Goal: Task Accomplishment & Management: Complete application form

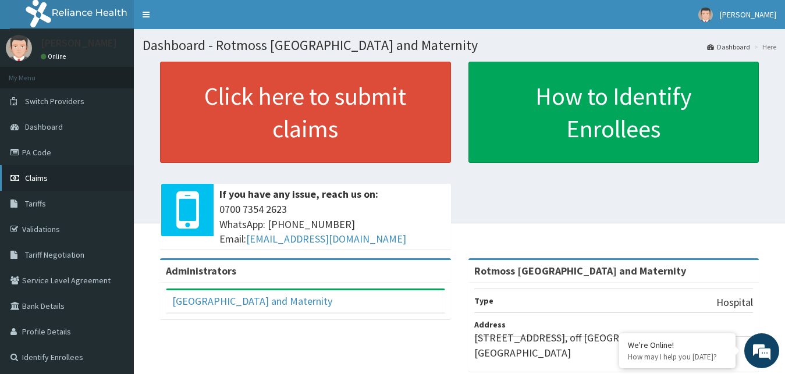
click at [38, 178] on span "Claims" at bounding box center [36, 178] width 23 height 10
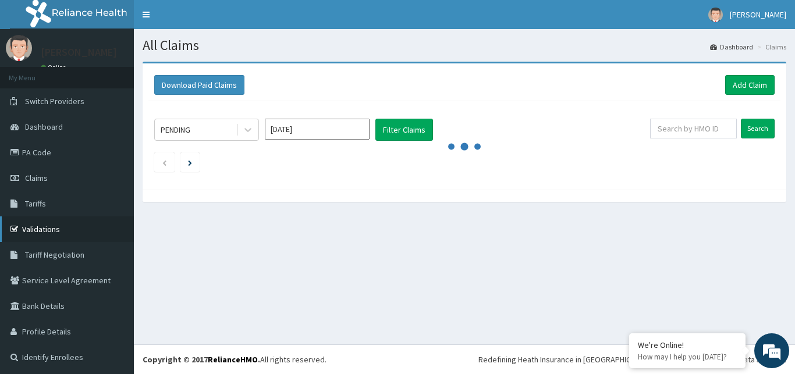
click at [39, 225] on link "Validations" at bounding box center [67, 229] width 134 height 26
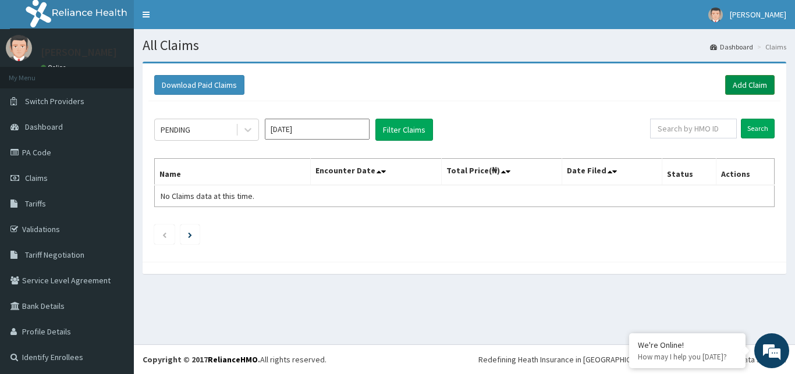
click at [753, 89] on link "Add Claim" at bounding box center [749, 85] width 49 height 20
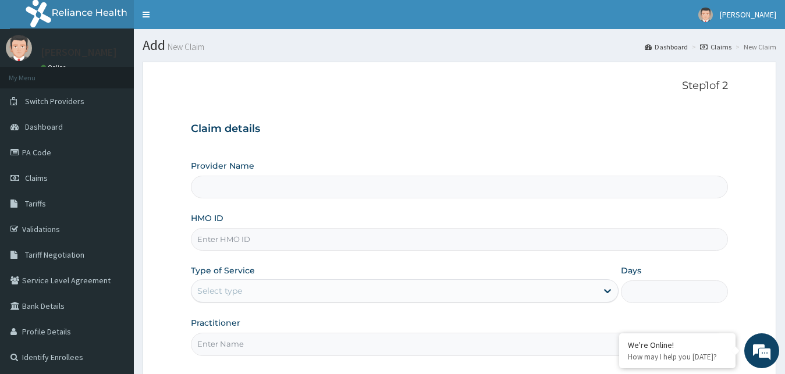
type input "Rotmoss [GEOGRAPHIC_DATA] and Maternity"
click at [208, 239] on input "HMO ID" at bounding box center [460, 239] width 538 height 23
paste input "JOY UNOR"
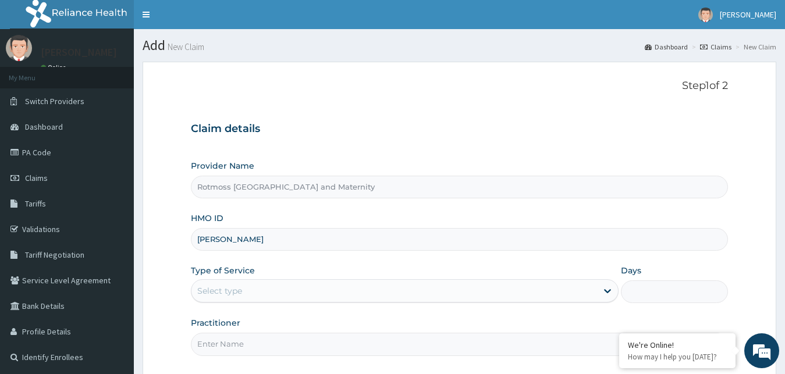
type input "J"
type input "IFP/10057/A"
click at [606, 293] on icon at bounding box center [608, 291] width 12 height 12
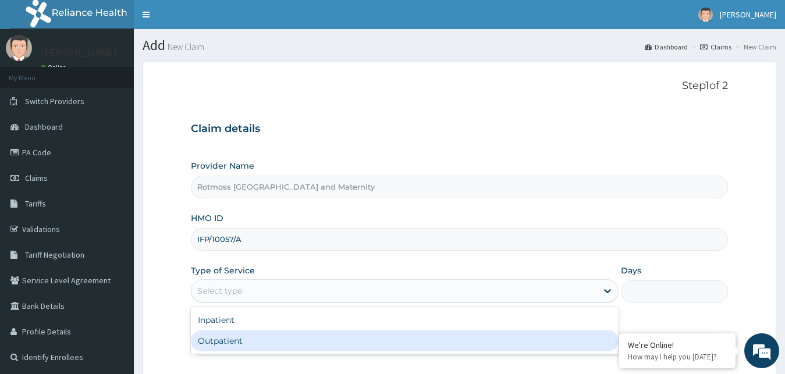
click at [222, 346] on div "Outpatient" at bounding box center [405, 340] width 428 height 21
type input "1"
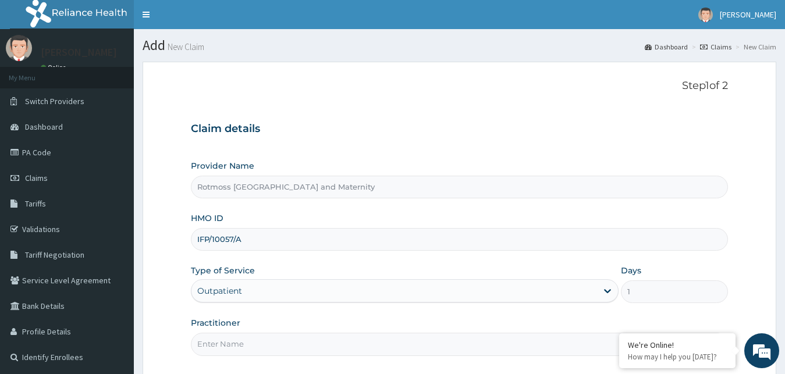
click at [222, 346] on input "Practitioner" at bounding box center [460, 344] width 538 height 23
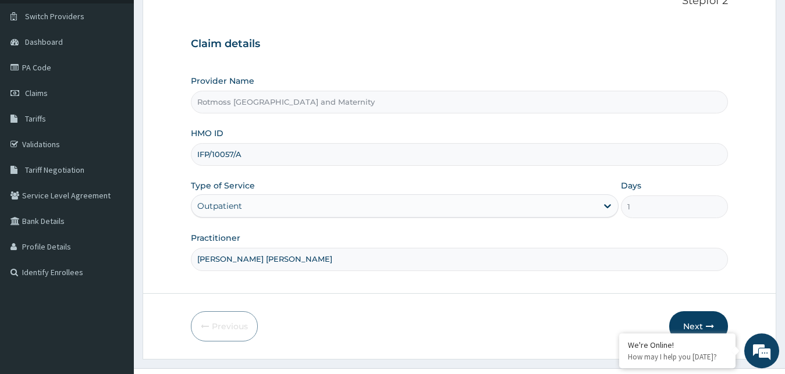
scroll to position [89, 0]
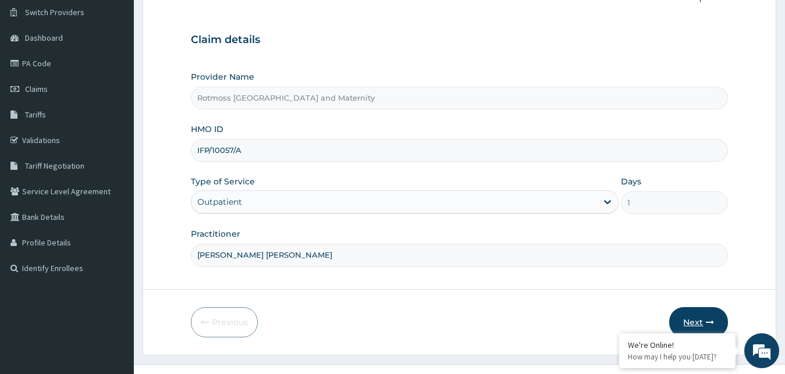
type input "DR. AJAO ROTIMI"
click at [707, 315] on button "Next" at bounding box center [698, 322] width 59 height 30
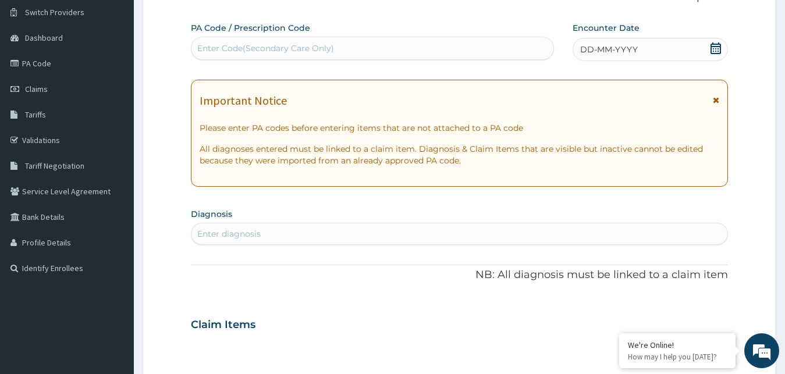
click at [715, 99] on icon at bounding box center [716, 100] width 6 height 8
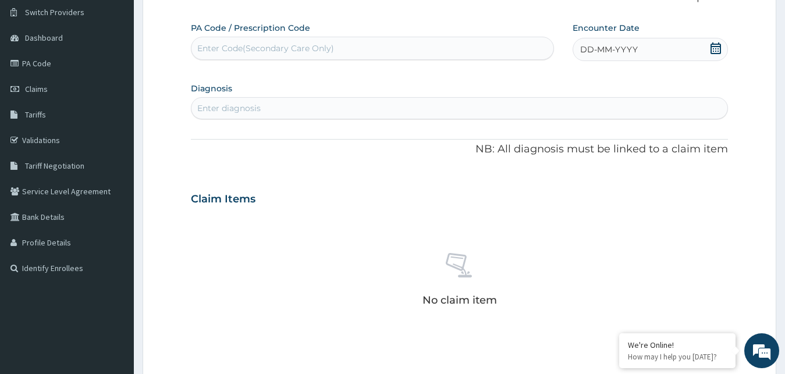
click at [606, 45] on span "DD-MM-YYYY" at bounding box center [609, 50] width 58 height 12
click at [554, 84] on button "Previous Month" at bounding box center [553, 82] width 6 height 6
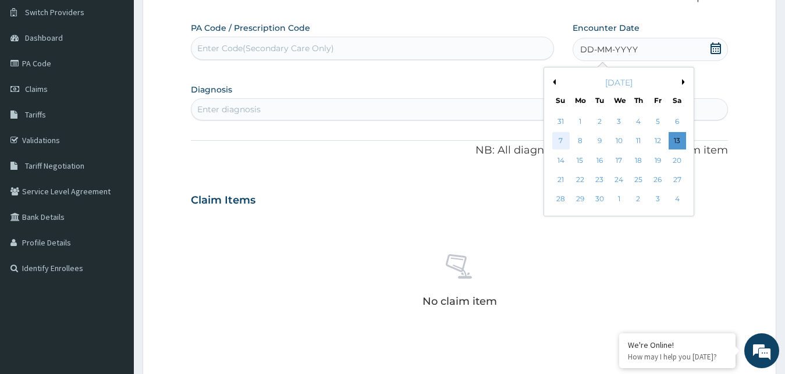
click at [561, 140] on div "7" at bounding box center [560, 141] width 17 height 17
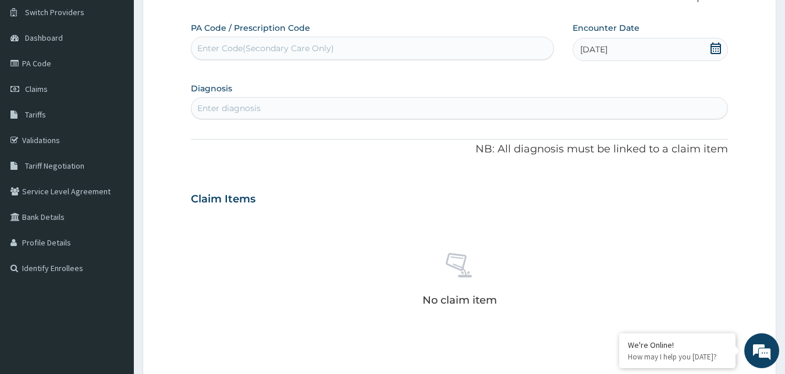
click at [213, 108] on div "Enter diagnosis" at bounding box center [228, 108] width 63 height 12
type input "E"
type input "acute"
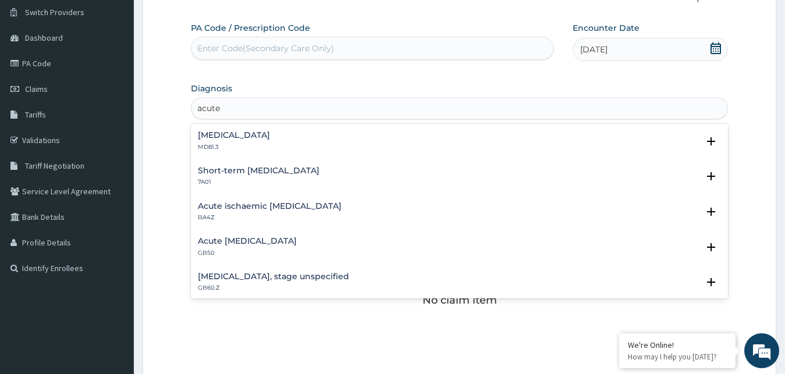
click at [219, 133] on h4 "Acute abdomen" at bounding box center [234, 135] width 72 height 9
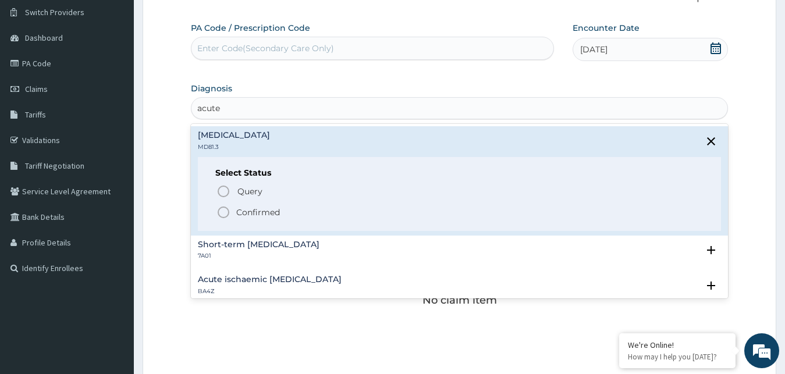
click at [223, 211] on icon "status option filled" at bounding box center [223, 212] width 14 height 14
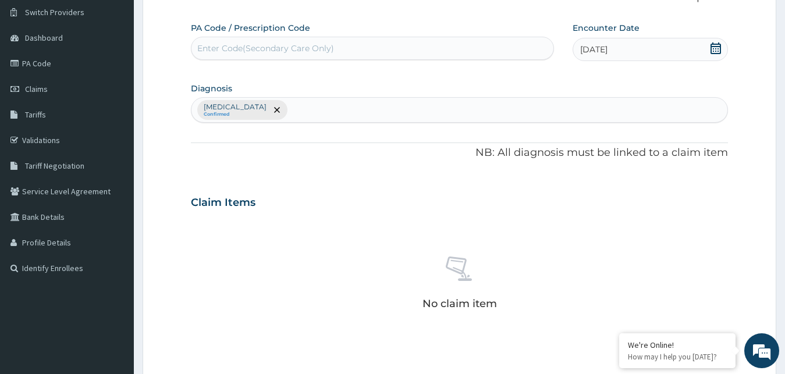
click at [218, 206] on h3 "Claim Items" at bounding box center [223, 203] width 65 height 13
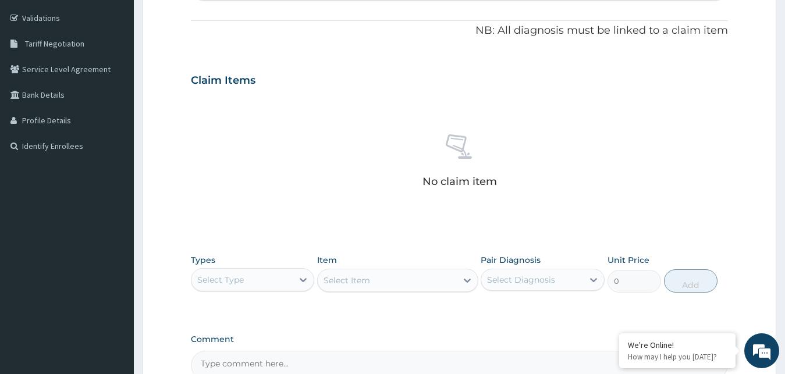
scroll to position [215, 0]
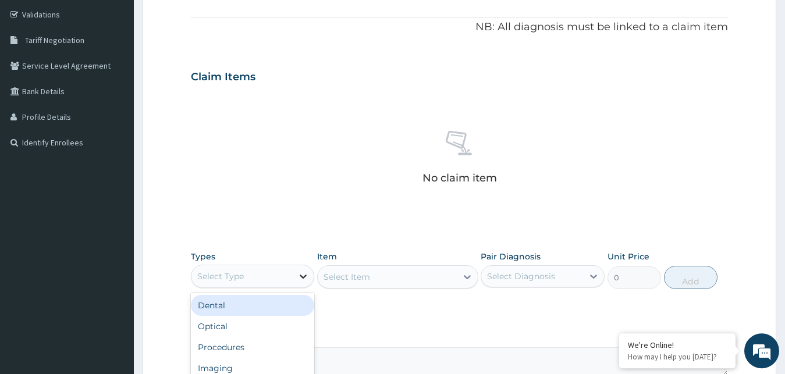
click at [302, 276] on icon at bounding box center [303, 277] width 7 height 4
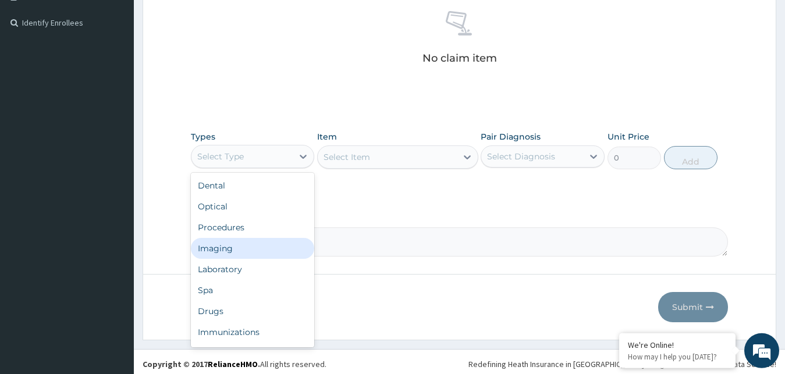
scroll to position [339, 0]
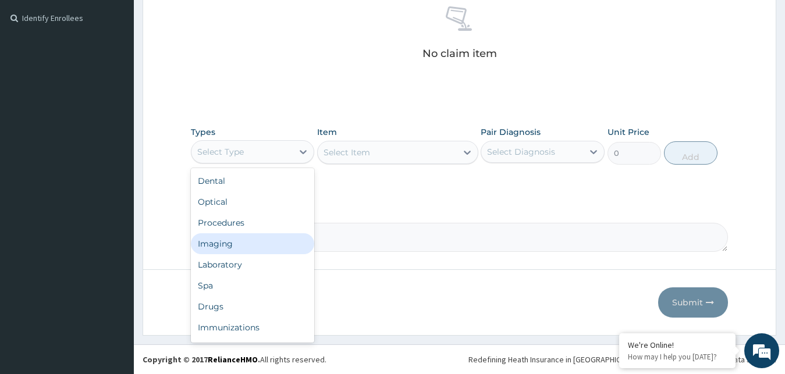
drag, startPoint x: 307, startPoint y: 334, endPoint x: 794, endPoint y: 262, distance: 492.8
click at [784, 262] on html "R EL Toggle navigation [PERSON_NAME] [PERSON_NAME] - [EMAIL_ADDRESS][DOMAIN_NAM…" at bounding box center [392, 17] width 785 height 713
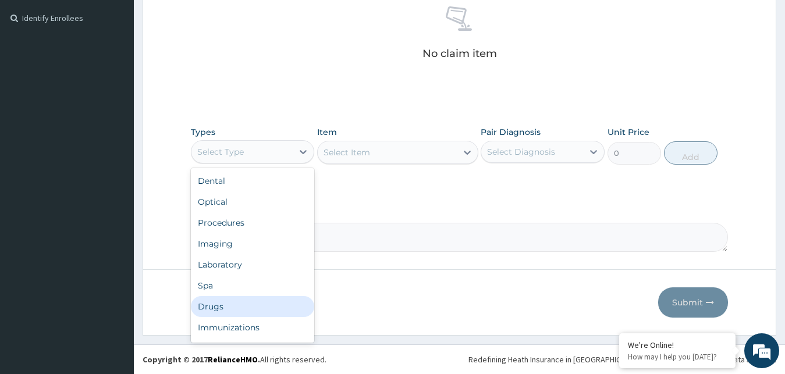
click at [204, 306] on div "Drugs" at bounding box center [253, 306] width 124 height 21
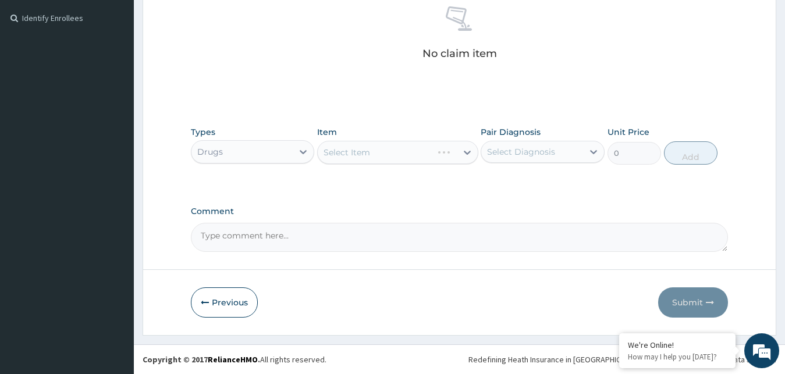
click at [468, 155] on div "Select Item" at bounding box center [397, 152] width 161 height 23
click at [467, 155] on div "Select Item" at bounding box center [397, 152] width 161 height 23
click at [462, 153] on div "Select Item" at bounding box center [397, 152] width 161 height 23
click at [465, 151] on div "Select Item" at bounding box center [397, 152] width 161 height 23
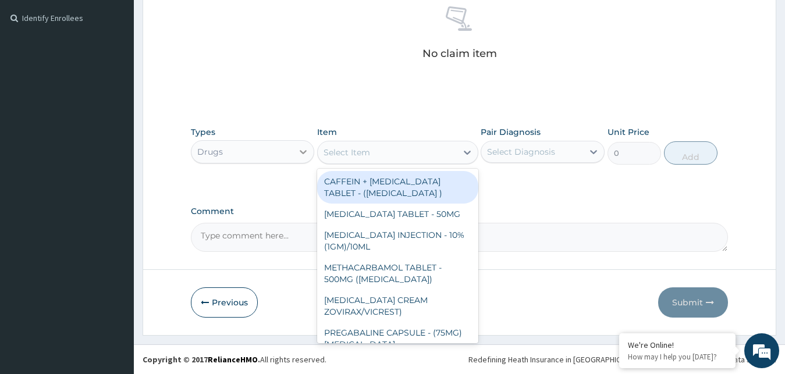
click at [299, 150] on icon at bounding box center [303, 152] width 12 height 12
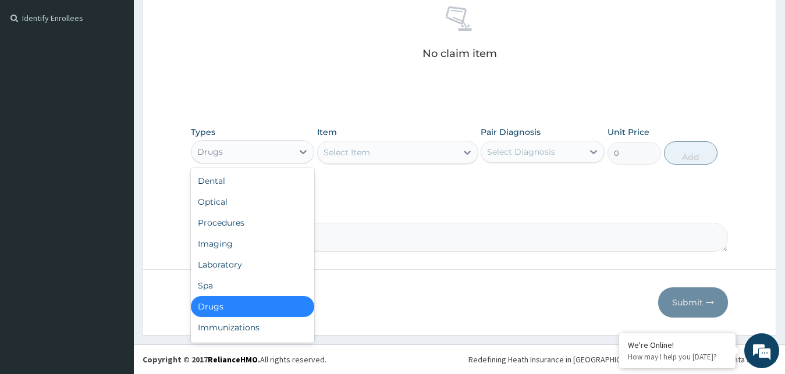
click at [253, 305] on div "Drugs" at bounding box center [253, 306] width 124 height 21
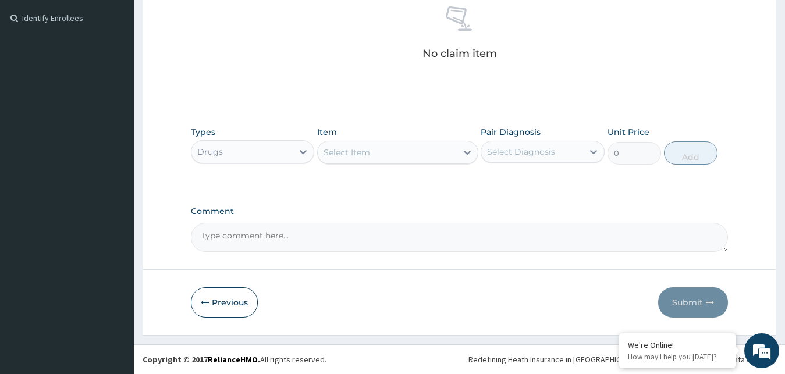
click at [386, 151] on div "Select Item" at bounding box center [387, 152] width 139 height 19
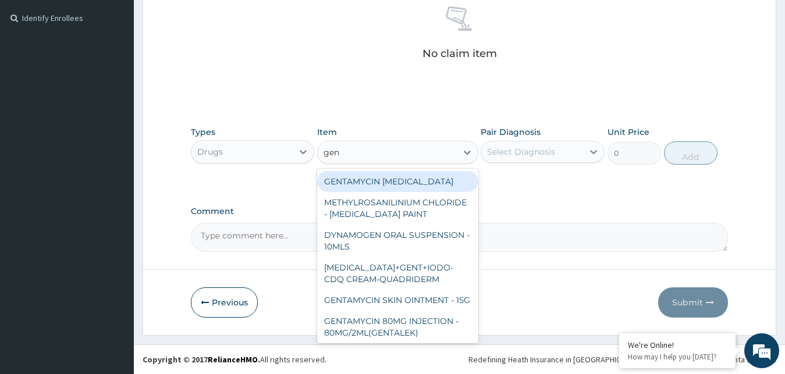
type input "gent"
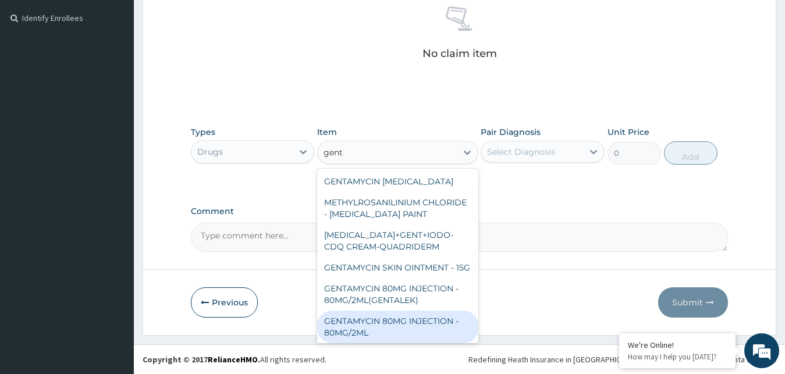
scroll to position [31, 0]
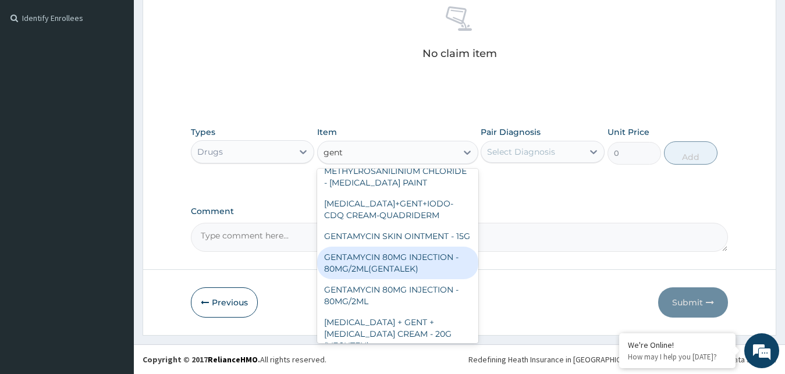
click at [382, 279] on div "GENTAMYCIN 80MG INJECTION - 80MG/2ML(GENTALEK)" at bounding box center [397, 263] width 161 height 33
type input "1400"
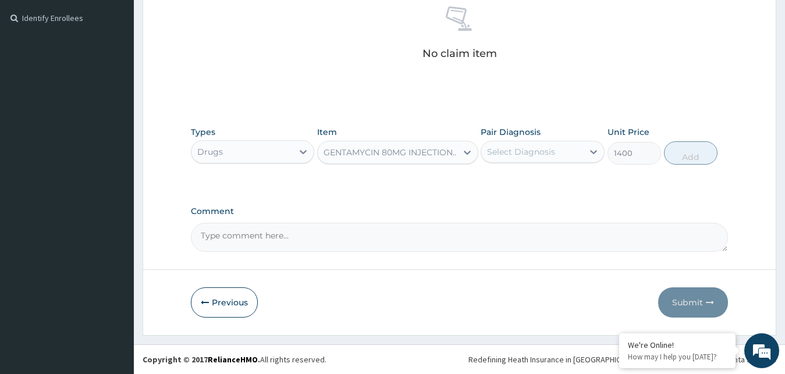
click at [435, 151] on div "GENTAMYCIN 80MG INJECTION - 80MG/2ML(GENTALEK)" at bounding box center [390, 153] width 134 height 12
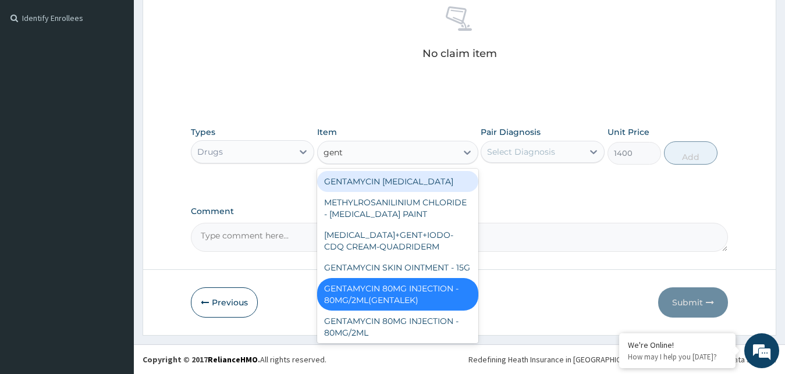
type input "genta"
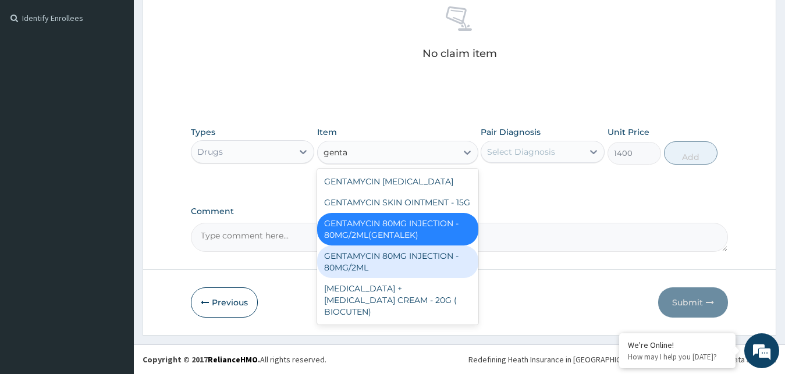
click at [377, 261] on div "GENTAMYCIN 80MG INJECTION - 80MG/2ML" at bounding box center [397, 261] width 161 height 33
type input "280"
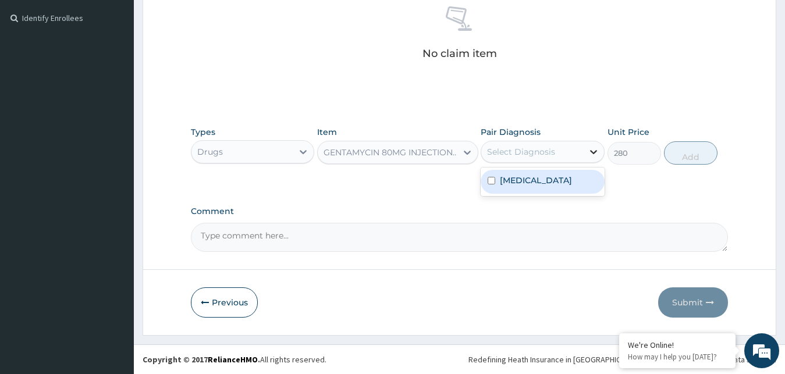
click at [592, 153] on icon at bounding box center [594, 152] width 12 height 12
click at [496, 180] on div "Acute abdomen" at bounding box center [543, 182] width 124 height 24
checkbox input "true"
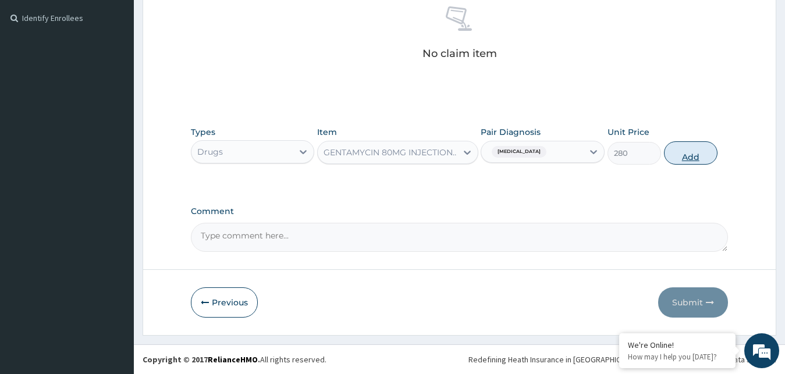
click at [677, 155] on button "Add" at bounding box center [691, 152] width 54 height 23
type input "0"
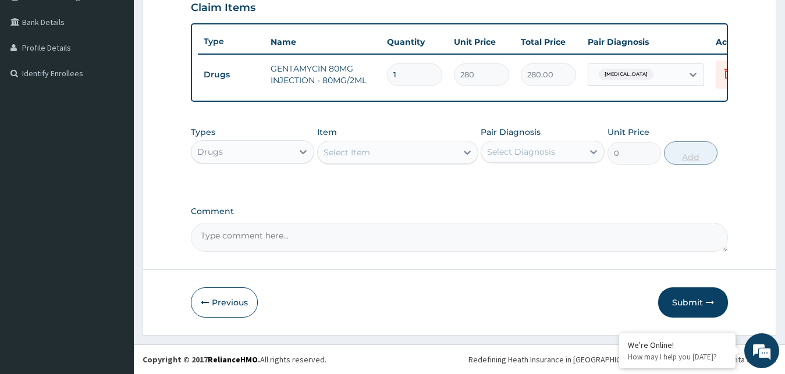
scroll to position [294, 0]
type input "0.00"
type input "8"
type input "2240.00"
type input "8"
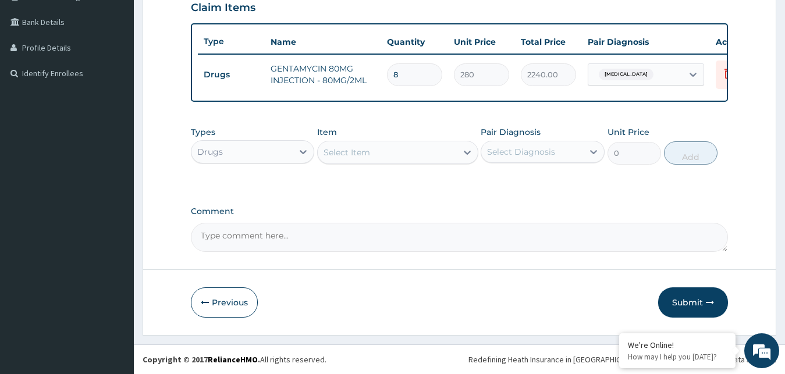
click at [394, 159] on div "Select Item" at bounding box center [387, 152] width 139 height 19
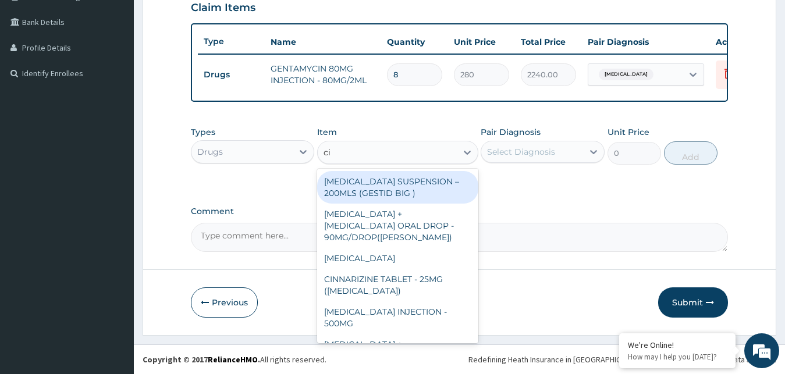
type input "cip"
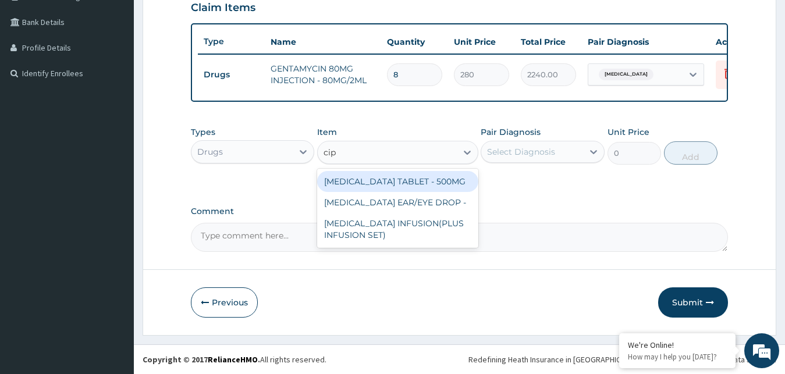
click at [408, 183] on div "[MEDICAL_DATA] TABLET - 500MG" at bounding box center [397, 181] width 161 height 21
type input "196"
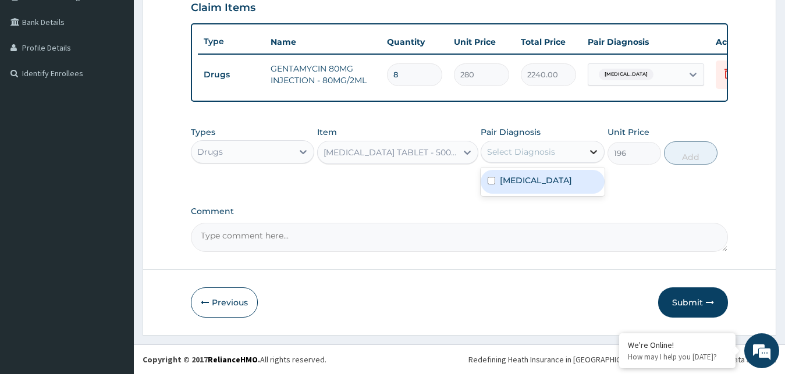
click at [592, 155] on icon at bounding box center [594, 152] width 12 height 12
click at [503, 179] on label "Acute abdomen" at bounding box center [536, 181] width 72 height 12
checkbox input "true"
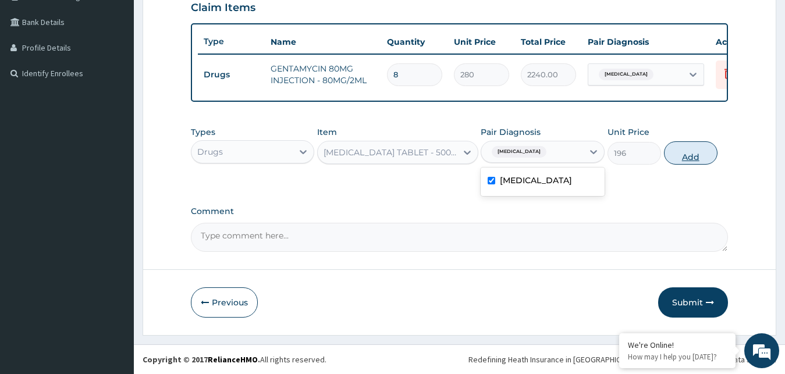
click at [691, 152] on button "Add" at bounding box center [691, 152] width 54 height 23
type input "0"
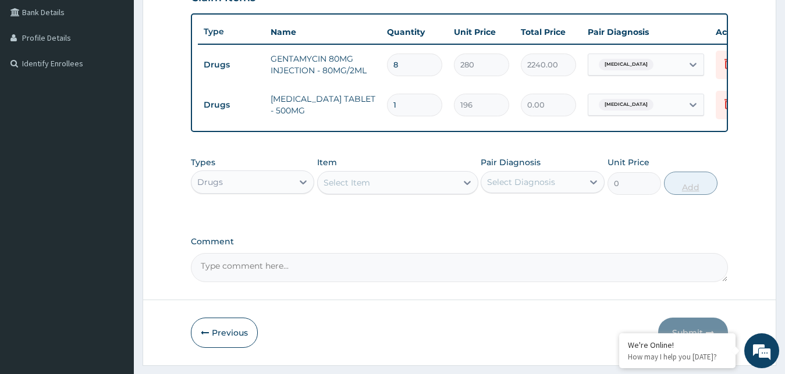
type input "0.00"
type input "1"
type input "196.00"
type input "14"
type input "2744.00"
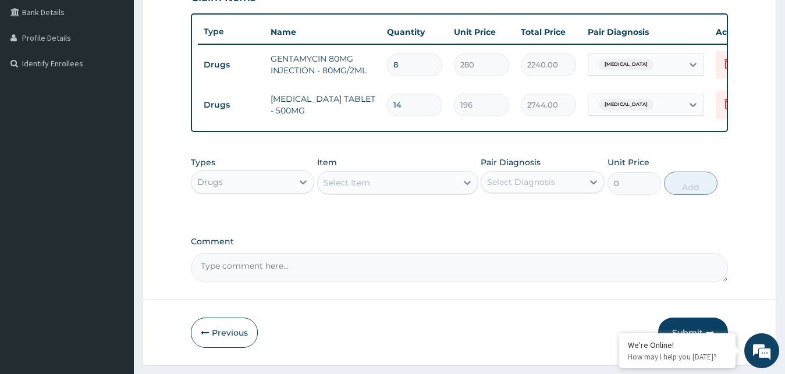
type input "14"
click at [360, 194] on div "Select Item" at bounding box center [397, 182] width 161 height 23
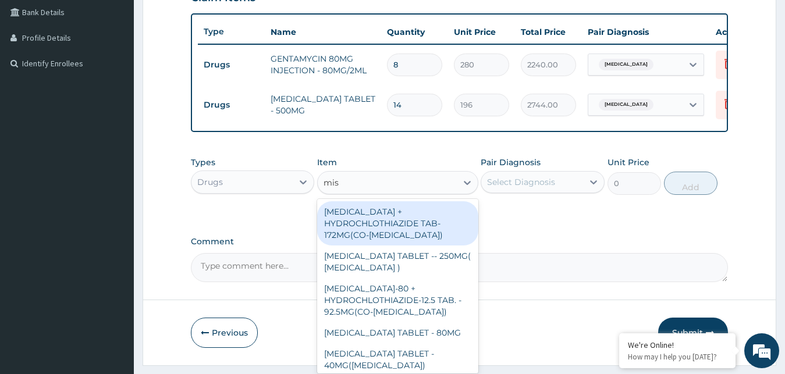
type input "mist"
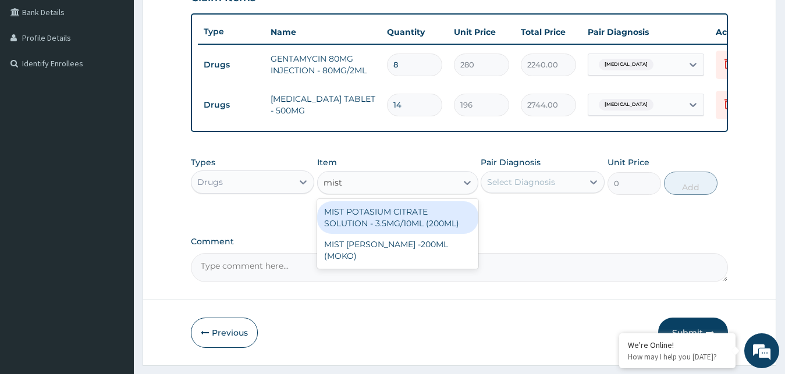
click at [378, 225] on div "MIST POTASIUM CITRATE SOLUTION - 3.5MG/10ML (200ML)" at bounding box center [397, 217] width 161 height 33
type input "1680"
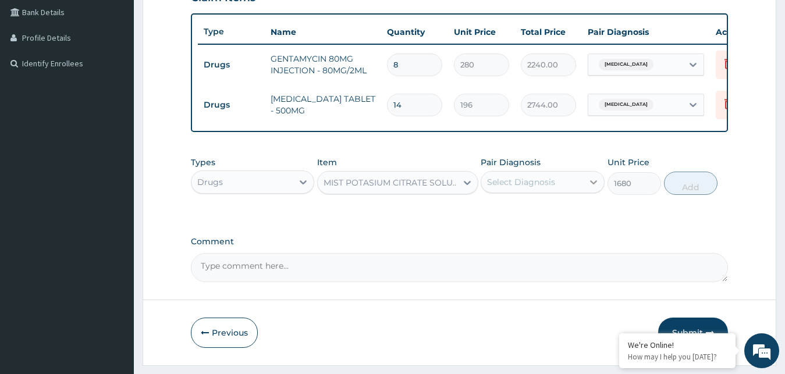
click at [592, 188] on icon at bounding box center [594, 182] width 12 height 12
click at [510, 216] on label "Acute abdomen" at bounding box center [536, 211] width 72 height 12
checkbox input "true"
click at [686, 190] on button "Add" at bounding box center [691, 183] width 54 height 23
type input "0"
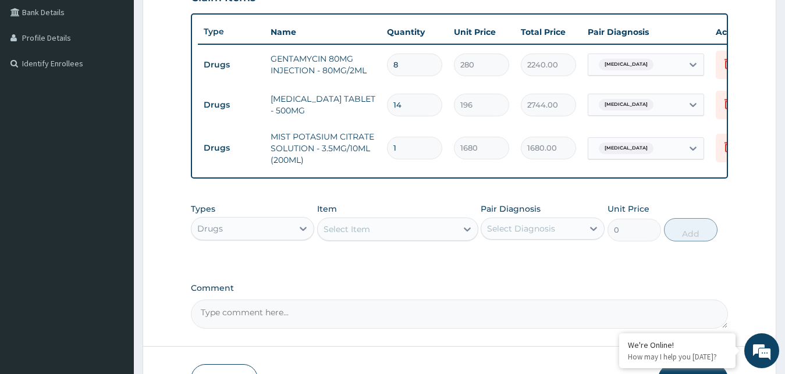
click at [385, 239] on div "Select Item" at bounding box center [387, 229] width 139 height 19
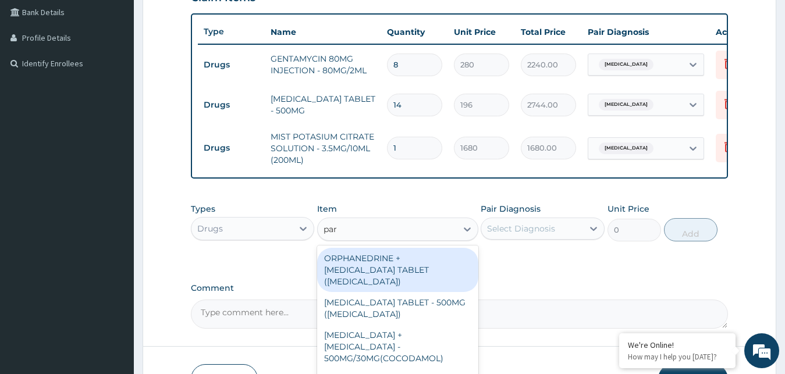
type input "para"
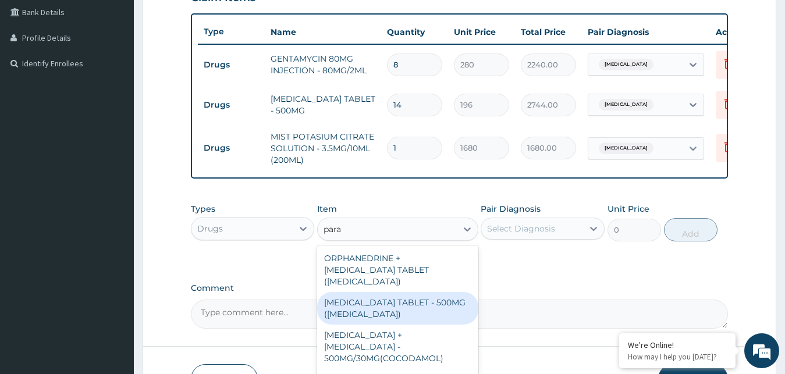
click at [379, 316] on div "PARACETAMOL TABLET - 500MG (PANADOL)" at bounding box center [397, 308] width 161 height 33
type input "42"
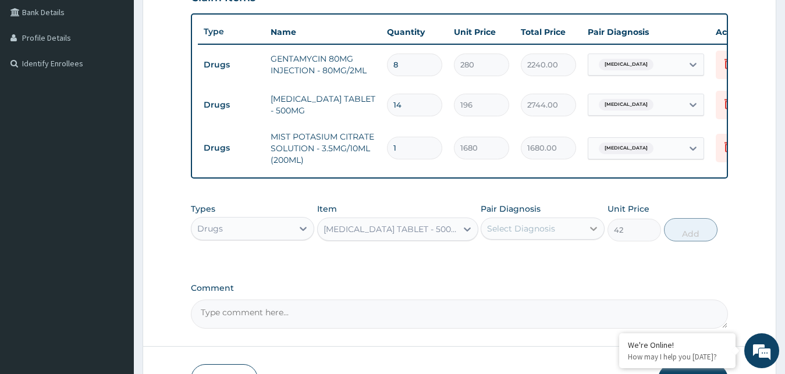
click at [599, 232] on div at bounding box center [593, 228] width 21 height 21
click at [500, 268] on div "Acute abdomen" at bounding box center [543, 259] width 124 height 24
checkbox input "true"
click at [689, 233] on button "Add" at bounding box center [691, 229] width 54 height 23
type input "0"
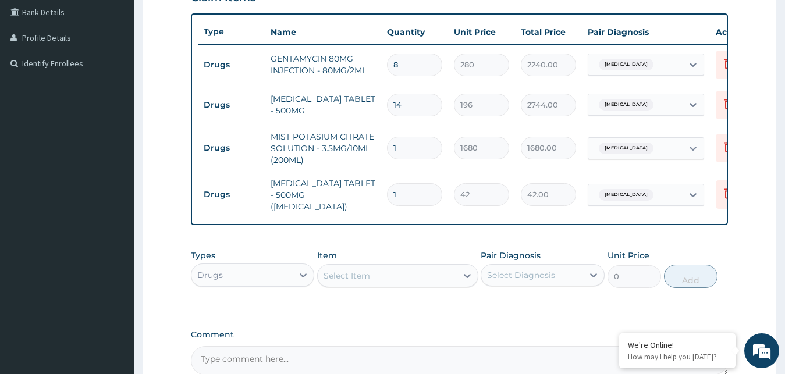
type input "0.00"
type input "1"
type input "42.00"
type input "18"
type input "756.00"
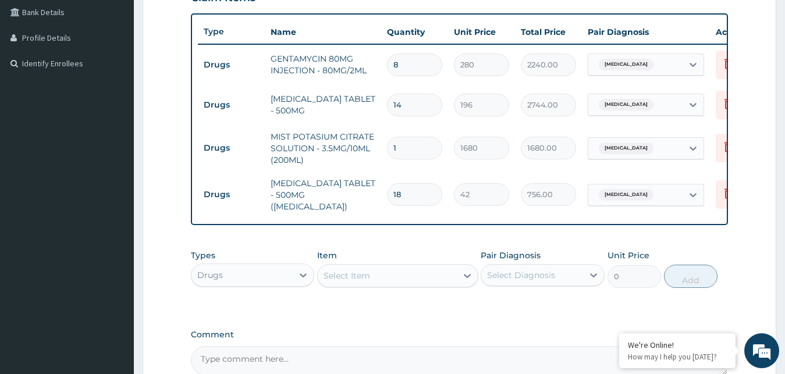
type input "18"
click at [364, 282] on div "Select Item" at bounding box center [346, 276] width 47 height 12
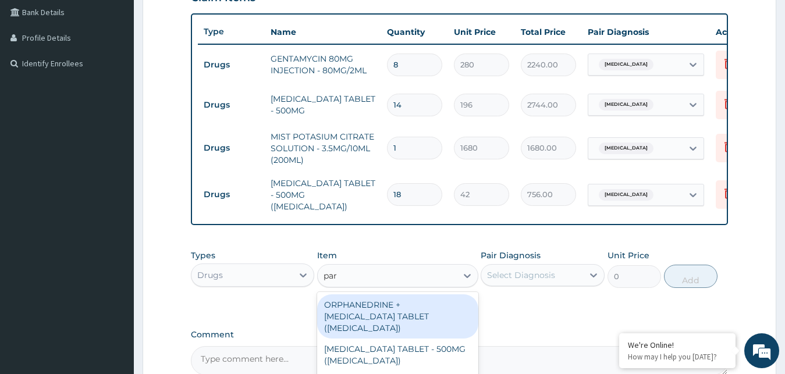
type input "para"
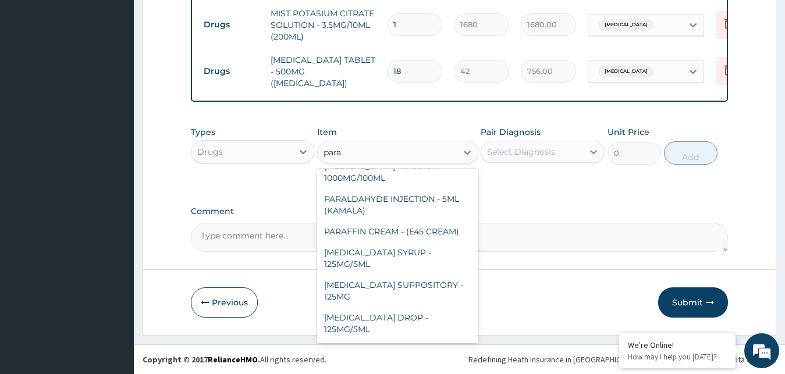
scroll to position [188, 0]
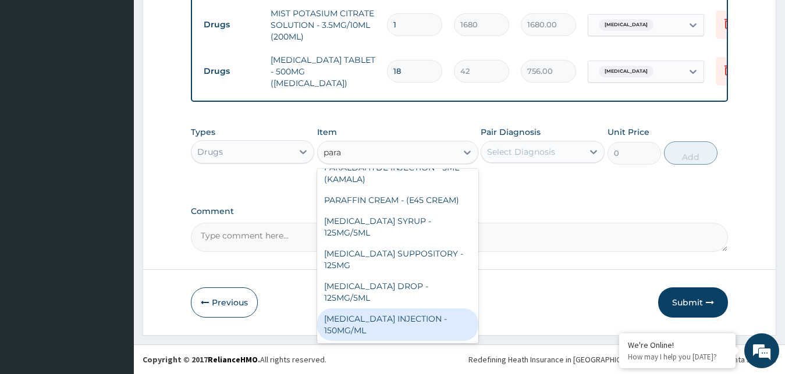
click at [358, 315] on div "PARACETAMOL INJECTION - 150MG/ML" at bounding box center [397, 324] width 161 height 33
type input "560"
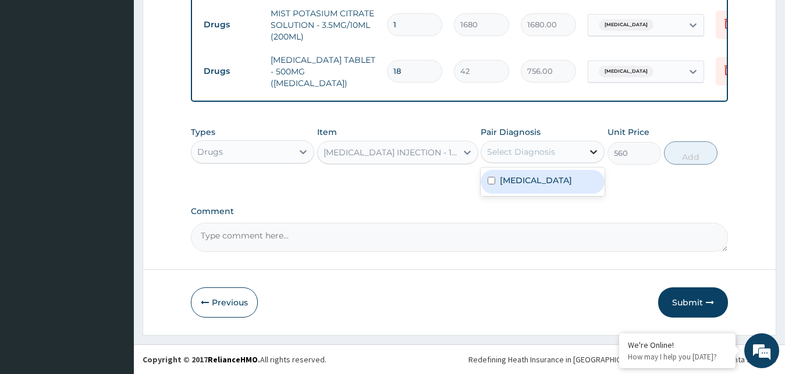
click at [592, 148] on icon at bounding box center [594, 152] width 12 height 12
click at [493, 184] on input "checkbox" at bounding box center [491, 181] width 8 height 8
checkbox input "true"
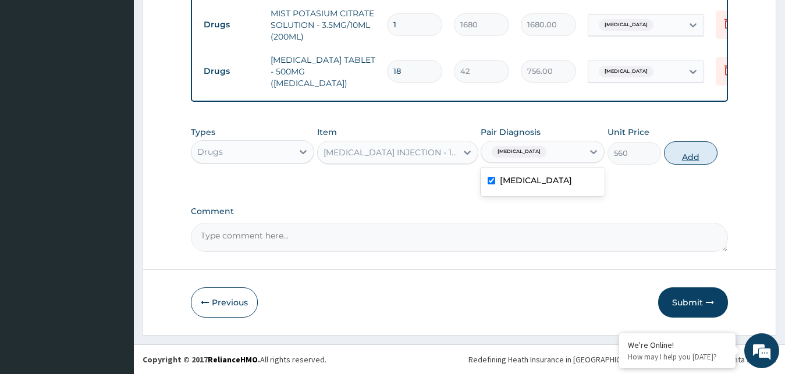
click at [681, 156] on button "Add" at bounding box center [691, 152] width 54 height 23
type input "0"
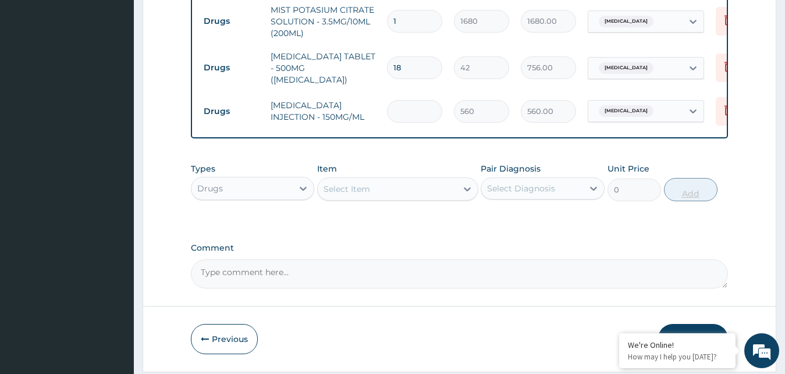
type input "0.00"
type input "4"
type input "2240.00"
type input "4"
click at [366, 193] on div "Select Item" at bounding box center [346, 189] width 47 height 12
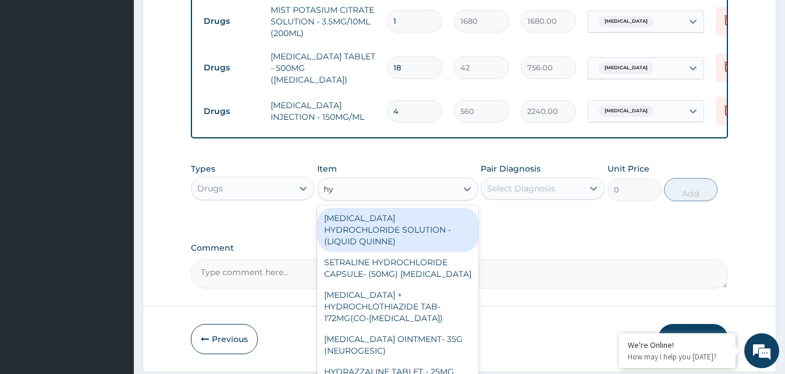
type input "h"
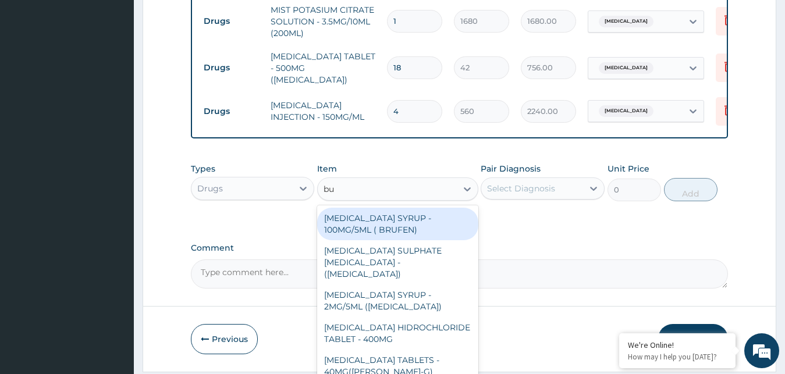
type input "bus"
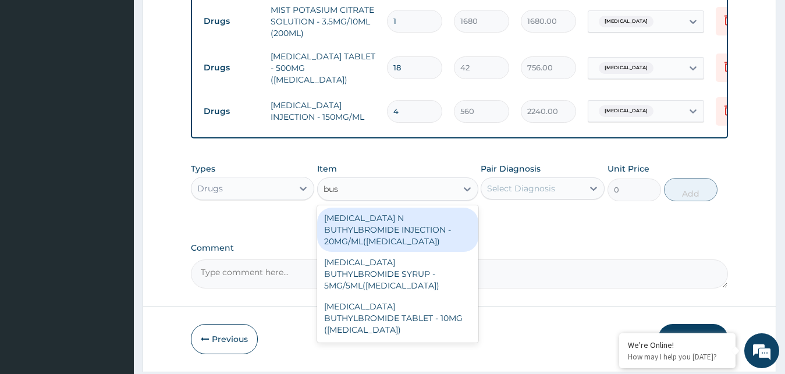
click at [366, 225] on div "HYOSCINE N BUTHYLBROMIDE INJECTION - 20MG/ML(BUSCOPAN)" at bounding box center [397, 230] width 161 height 44
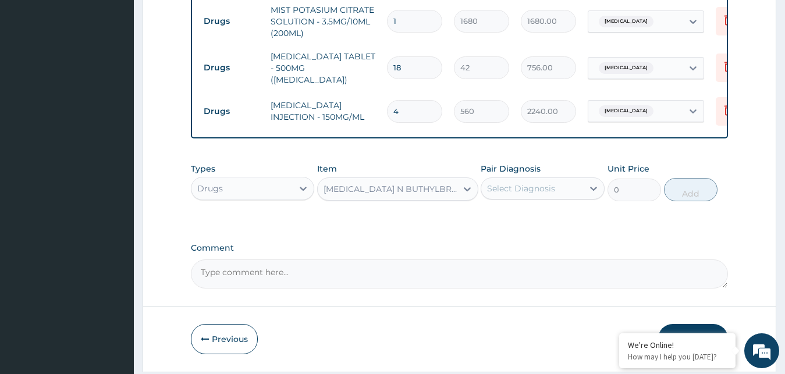
type input "308"
click at [587, 185] on div at bounding box center [593, 188] width 21 height 21
click at [491, 217] on input "checkbox" at bounding box center [491, 217] width 8 height 8
checkbox input "true"
click at [699, 196] on button "Add" at bounding box center [691, 189] width 54 height 23
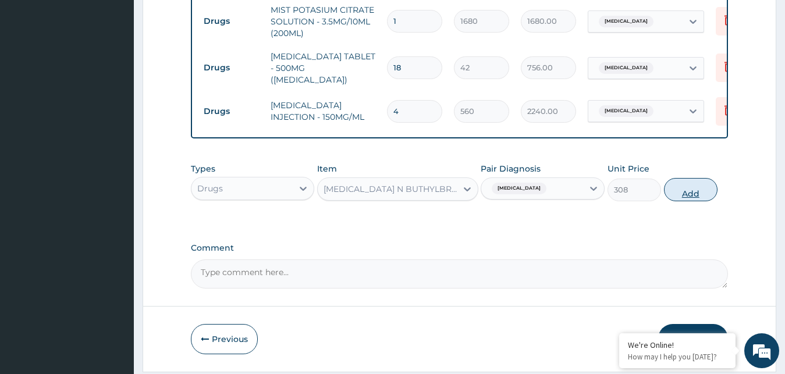
type input "0"
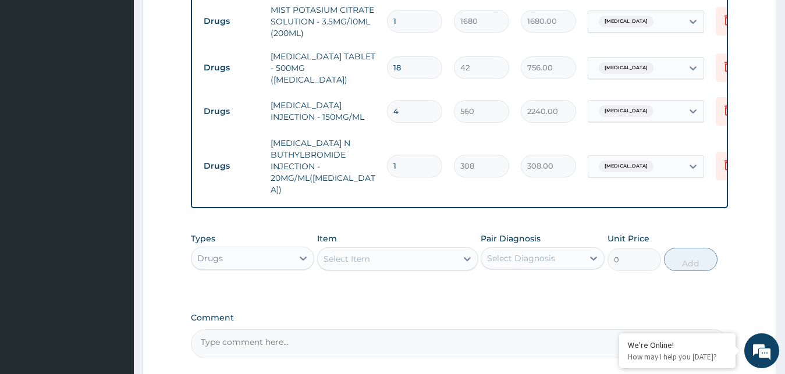
click at [380, 257] on div "Select Item" at bounding box center [387, 259] width 139 height 19
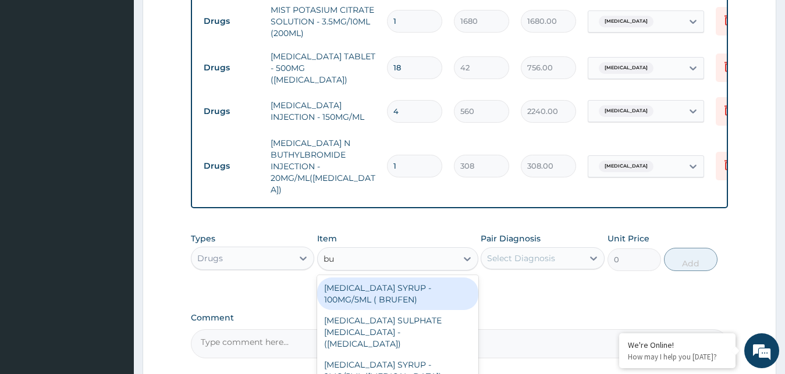
type input "bus"
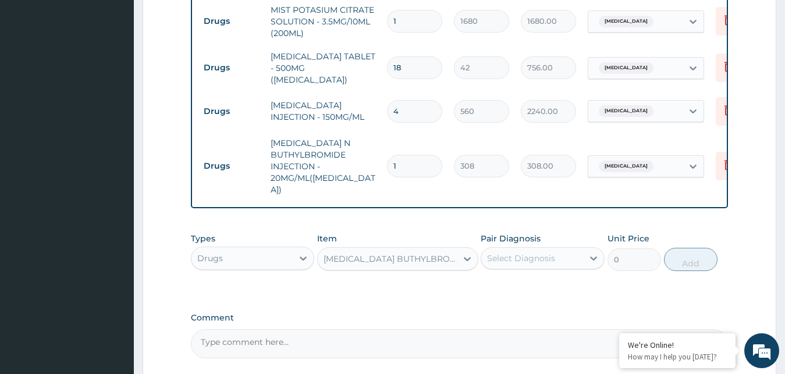
type input "56"
click at [591, 257] on icon at bounding box center [593, 259] width 7 height 4
click at [533, 282] on label "Acute abdomen" at bounding box center [536, 287] width 72 height 12
checkbox input "true"
click at [693, 252] on button "Add" at bounding box center [691, 259] width 54 height 23
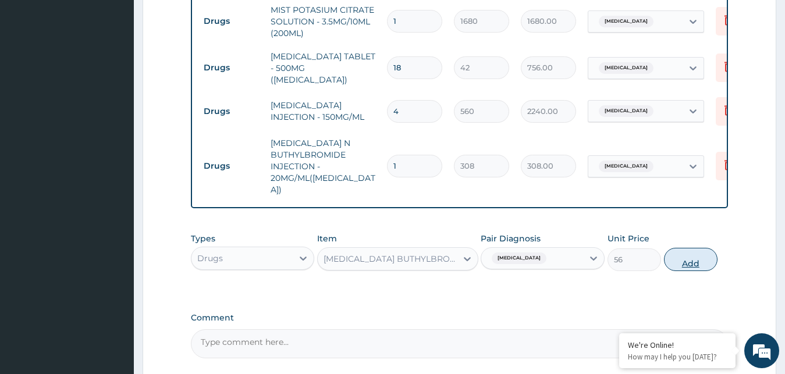
type input "0"
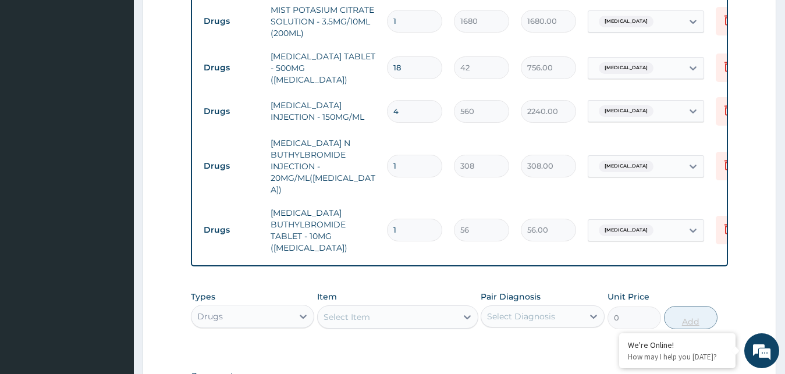
type input "0.00"
type input "1"
type input "56.00"
type input "10"
type input "560.00"
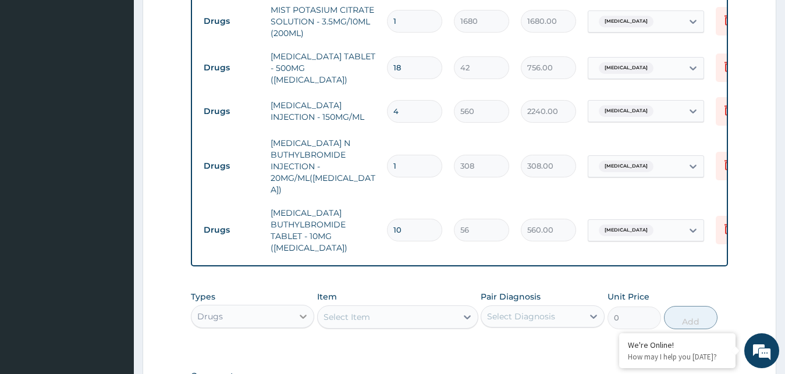
type input "10"
click at [304, 311] on icon at bounding box center [303, 317] width 12 height 12
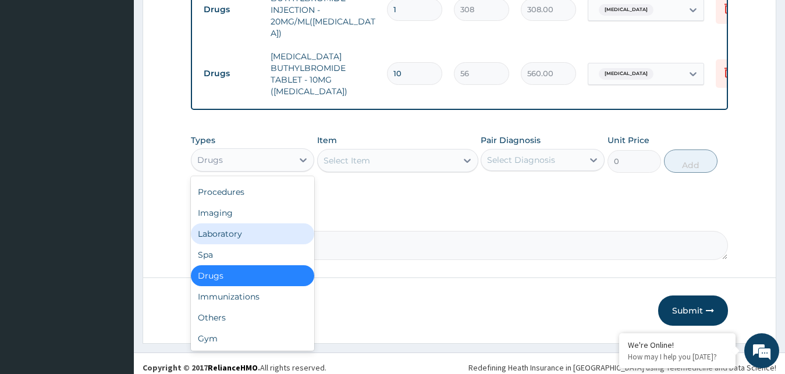
scroll to position [40, 0]
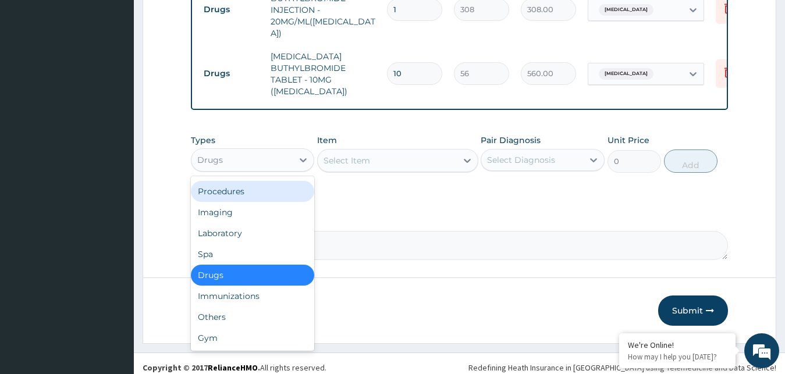
click at [216, 183] on div "Procedures" at bounding box center [253, 191] width 124 height 21
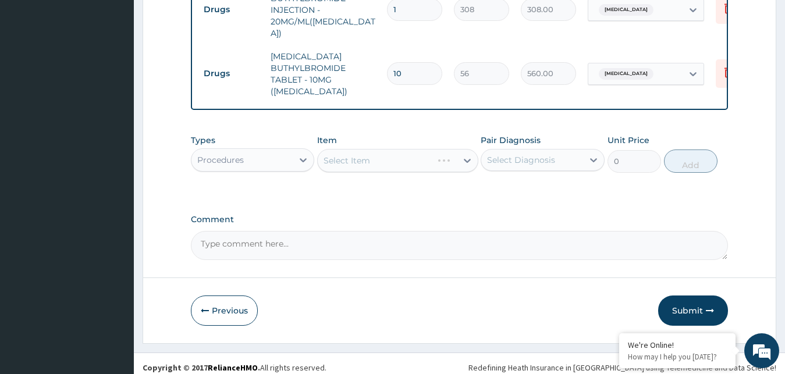
click at [363, 156] on div "Select Item" at bounding box center [397, 160] width 161 height 23
click at [361, 149] on div "Select Item" at bounding box center [397, 160] width 161 height 23
click at [464, 155] on icon at bounding box center [467, 161] width 12 height 12
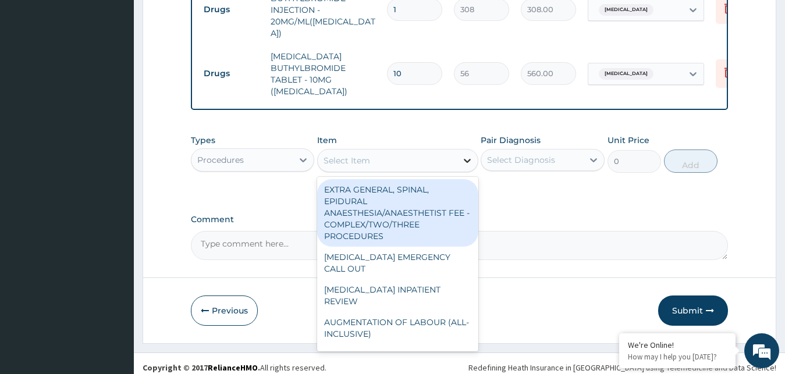
click at [464, 155] on icon at bounding box center [467, 161] width 12 height 12
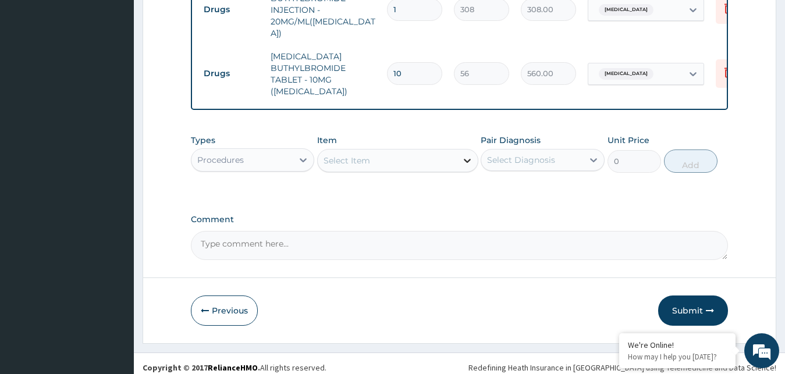
click at [464, 155] on icon at bounding box center [467, 161] width 12 height 12
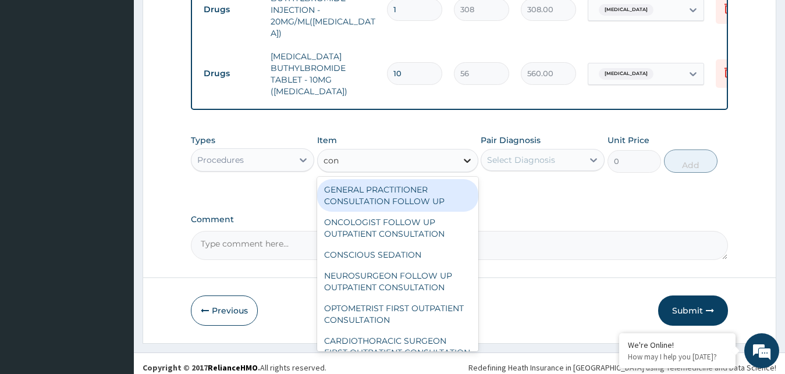
type input "cons"
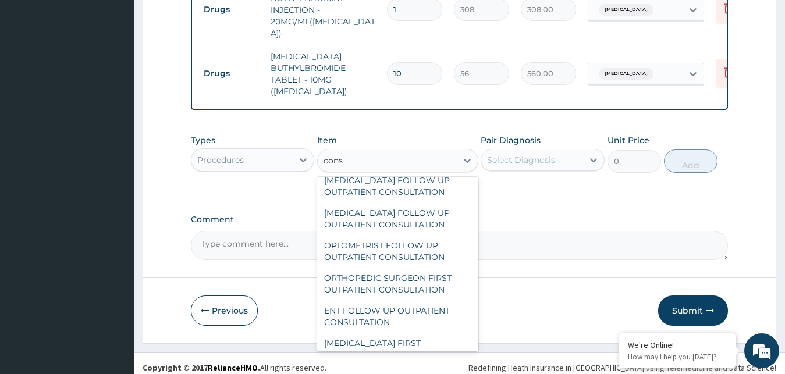
scroll to position [1162, 0]
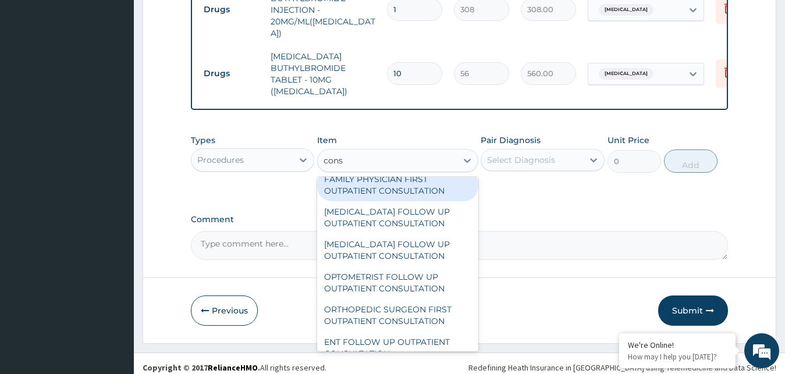
click at [365, 201] on div "FAMILY PHYSICIAN FIRST OUTPATIENT CONSULTATION" at bounding box center [397, 185] width 161 height 33
type input "20000"
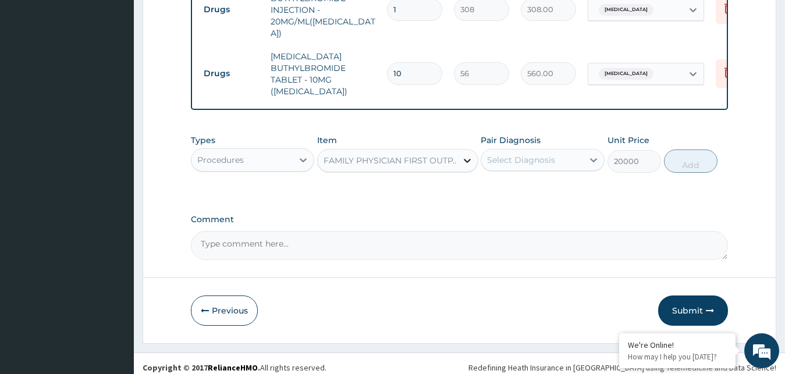
click at [464, 155] on icon at bounding box center [467, 161] width 12 height 12
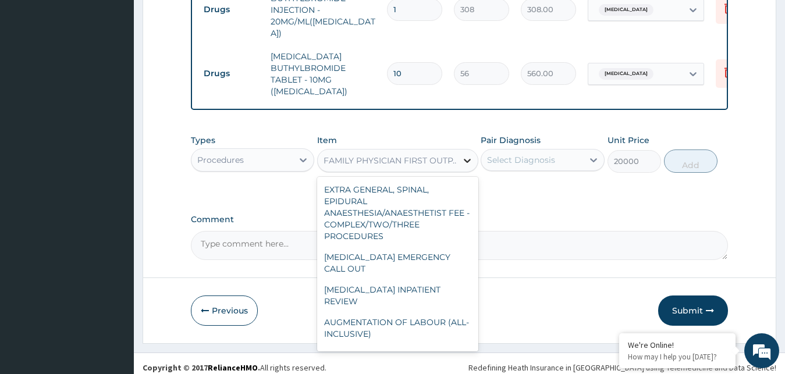
scroll to position [8783, 0]
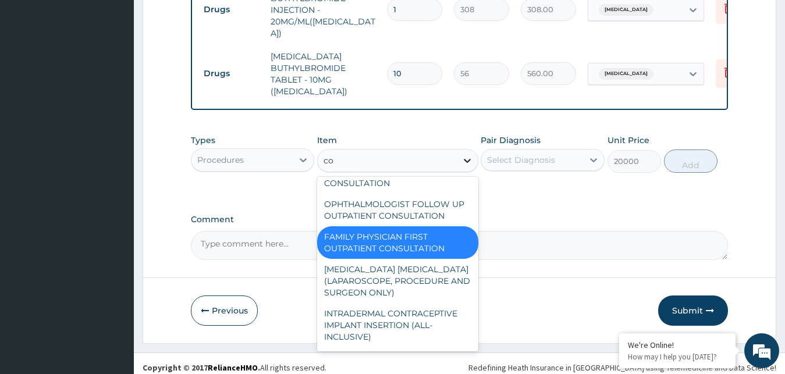
type input "con"
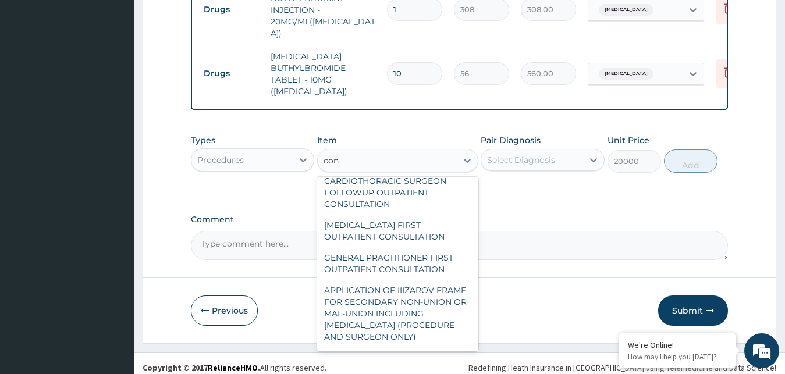
scroll to position [1752, 0]
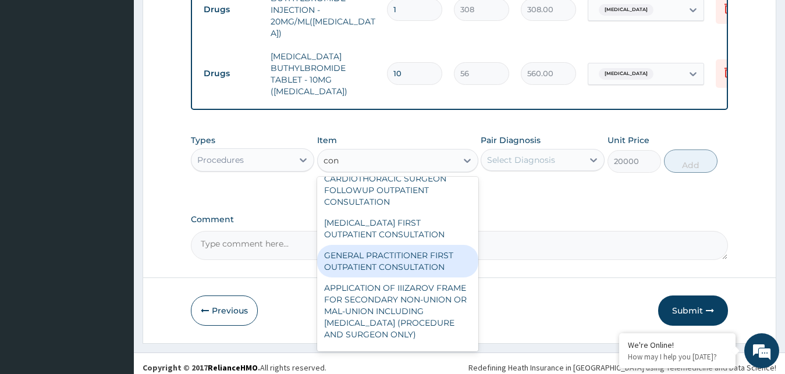
click at [352, 277] on div "GENERAL PRACTITIONER FIRST OUTPATIENT CONSULTATION" at bounding box center [397, 261] width 161 height 33
type input "3750"
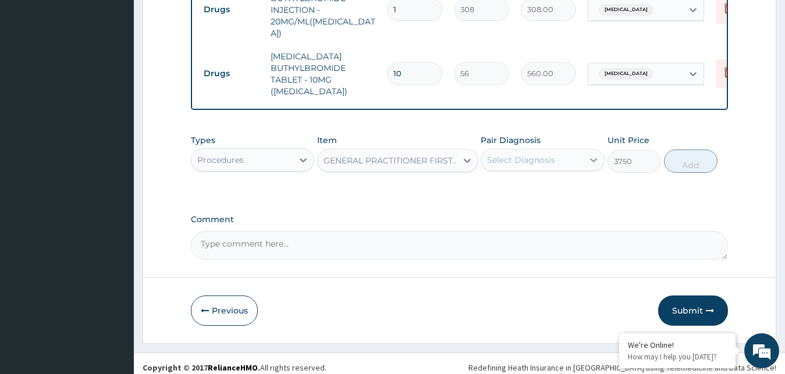
click at [599, 155] on div at bounding box center [593, 160] width 21 height 21
click at [508, 178] on div "Acute abdomen" at bounding box center [543, 190] width 124 height 24
checkbox input "true"
click at [685, 162] on button "Add" at bounding box center [691, 161] width 54 height 23
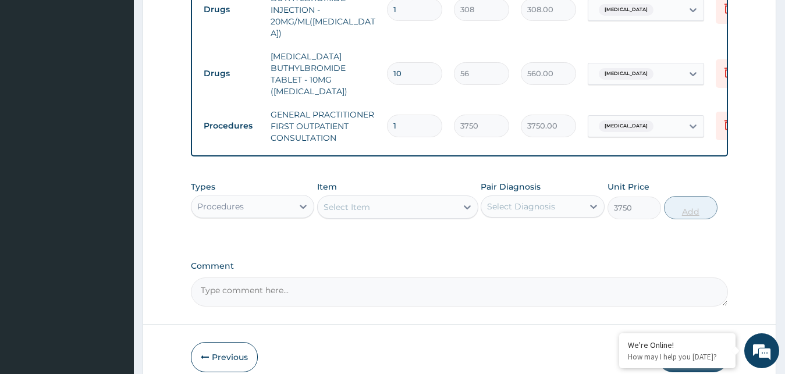
type input "0"
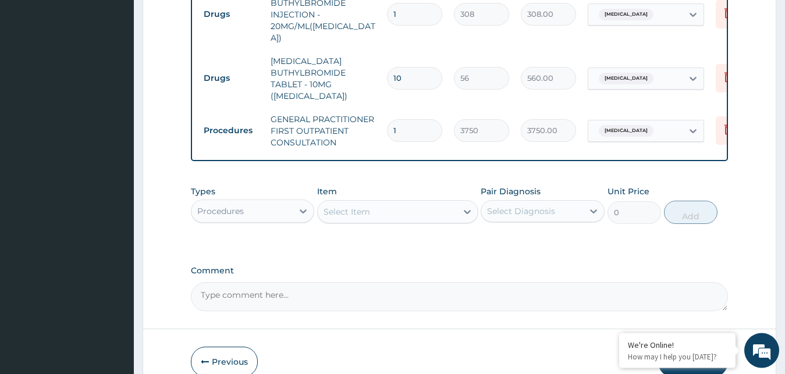
scroll to position [624, 0]
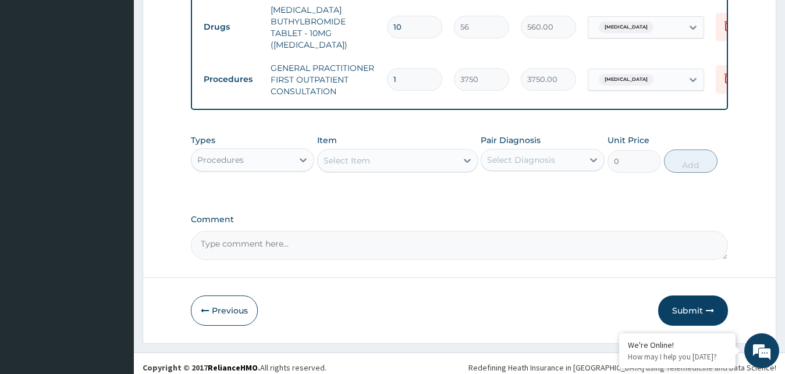
click at [219, 239] on textarea "Comment" at bounding box center [460, 245] width 538 height 29
type textarea "a"
type textarea "enterocolitis"
click at [692, 305] on button "Submit" at bounding box center [693, 311] width 70 height 30
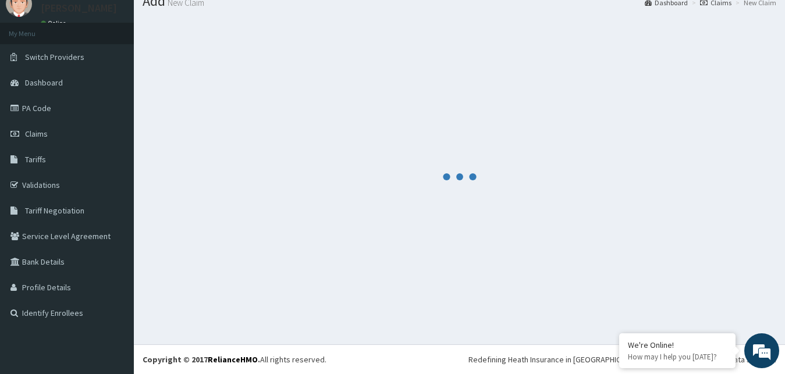
scroll to position [44, 0]
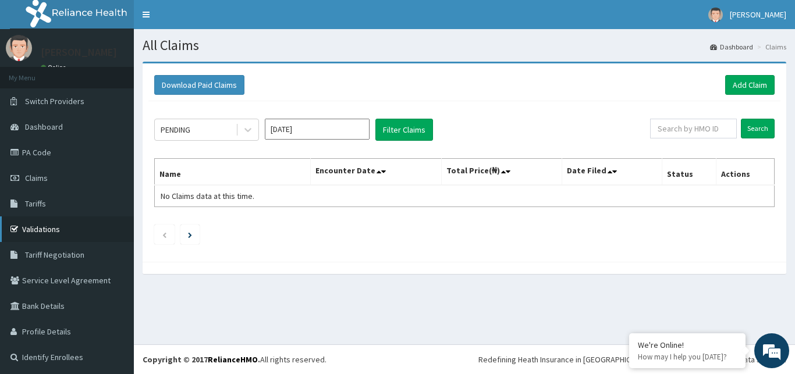
click at [43, 233] on link "Validations" at bounding box center [67, 229] width 134 height 26
click at [732, 76] on link "Add Claim" at bounding box center [749, 85] width 49 height 20
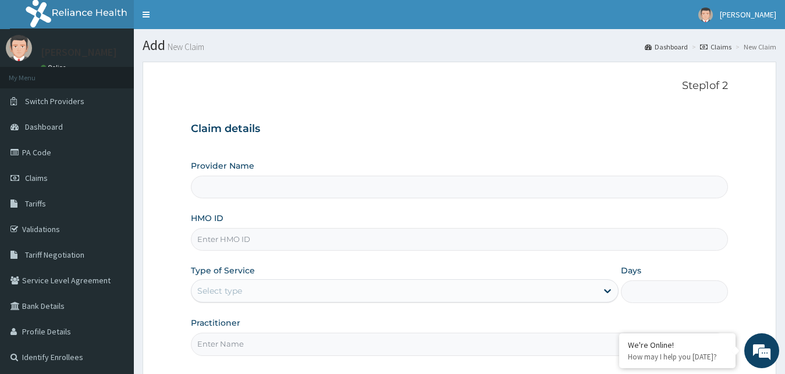
type input "Rotmoss Savanah Hospital and Maternity"
paste input "IFP/10057/A"
type input "IFP/10057/A"
click at [604, 293] on icon at bounding box center [608, 291] width 12 height 12
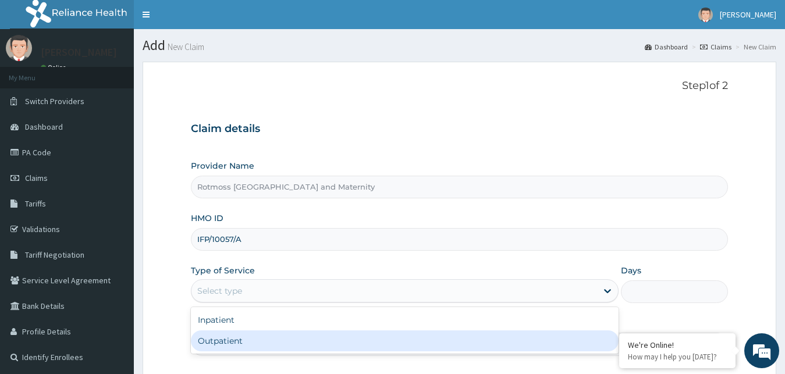
click at [245, 347] on div "Outpatient" at bounding box center [405, 340] width 428 height 21
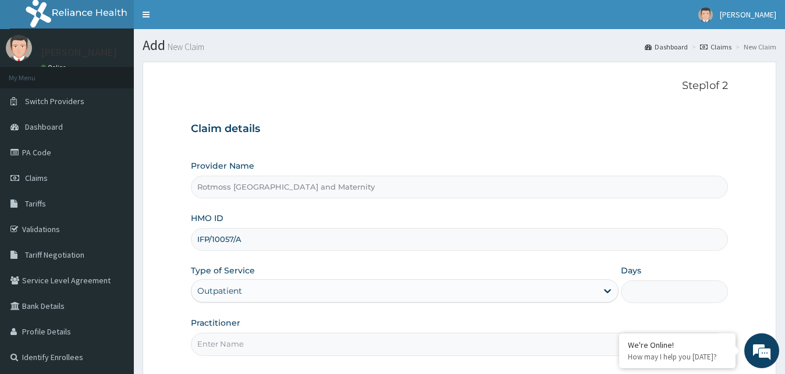
type input "1"
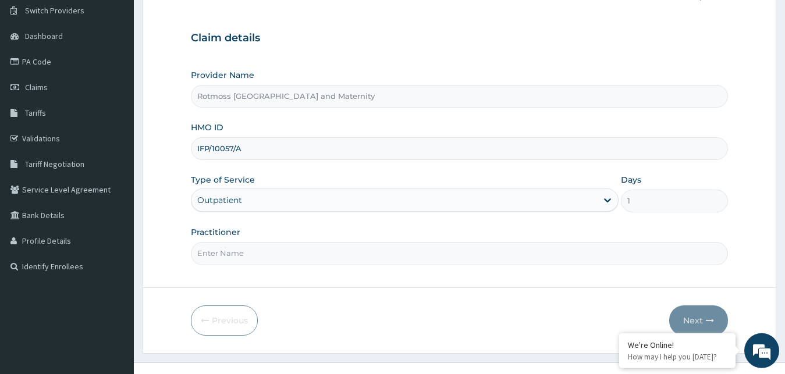
scroll to position [92, 0]
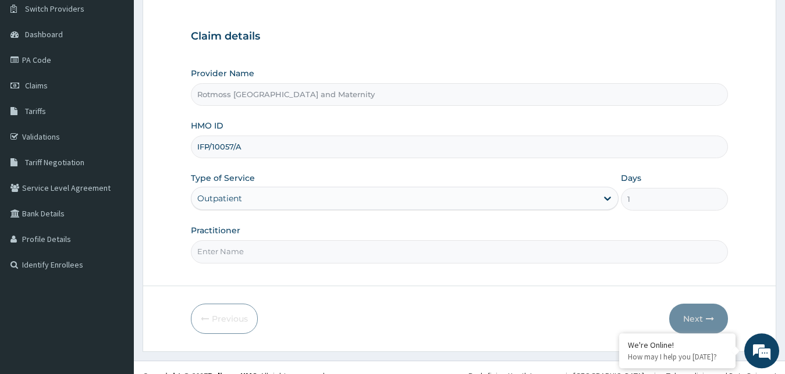
click at [204, 250] on input "Practitioner" at bounding box center [460, 251] width 538 height 23
type input "d"
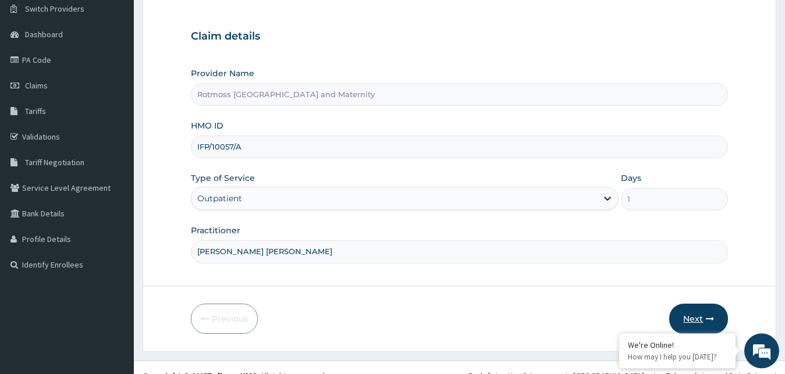
type input "DR AJAO ROTIMI"
click at [697, 322] on button "Next" at bounding box center [698, 319] width 59 height 30
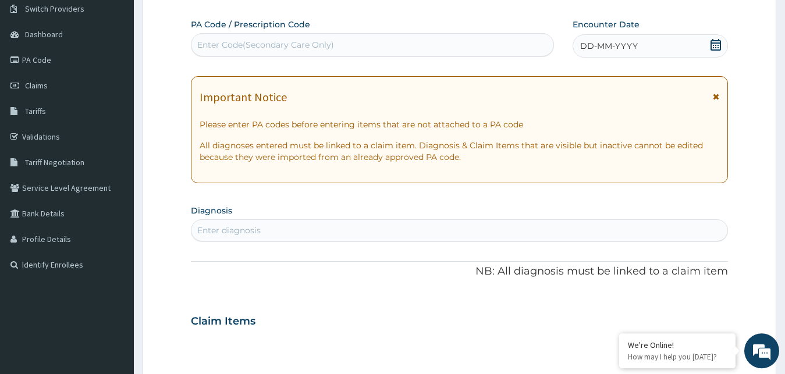
click at [717, 96] on icon at bounding box center [716, 96] width 6 height 8
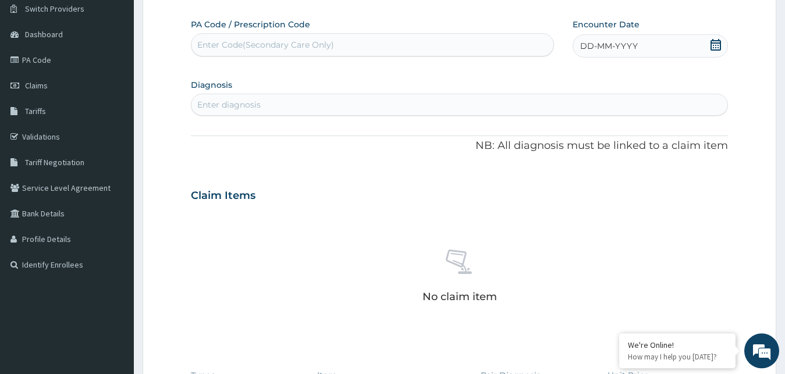
click at [209, 41] on div "Enter Code(Secondary Care Only)" at bounding box center [265, 45] width 137 height 12
type input "PA/CBC7D4"
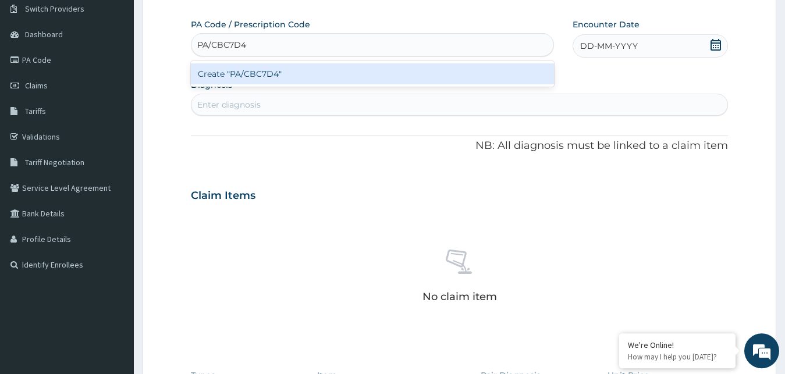
click at [213, 76] on div "Create "PA/CBC7D4"" at bounding box center [372, 73] width 363 height 21
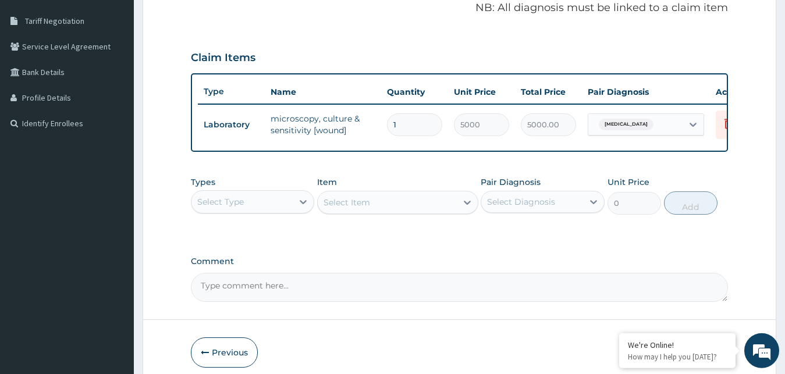
scroll to position [248, 0]
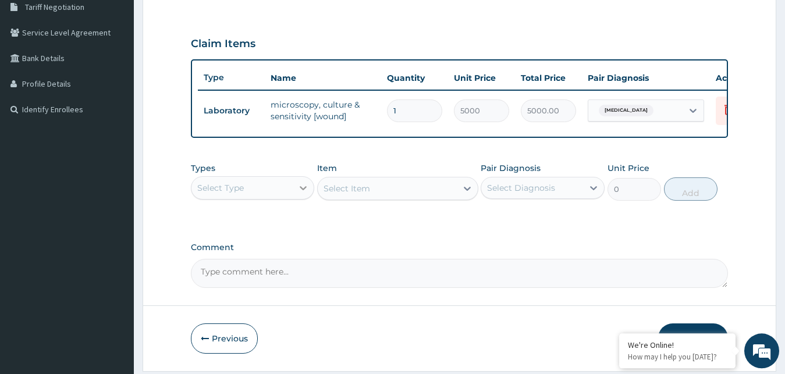
click at [302, 194] on icon at bounding box center [303, 188] width 12 height 12
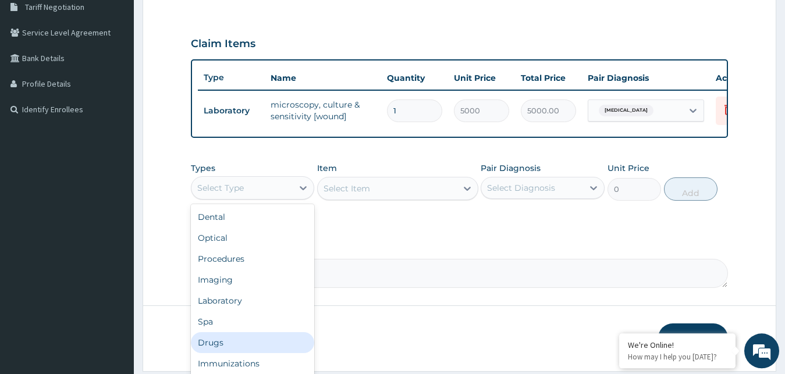
scroll to position [16, 0]
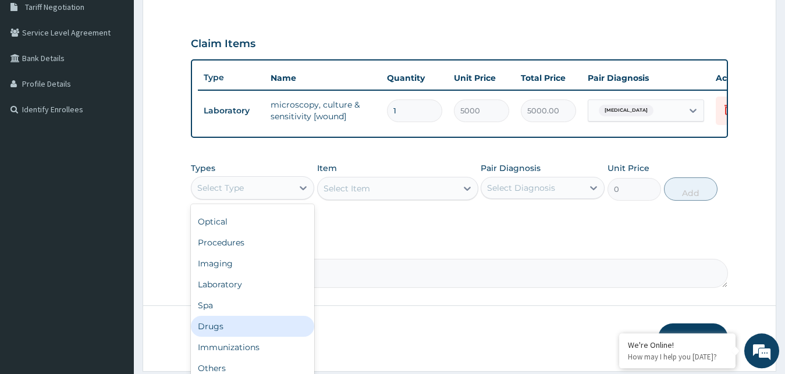
click at [215, 334] on div "Drugs" at bounding box center [253, 326] width 124 height 21
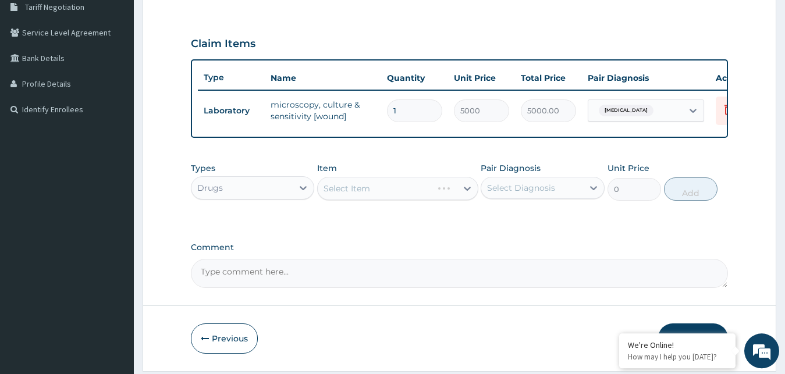
click at [451, 195] on div "Select Item" at bounding box center [397, 188] width 161 height 23
click at [421, 200] on div "Select Item" at bounding box center [397, 188] width 161 height 23
click at [468, 200] on div "Select Item" at bounding box center [397, 188] width 161 height 23
click at [332, 200] on div "Select Item" at bounding box center [397, 188] width 161 height 23
click at [334, 194] on div "Select Item" at bounding box center [346, 189] width 47 height 12
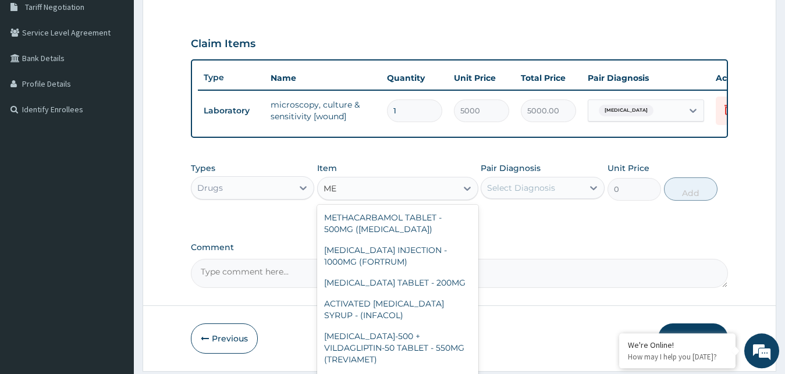
type input "M"
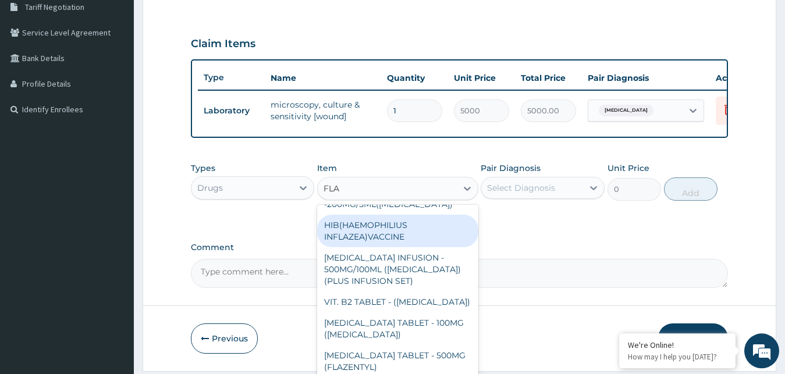
scroll to position [26, 0]
type input "FLA"
click at [496, 321] on form "Step 2 of 2 PA Code / Prescription Code PA/CBC7D4 Encounter Date 21-09-2025 Dia…" at bounding box center [459, 92] width 633 height 557
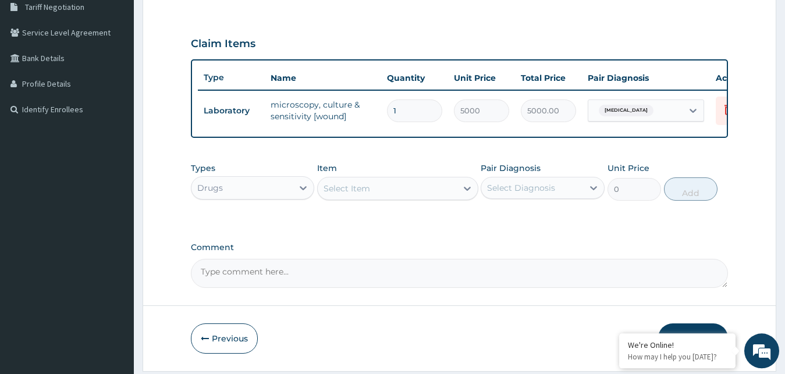
click at [333, 194] on div "Select Item" at bounding box center [346, 189] width 47 height 12
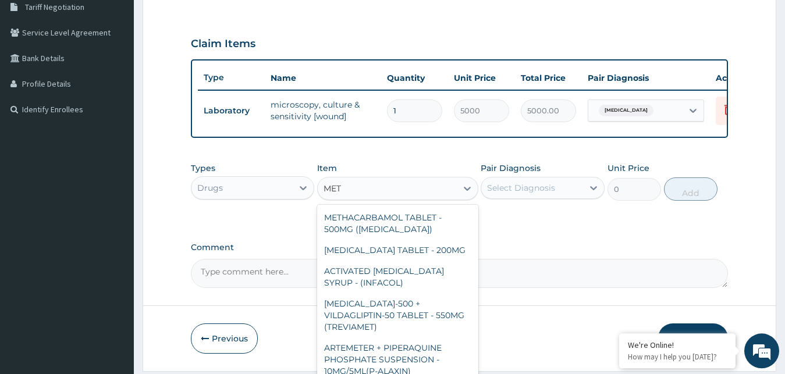
type input "METR"
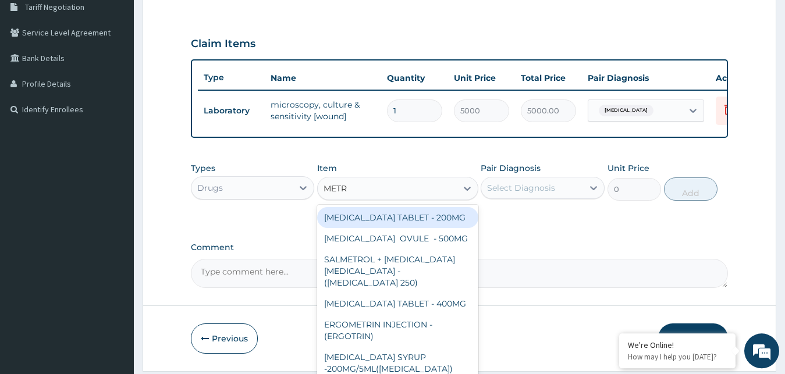
click at [340, 228] on div "METRONIDAZOLE TABLET - 200MG" at bounding box center [397, 217] width 161 height 21
type input "28"
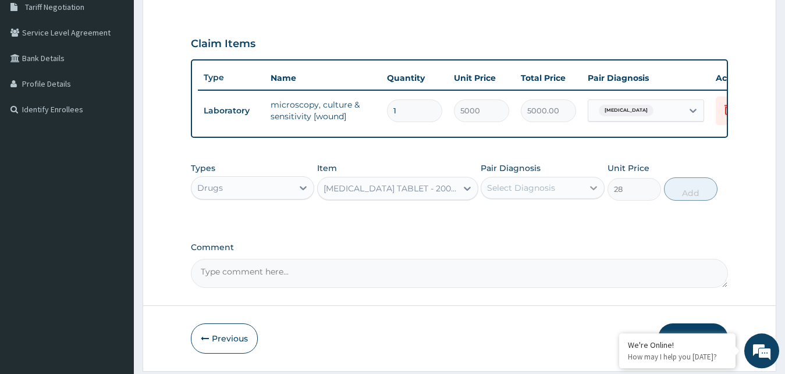
click at [595, 190] on icon at bounding box center [593, 188] width 7 height 4
click at [489, 220] on input "checkbox" at bounding box center [491, 217] width 8 height 8
checkbox input "true"
click at [688, 200] on button "Add" at bounding box center [691, 188] width 54 height 23
type input "0"
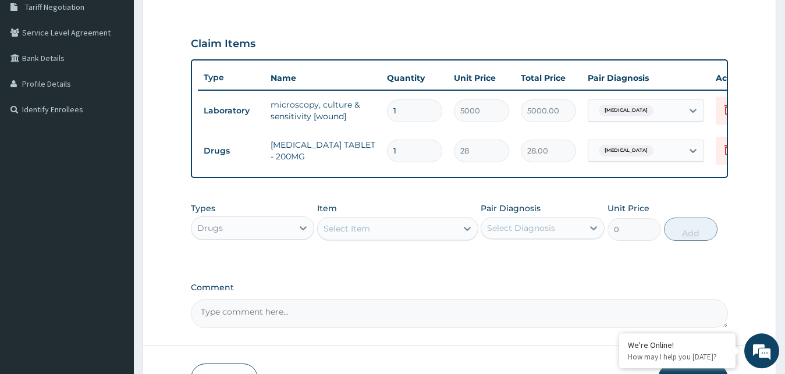
type input "0.00"
type input "3"
type input "84.00"
type input "30"
type input "840.00"
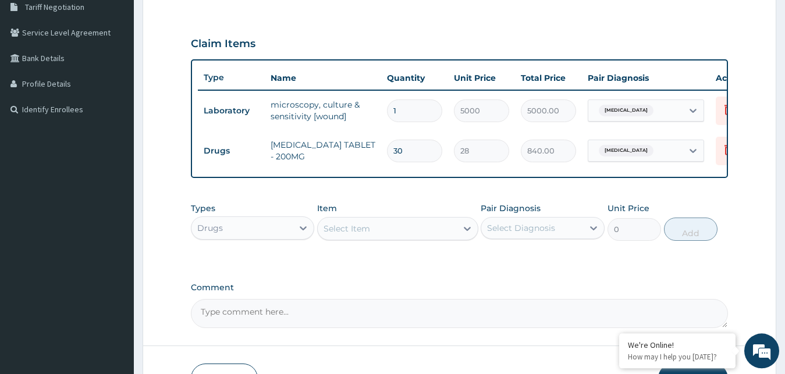
type input "30"
click at [369, 234] on div "Select Item" at bounding box center [346, 229] width 47 height 12
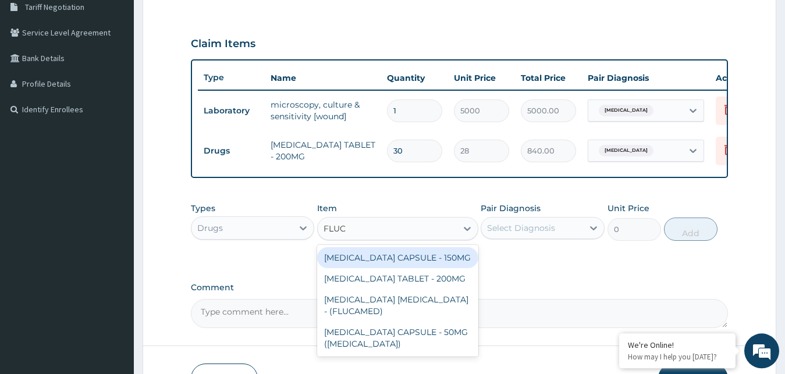
type input "FLUCO"
click at [390, 268] on div "FLUCONAZOLE CAPSULE - 150MG" at bounding box center [397, 257] width 161 height 21
type input "308"
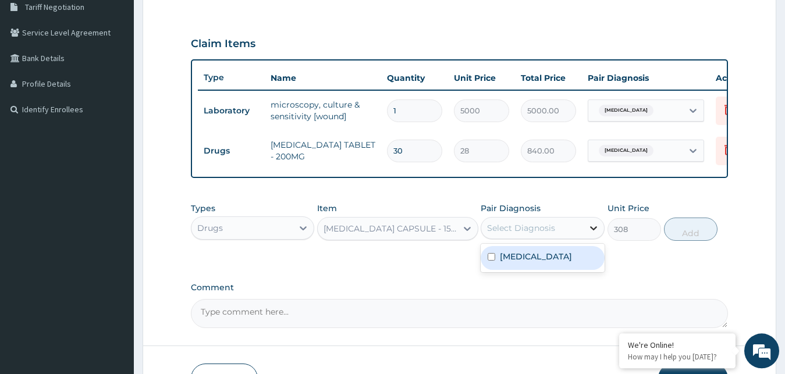
click at [593, 234] on icon at bounding box center [594, 228] width 12 height 12
click at [517, 262] on label "Anorectal fistula" at bounding box center [536, 257] width 72 height 12
checkbox input "true"
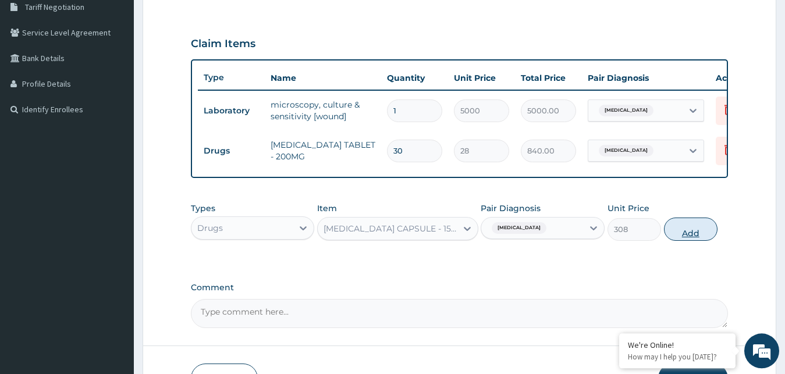
click at [693, 237] on button "Add" at bounding box center [691, 229] width 54 height 23
type input "0"
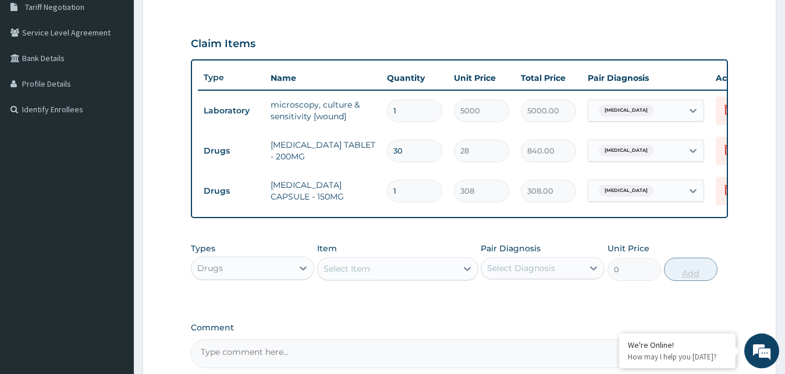
type input "0.00"
type input "1"
type input "308.00"
type input "10"
type input "3080.00"
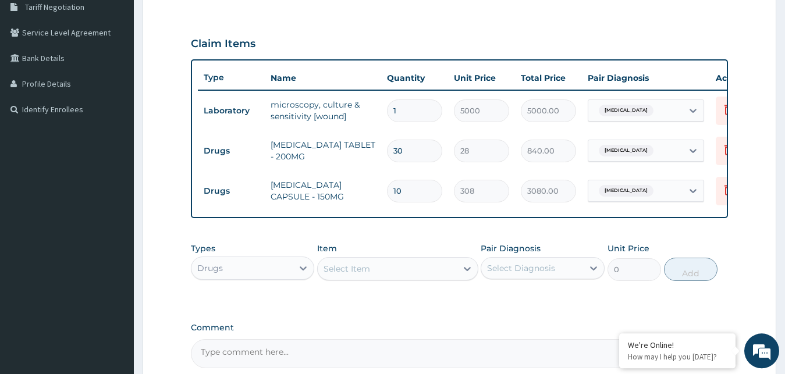
type input "10"
click at [340, 275] on div "Select Item" at bounding box center [346, 269] width 47 height 12
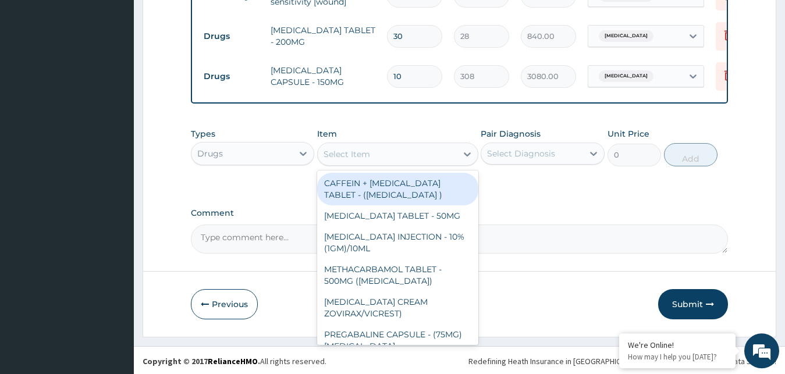
scroll to position [365, 0]
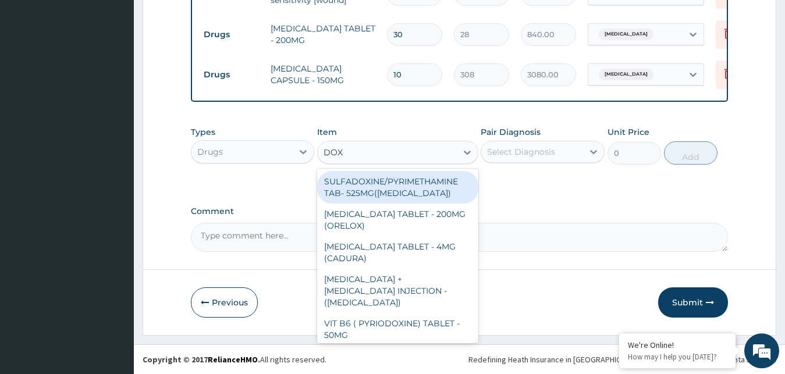
type input "DOXY"
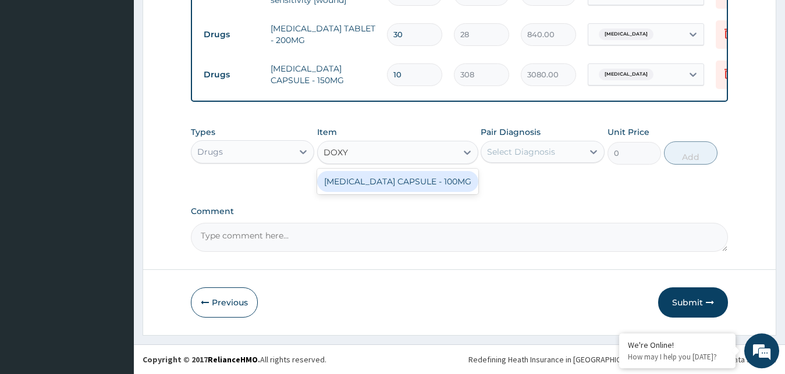
click at [348, 190] on div "DOXYCYCLINE CAPSULE - 100MG" at bounding box center [397, 181] width 161 height 21
type input "64.39999999999999"
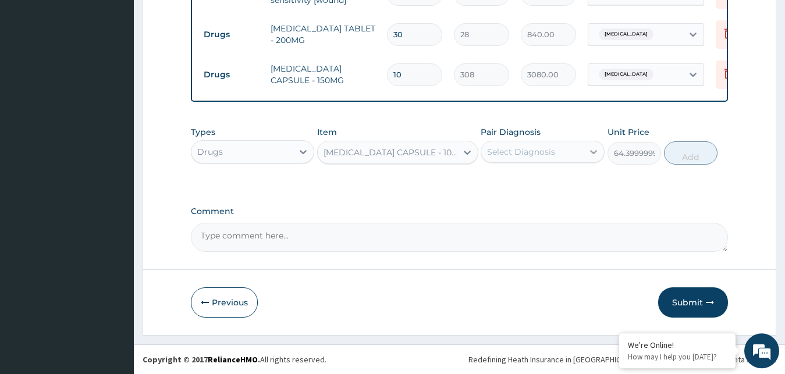
click at [593, 158] on icon at bounding box center [594, 152] width 12 height 12
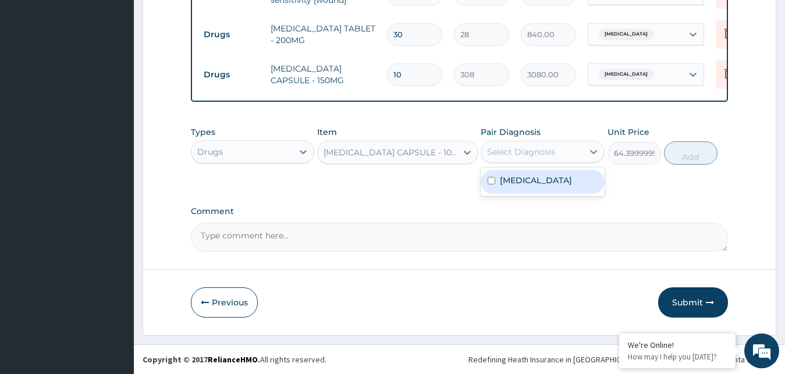
click at [495, 194] on div "Anorectal fistula" at bounding box center [543, 182] width 124 height 24
checkbox input "true"
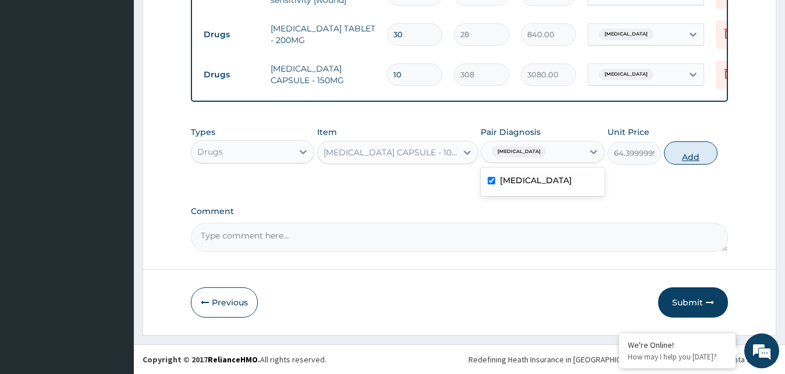
click at [683, 165] on button "Add" at bounding box center [691, 152] width 54 height 23
type input "0"
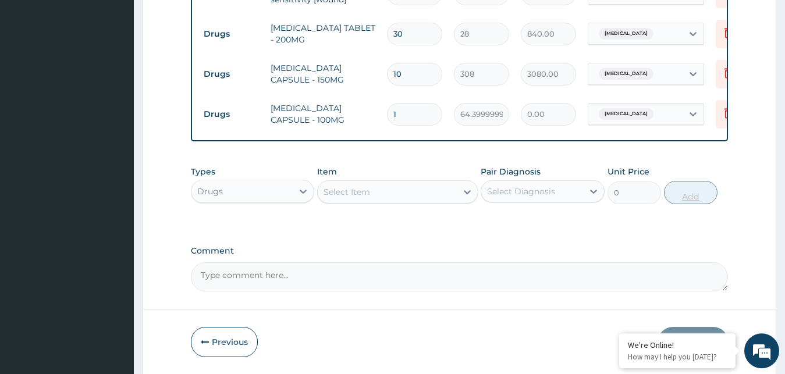
type input "0.00"
type input "1"
type input "64.40"
type input "10"
type input "644.00"
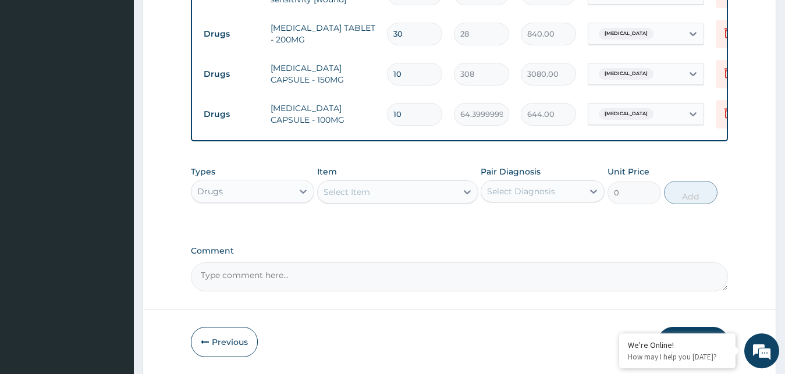
type input "10"
click at [349, 198] on div "Select Item" at bounding box center [346, 192] width 47 height 12
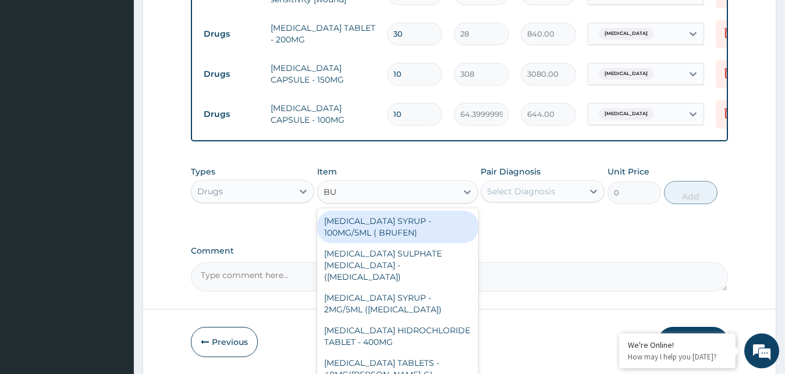
type input "BUS"
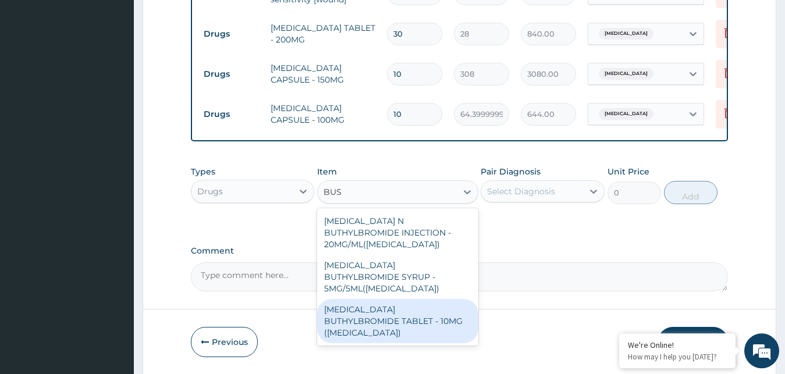
click at [368, 305] on div "HYOSCINE BUTHYLBROMIDE TABLET - 10MG (BUSCOPAN)" at bounding box center [397, 321] width 161 height 44
type input "56"
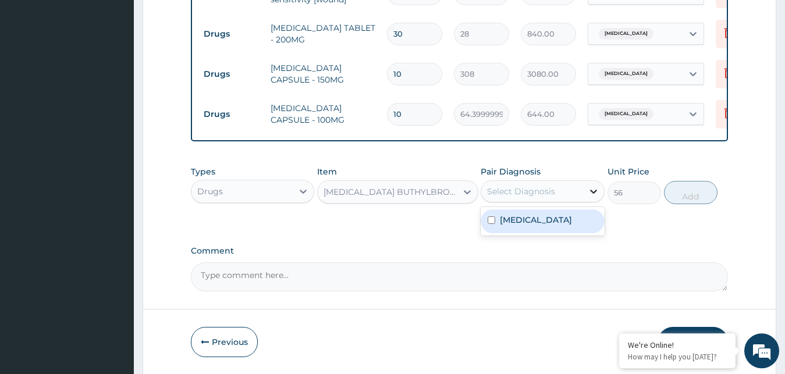
click at [593, 197] on icon at bounding box center [594, 192] width 12 height 12
click at [482, 228] on div "Anorectal fistula" at bounding box center [543, 221] width 124 height 24
checkbox input "true"
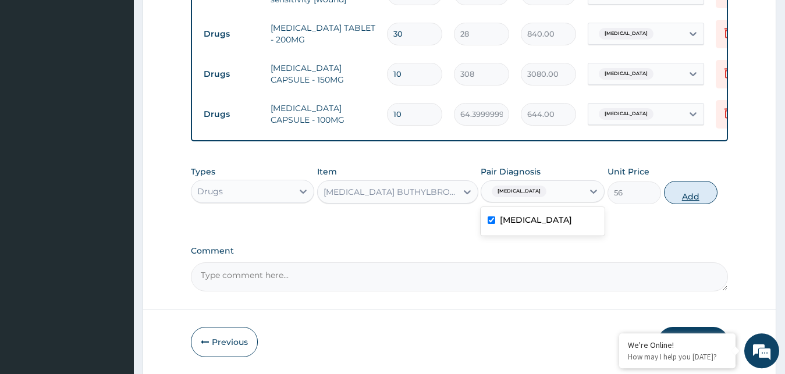
click at [674, 204] on button "Add" at bounding box center [691, 192] width 54 height 23
type input "0"
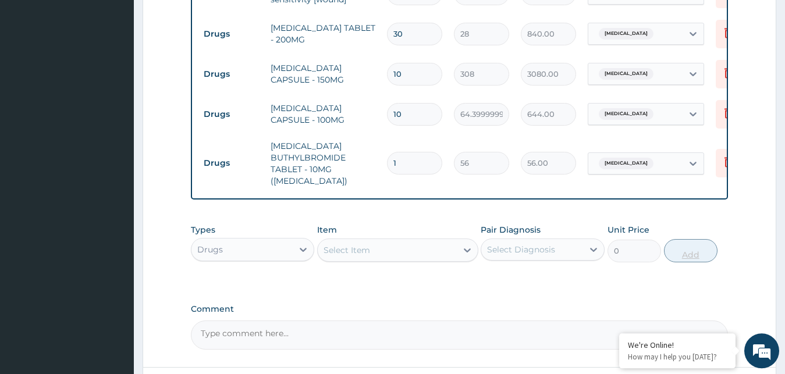
type input "0.00"
type input "1"
type input "56.00"
type input "10"
type input "560.00"
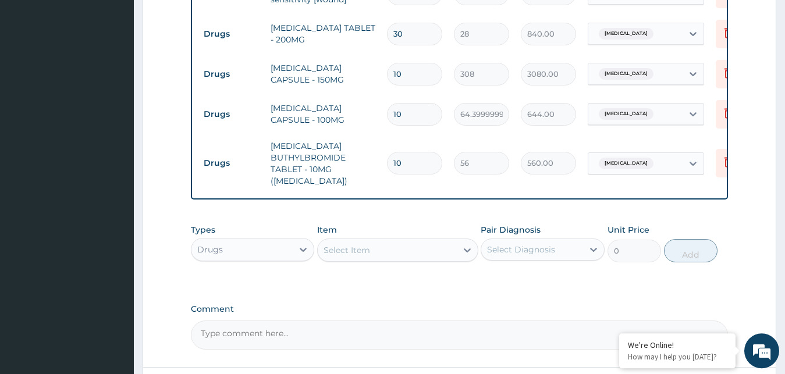
type input "10"
click at [410, 259] on div "Select Item" at bounding box center [387, 250] width 139 height 19
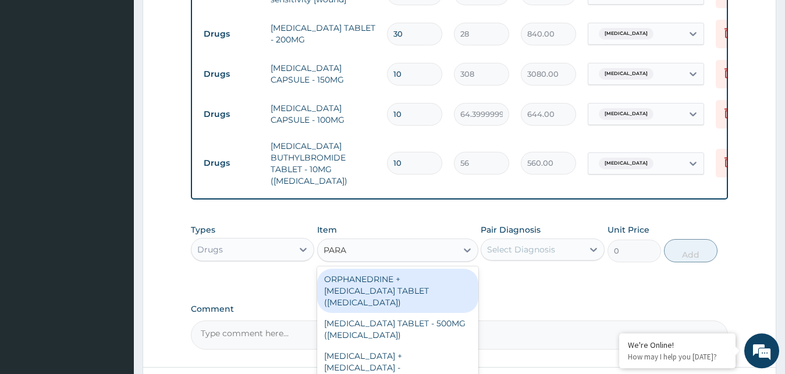
type input "PARAC"
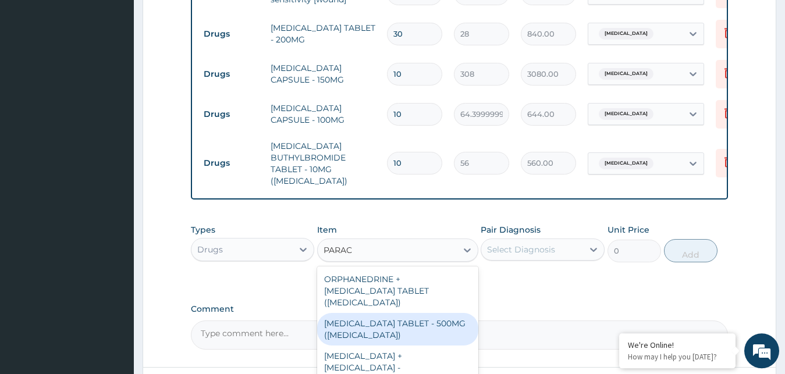
click at [365, 341] on div "[MEDICAL_DATA] TABLET - 500MG ([MEDICAL_DATA])" at bounding box center [397, 329] width 161 height 33
type input "42"
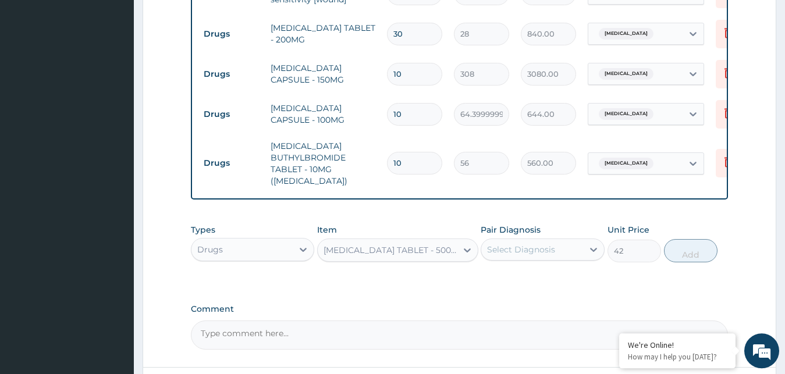
click at [543, 255] on div "Select Diagnosis" at bounding box center [521, 250] width 68 height 12
click at [492, 282] on input "checkbox" at bounding box center [491, 279] width 8 height 8
checkbox input "true"
click at [688, 260] on button "Add" at bounding box center [691, 250] width 54 height 23
type input "0"
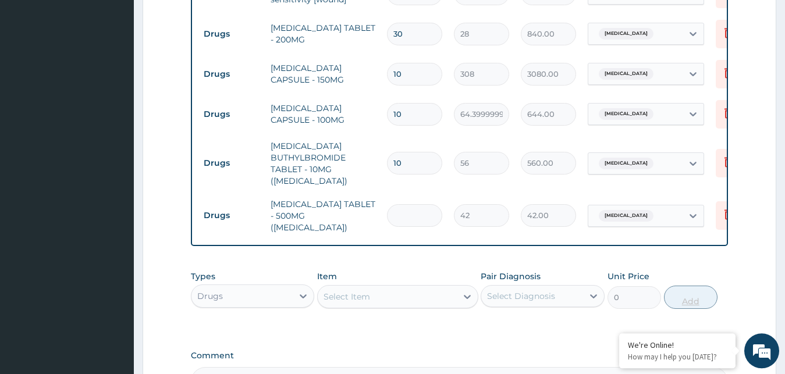
type input "0.00"
type input "1"
type input "42.00"
type input "15"
type input "630.00"
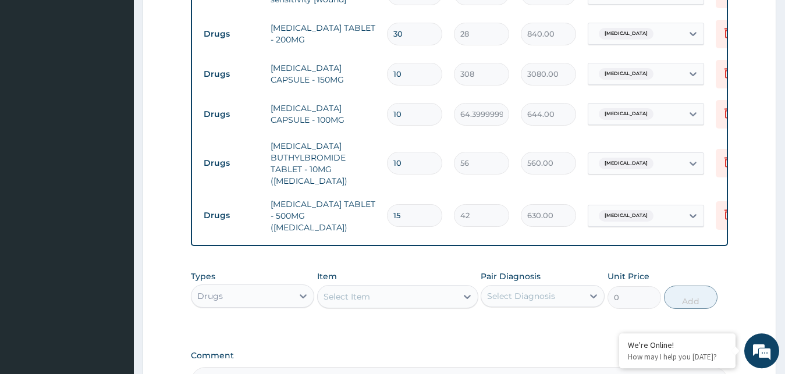
type input "15"
click at [446, 306] on div "Select Item" at bounding box center [387, 296] width 139 height 19
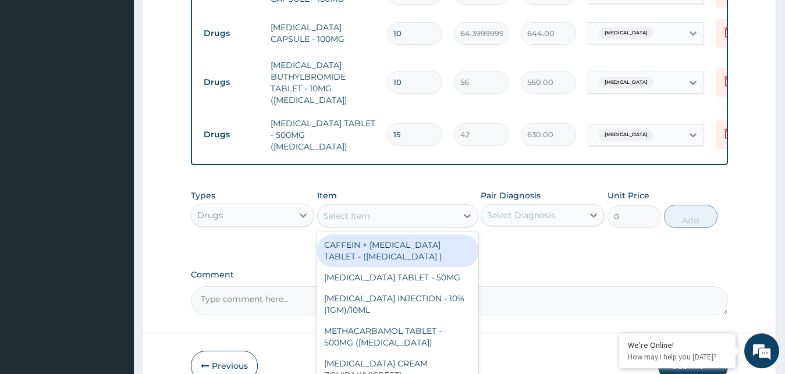
scroll to position [512, 0]
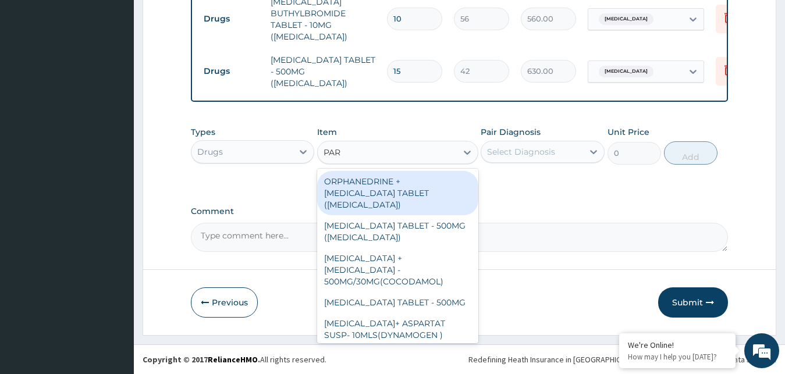
type input "PARA"
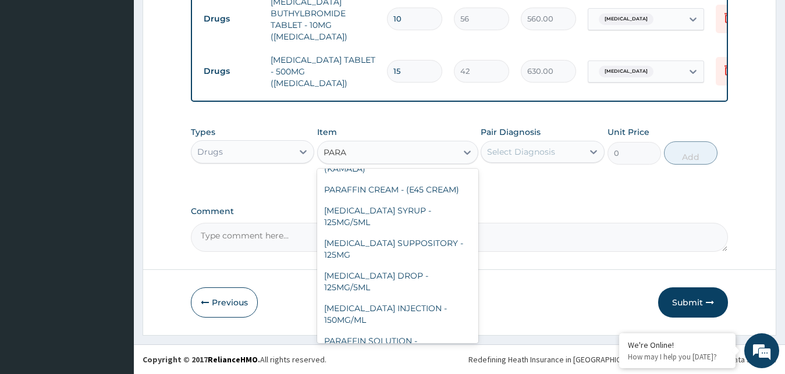
scroll to position [209, 0]
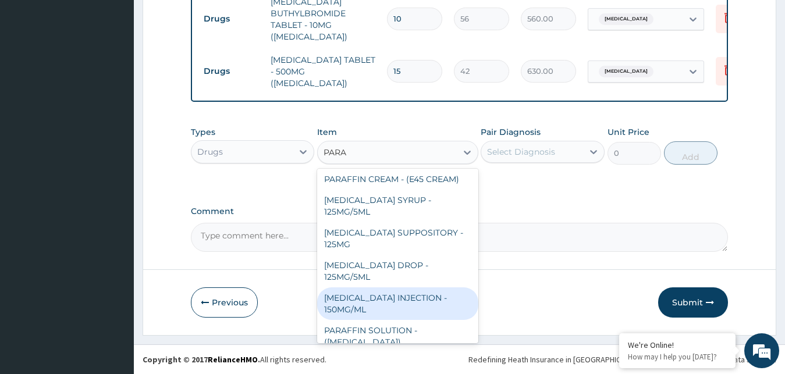
click at [337, 294] on div "[MEDICAL_DATA] INJECTION - 150MG/ML" at bounding box center [397, 303] width 161 height 33
type input "560"
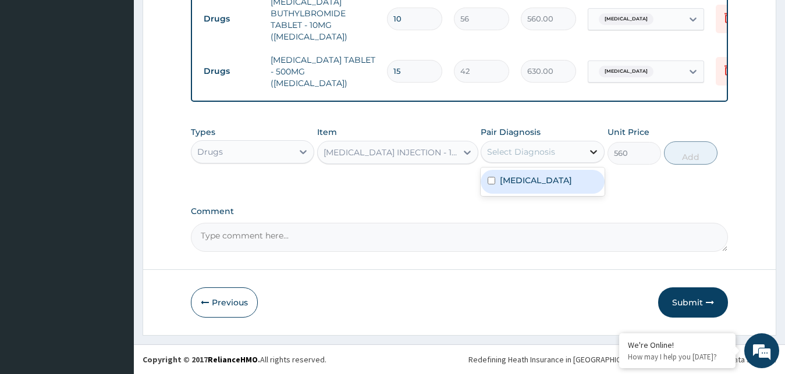
click at [593, 151] on icon at bounding box center [594, 152] width 12 height 12
click at [493, 181] on input "checkbox" at bounding box center [491, 181] width 8 height 8
checkbox input "true"
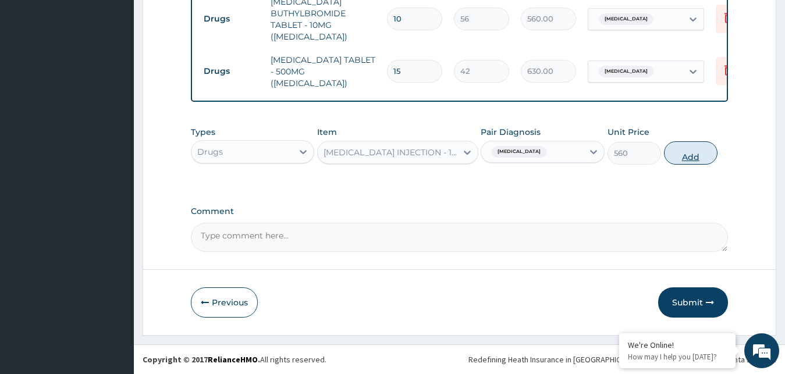
click at [678, 152] on button "Add" at bounding box center [691, 152] width 54 height 23
type input "0"
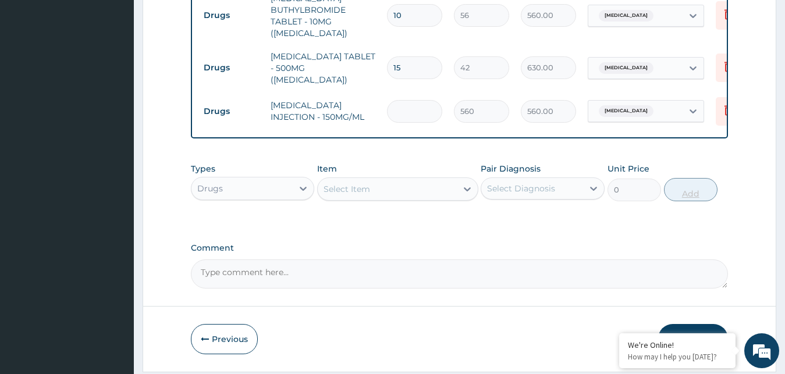
type input "0.00"
type input "4"
type input "2240.00"
type input "4"
click at [371, 187] on div "Select Item" at bounding box center [387, 189] width 139 height 19
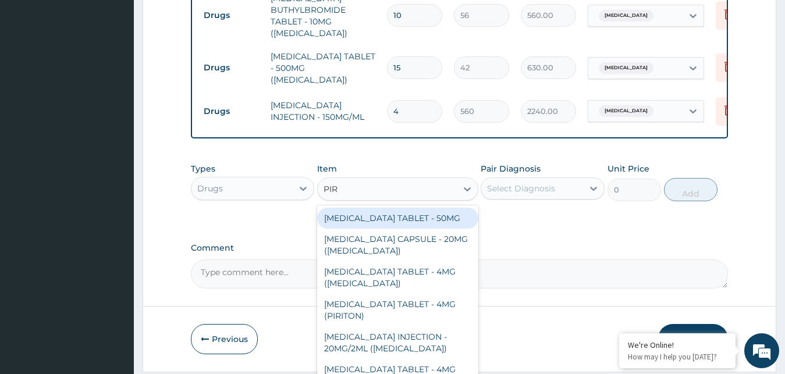
type input "PIRI"
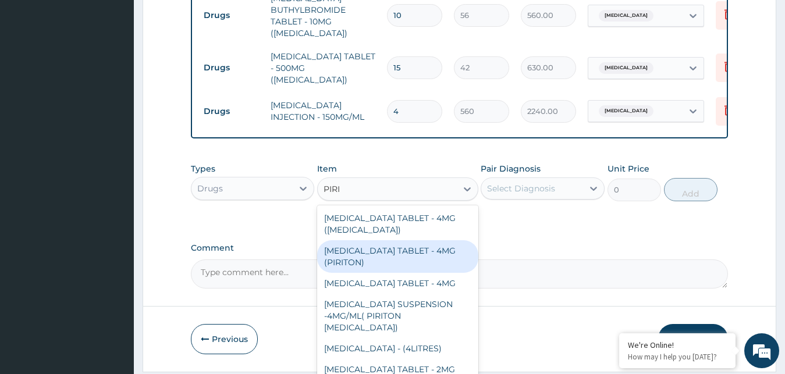
click at [365, 259] on div "[MEDICAL_DATA] TABLET - 4MG (PIRITON)" at bounding box center [397, 256] width 161 height 33
type input "22.4"
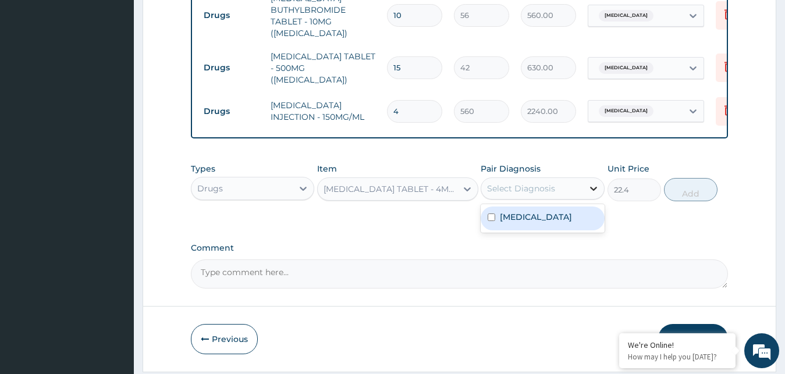
click at [592, 191] on icon at bounding box center [593, 189] width 7 height 4
click at [509, 222] on label "Anorectal fistula" at bounding box center [536, 217] width 72 height 12
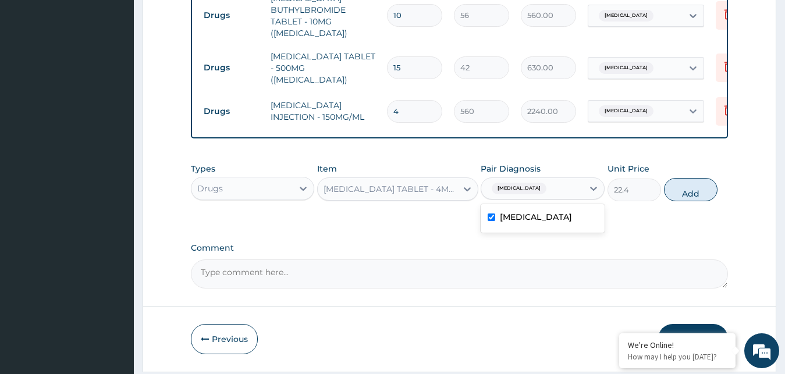
click at [509, 222] on label "Anorectal fistula" at bounding box center [536, 217] width 72 height 12
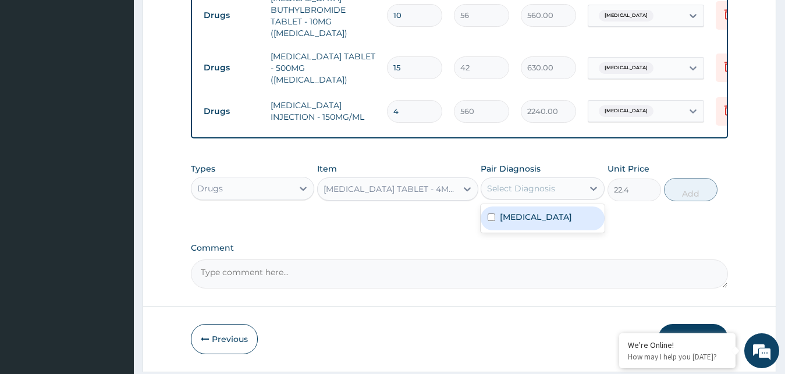
click at [486, 225] on div "Anorectal fistula" at bounding box center [543, 219] width 124 height 24
checkbox input "true"
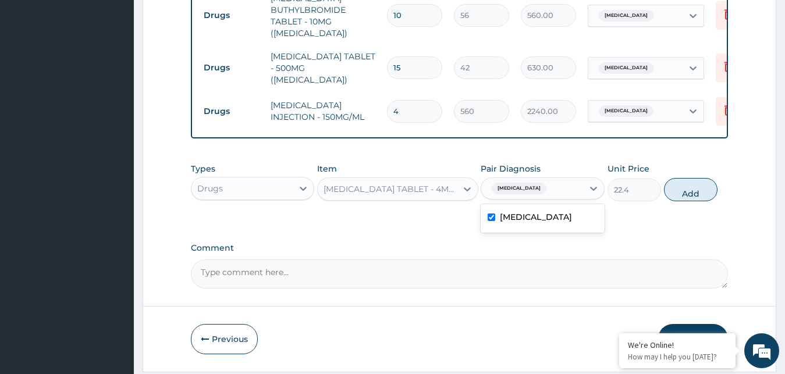
drag, startPoint x: 486, startPoint y: 225, endPoint x: 608, endPoint y: 204, distance: 123.5
click at [608, 204] on div "Types Drugs Item CHLORPHENIRAMINE TABLET - 4MG (PIRITON) Pair Diagnosis option …" at bounding box center [460, 182] width 538 height 50
click at [678, 195] on button "Add" at bounding box center [691, 189] width 54 height 23
type input "0"
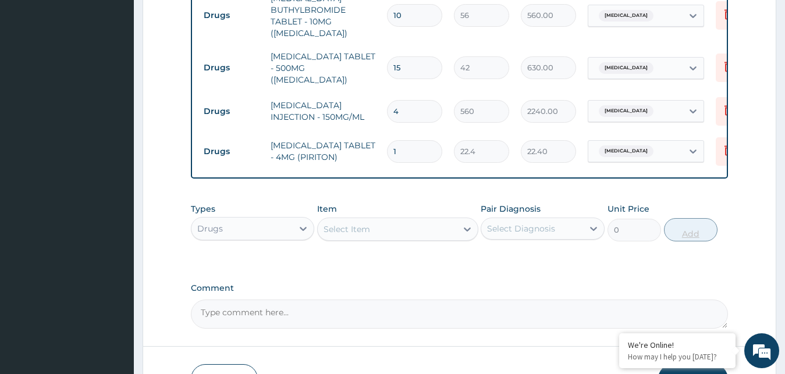
type input "0.00"
type input "4"
type input "89.60"
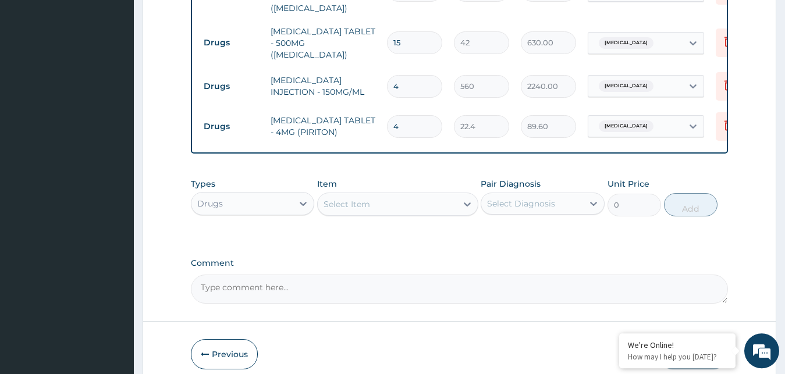
scroll to position [593, 0]
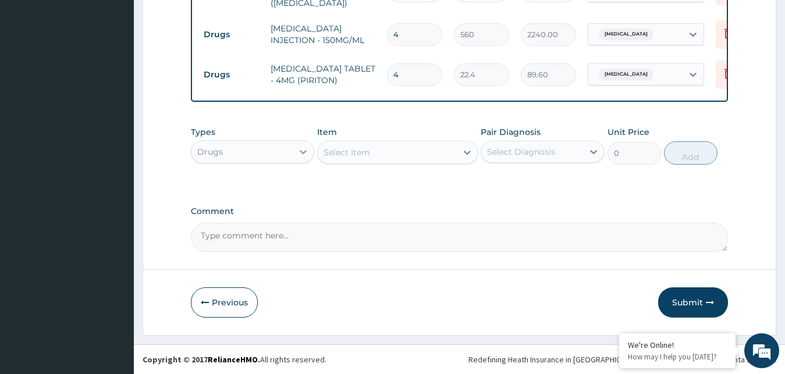
type input "4"
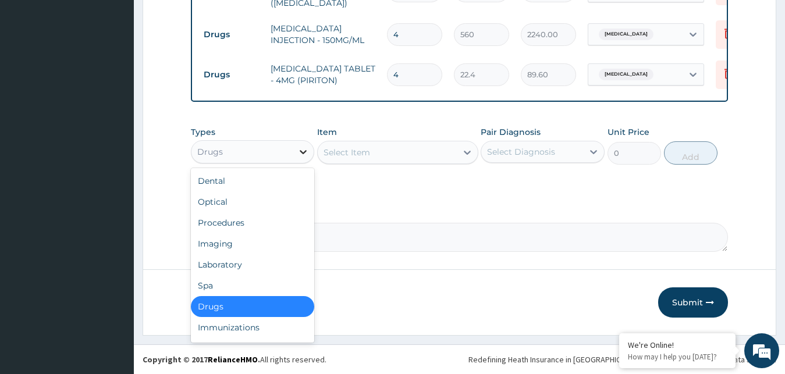
click at [301, 154] on icon at bounding box center [303, 152] width 12 height 12
click at [237, 215] on div "Procedures" at bounding box center [253, 222] width 124 height 21
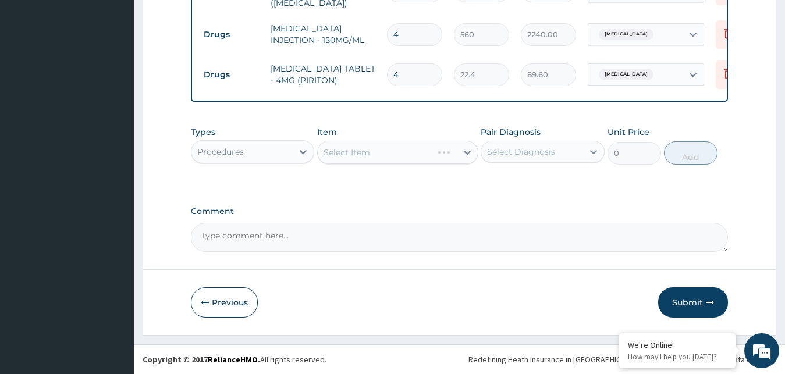
click at [390, 155] on div "Select Item" at bounding box center [397, 152] width 161 height 23
click at [379, 154] on div "Select Item" at bounding box center [387, 152] width 139 height 19
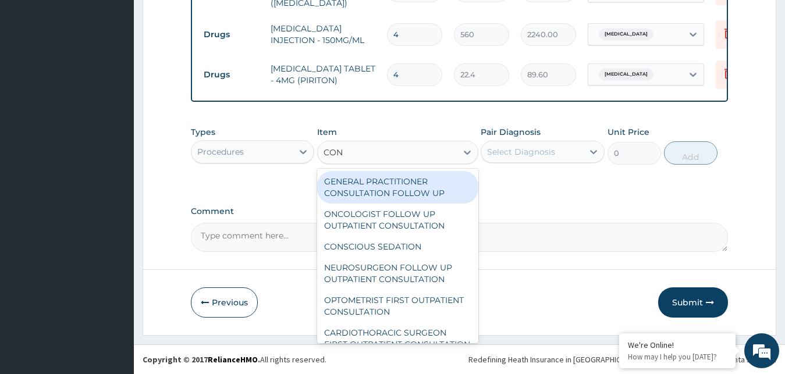
type input "CONS"
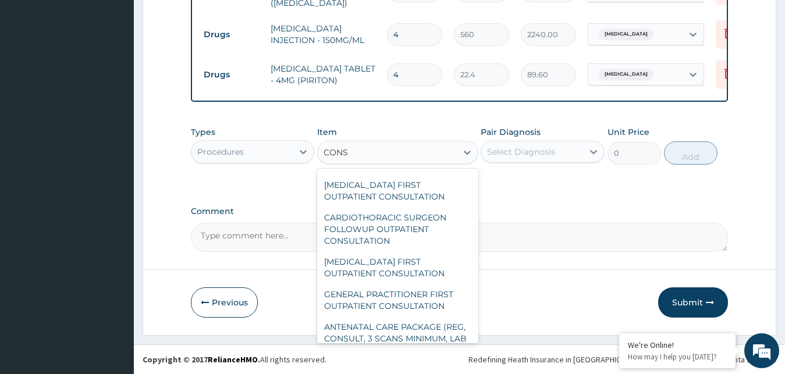
scroll to position [1571, 0]
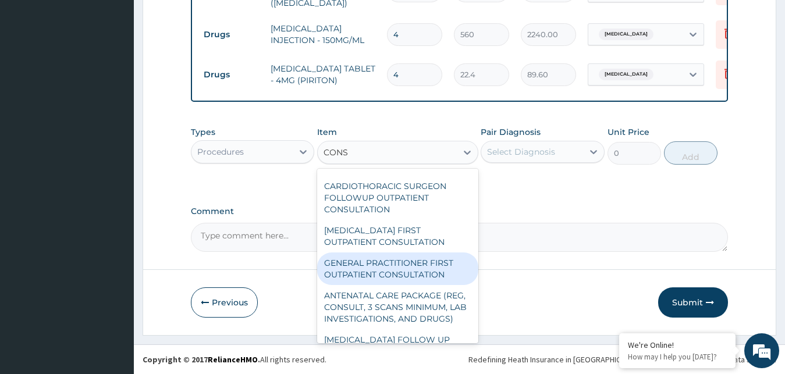
click at [401, 285] on div "GENERAL PRACTITIONER FIRST OUTPATIENT CONSULTATION" at bounding box center [397, 268] width 161 height 33
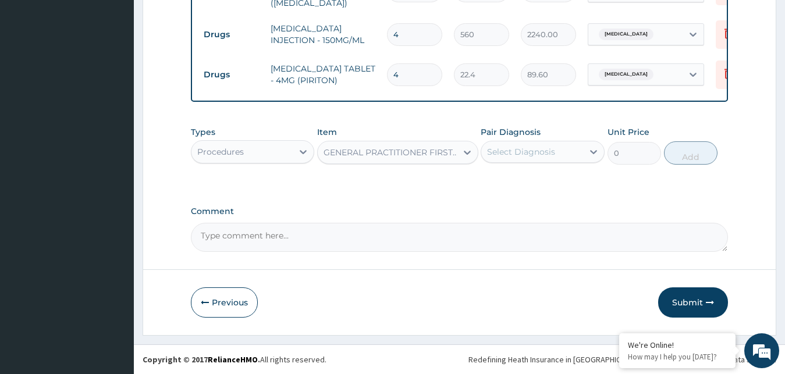
type input "3750"
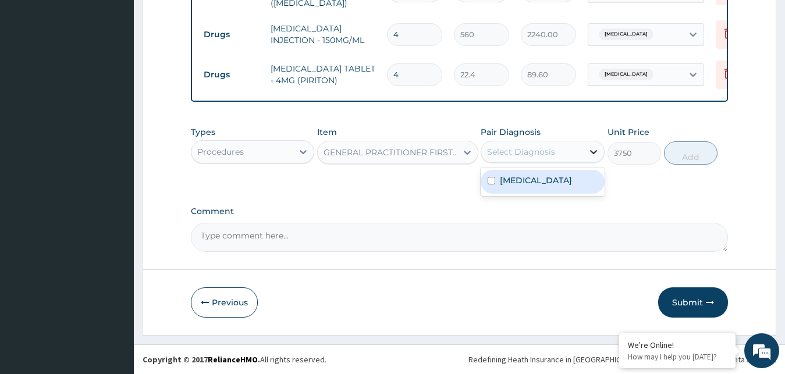
click at [592, 151] on icon at bounding box center [594, 152] width 12 height 12
click at [498, 177] on div "Anorectal fistula" at bounding box center [543, 182] width 124 height 24
checkbox input "true"
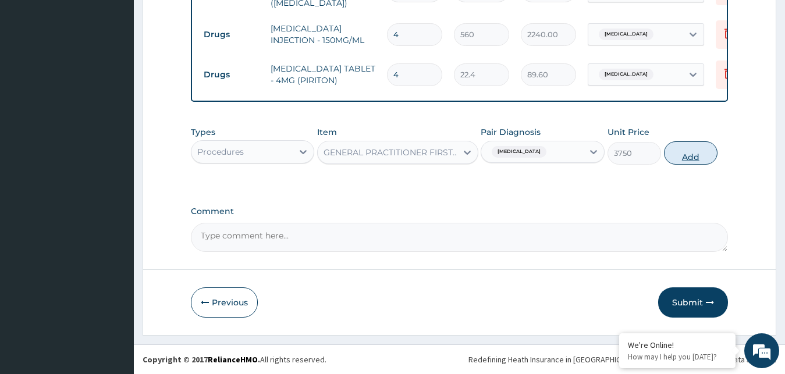
click at [693, 154] on button "Add" at bounding box center [691, 152] width 54 height 23
type input "0"
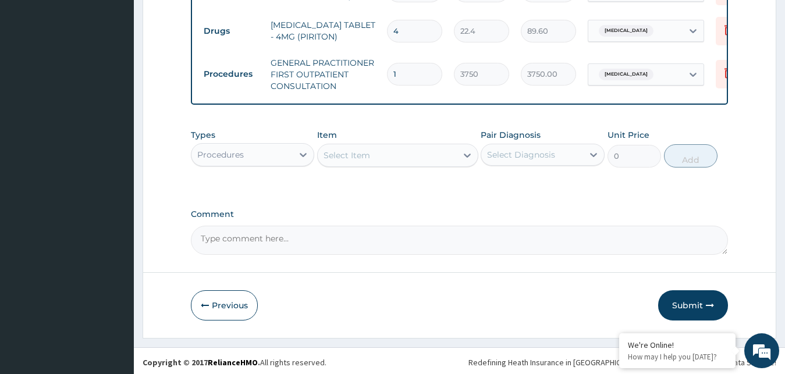
scroll to position [639, 0]
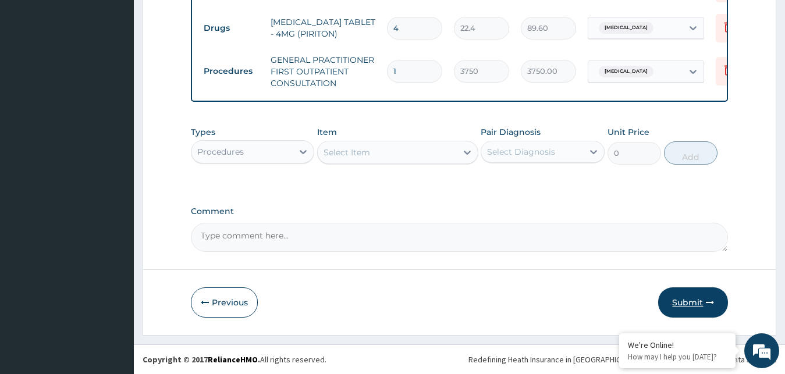
click at [673, 301] on button "Submit" at bounding box center [693, 302] width 70 height 30
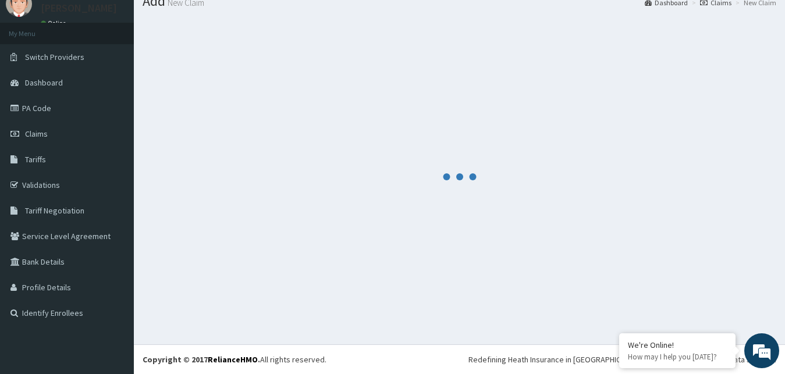
scroll to position [44, 0]
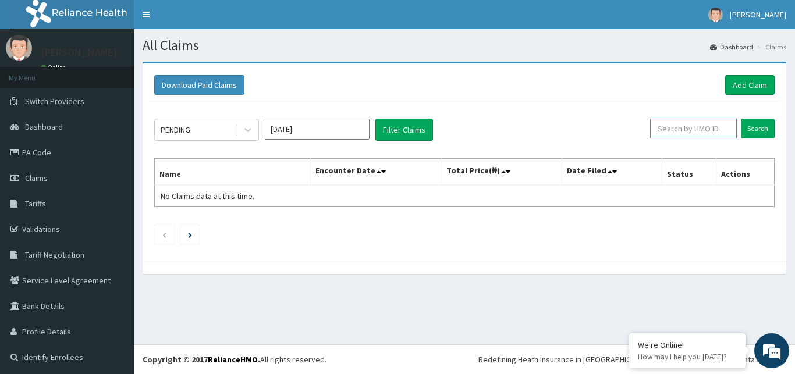
paste input "IFP/10057/A"
type input "IFP/10057/A"
click at [747, 133] on input "Search" at bounding box center [758, 129] width 34 height 20
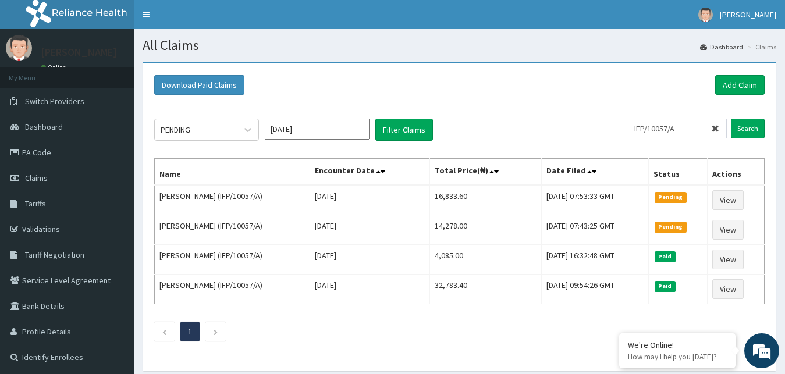
click at [713, 127] on icon at bounding box center [715, 128] width 8 height 8
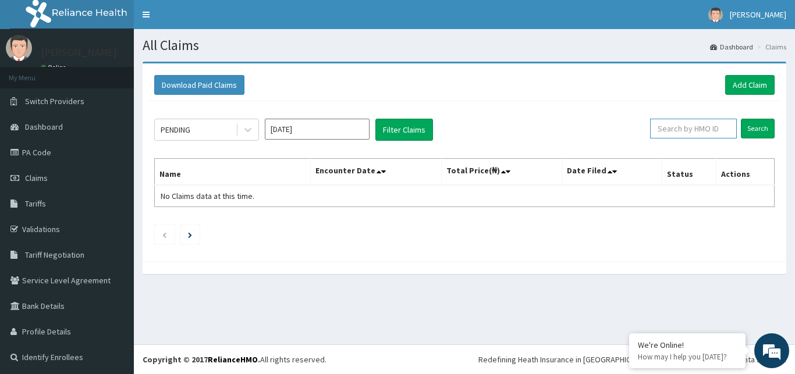
click at [670, 127] on input "text" at bounding box center [693, 129] width 87 height 20
type input "FAB/10718/B"
click at [748, 133] on input "Search" at bounding box center [758, 129] width 34 height 20
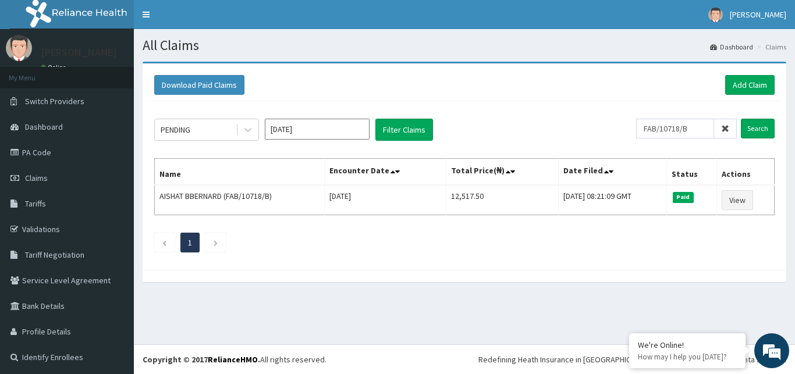
click at [714, 129] on span at bounding box center [725, 129] width 23 height 20
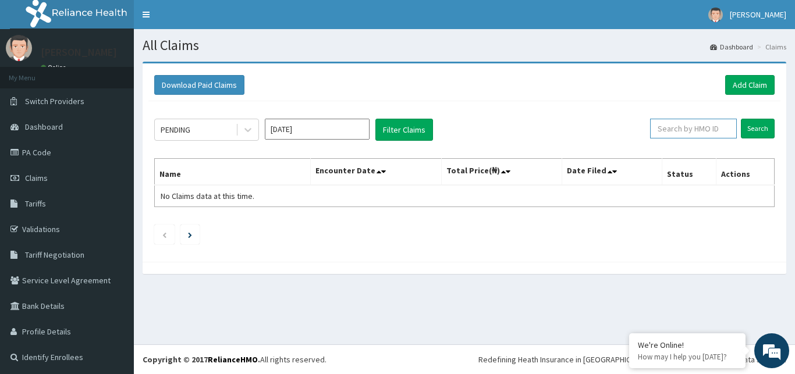
click at [711, 129] on input "text" at bounding box center [693, 129] width 87 height 20
type input "NHM/10021/A"
click at [729, 87] on link "Add Claim" at bounding box center [749, 85] width 49 height 20
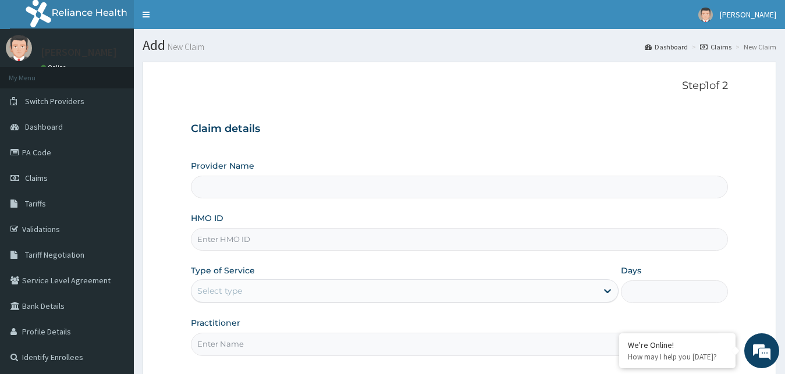
click at [208, 243] on input "HMO ID" at bounding box center [460, 239] width 538 height 23
type input "Rotmoss [GEOGRAPHIC_DATA] and Maternity"
type input "M"
type input "NHM/10021/A"
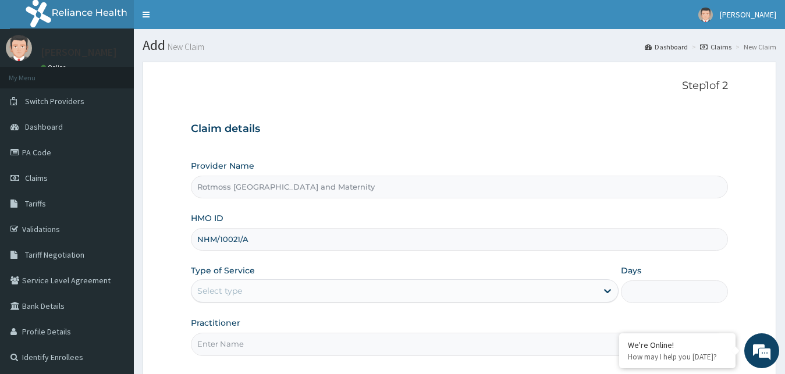
click at [516, 291] on div "Select type" at bounding box center [394, 291] width 406 height 19
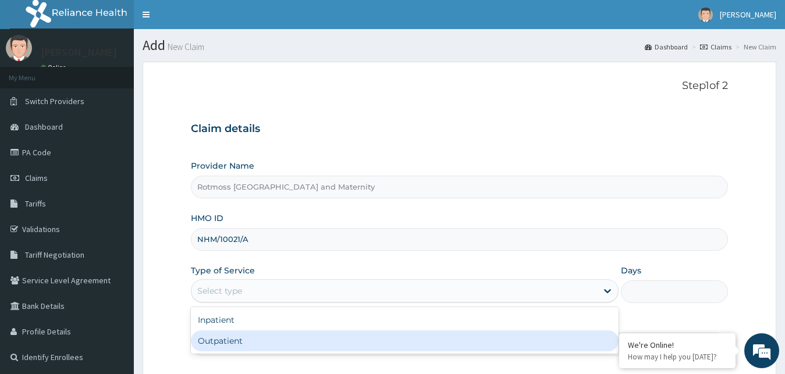
click at [330, 341] on div "Outpatient" at bounding box center [405, 340] width 428 height 21
type input "1"
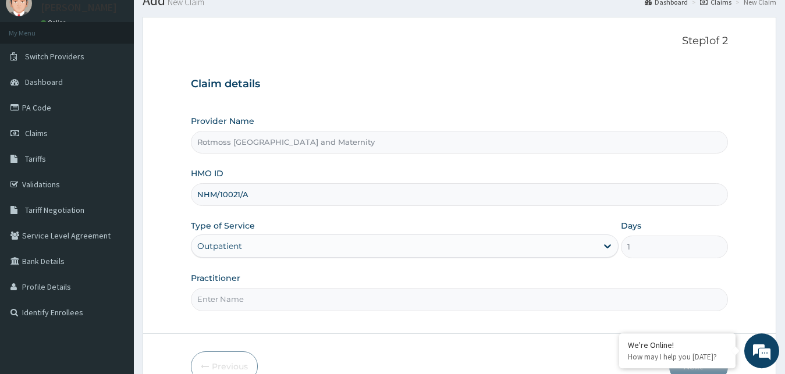
scroll to position [109, 0]
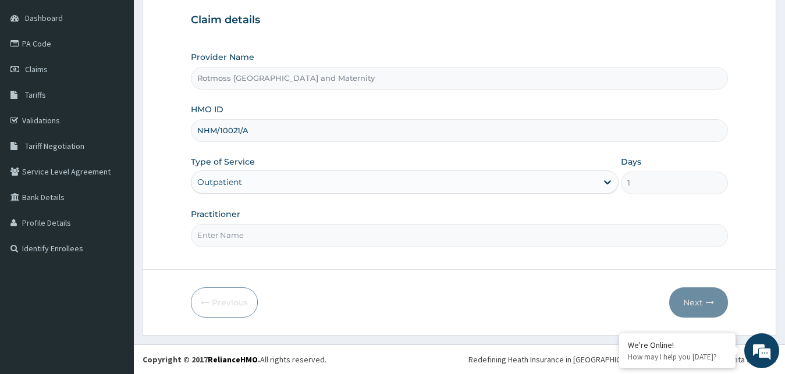
click at [211, 236] on input "Practitioner" at bounding box center [460, 235] width 538 height 23
type input "DR, [PERSON_NAME]"
click at [691, 300] on button "Next" at bounding box center [698, 302] width 59 height 30
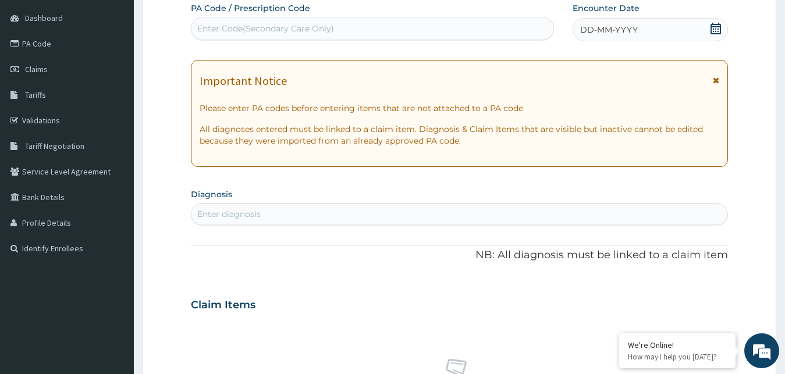
click at [714, 77] on icon at bounding box center [716, 80] width 6 height 8
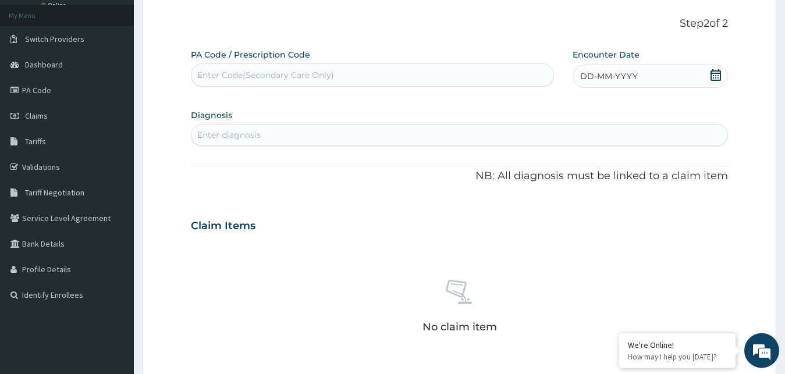
scroll to position [0, 0]
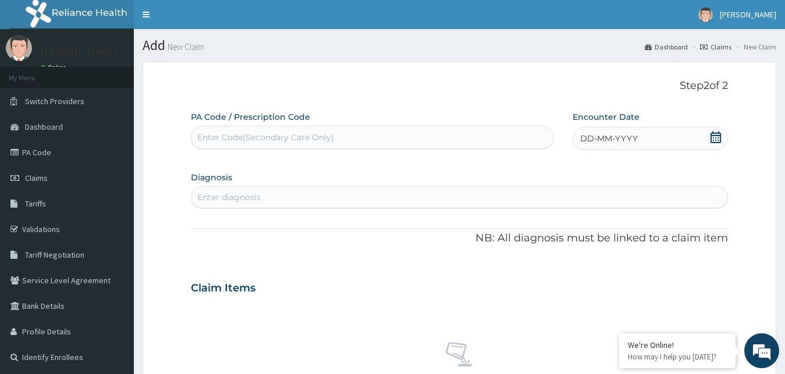
click at [219, 135] on div "Enter Code(Secondary Care Only)" at bounding box center [265, 137] width 137 height 12
type input "PA/8C7ACA"
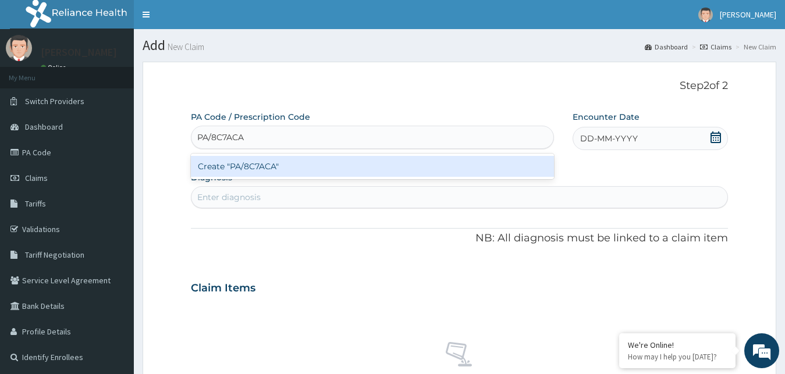
click at [240, 169] on div "Create "PA/8C7ACA"" at bounding box center [372, 166] width 363 height 21
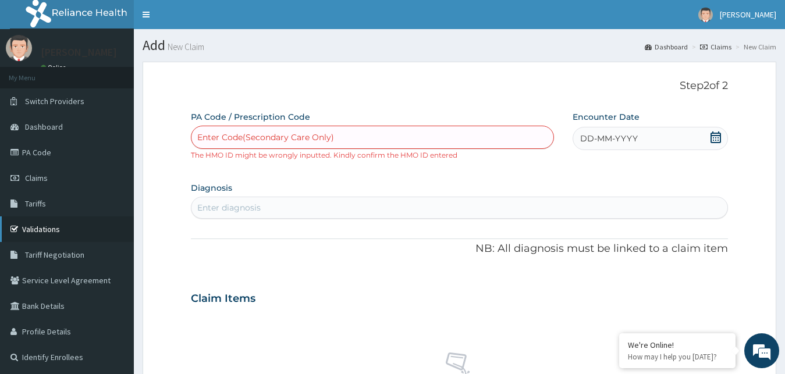
click at [50, 226] on link "Validations" at bounding box center [67, 229] width 134 height 26
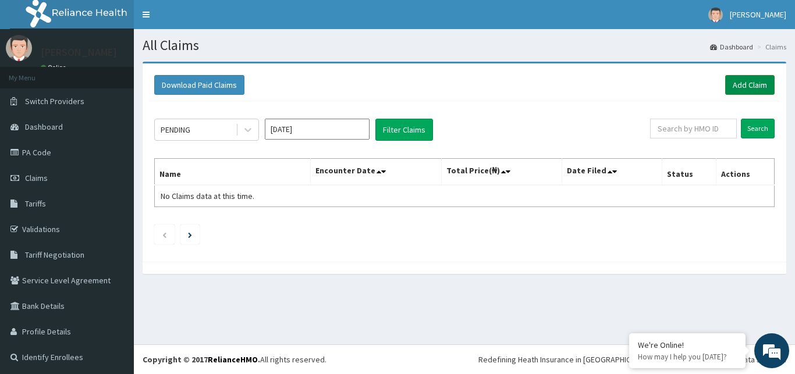
click at [734, 80] on link "Add Claim" at bounding box center [749, 85] width 49 height 20
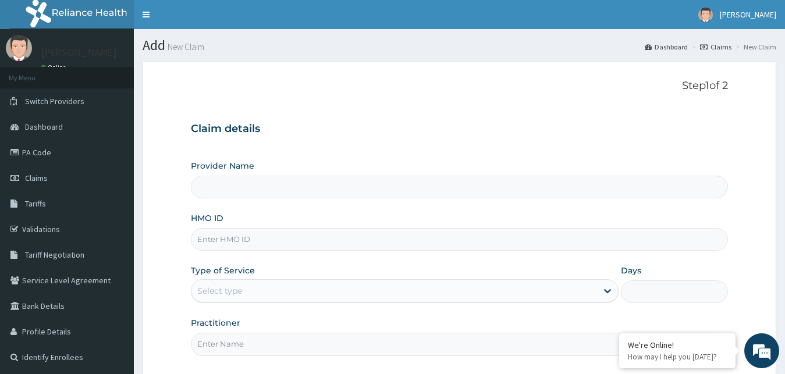
type input "Rotmoss [GEOGRAPHIC_DATA] and Maternity"
paste input "MHM/10021/A"
type input "MHM/10021/A"
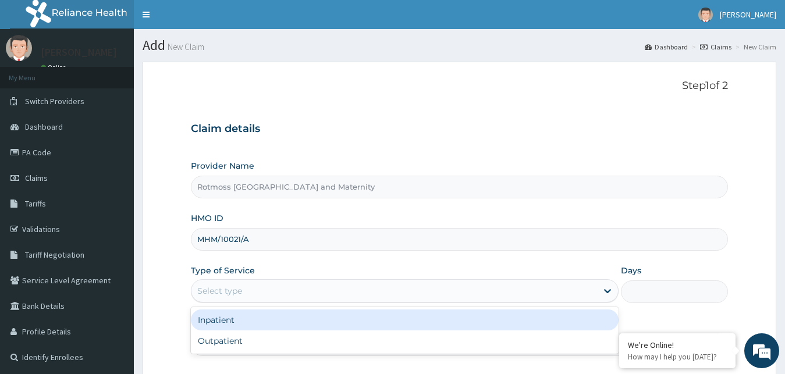
click at [503, 293] on div "Select type" at bounding box center [394, 291] width 406 height 19
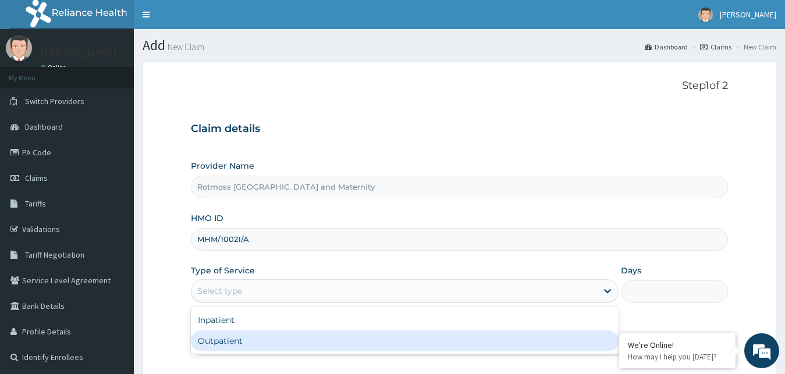
click at [367, 351] on div "Outpatient" at bounding box center [405, 340] width 428 height 21
type input "1"
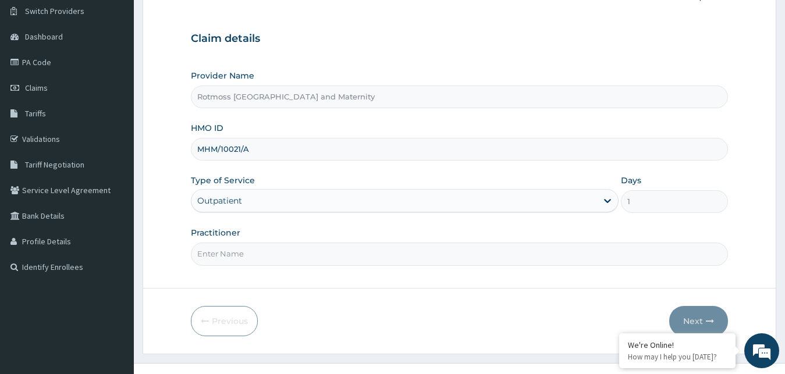
scroll to position [97, 0]
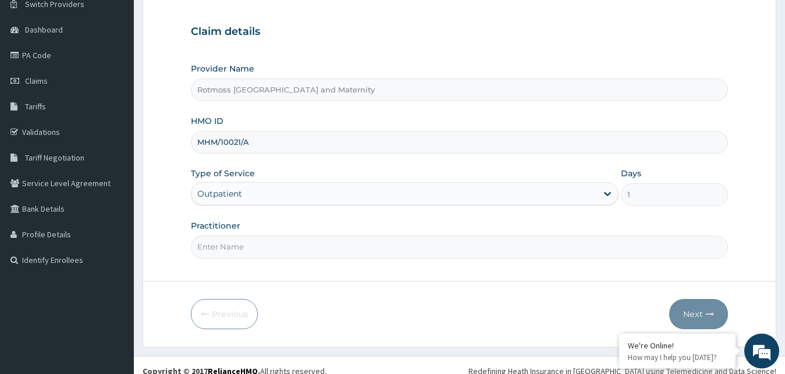
click at [209, 250] on input "Practitioner" at bounding box center [460, 247] width 538 height 23
type input "DR.AJAO ROTIMI"
click at [681, 316] on button "Next" at bounding box center [698, 314] width 59 height 30
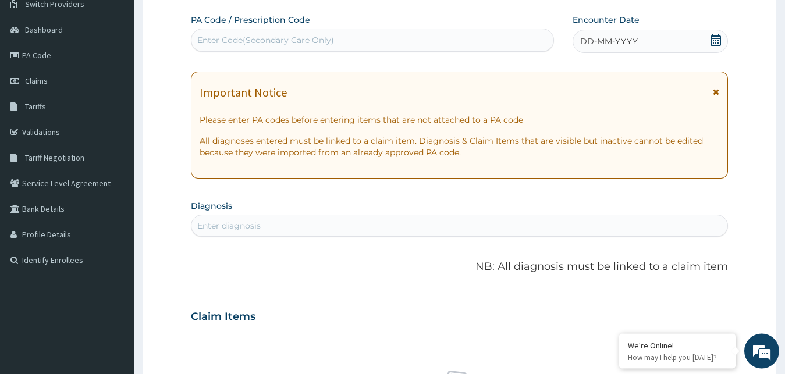
scroll to position [97, 0]
click at [715, 93] on icon at bounding box center [716, 92] width 6 height 8
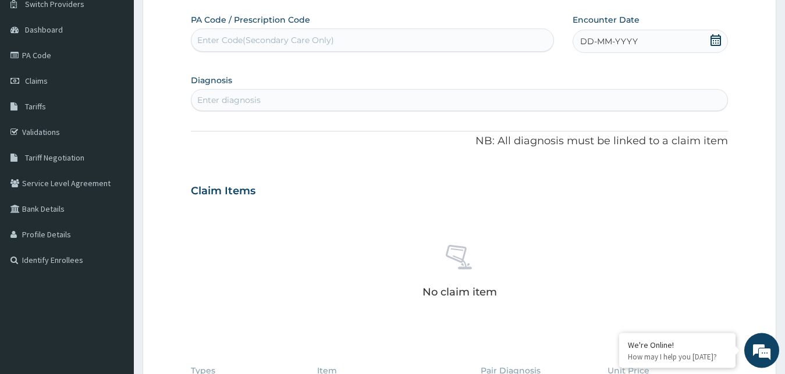
click at [229, 41] on div "Enter Code(Secondary Care Only)" at bounding box center [265, 41] width 137 height 12
type input "PA/8C7ACA"
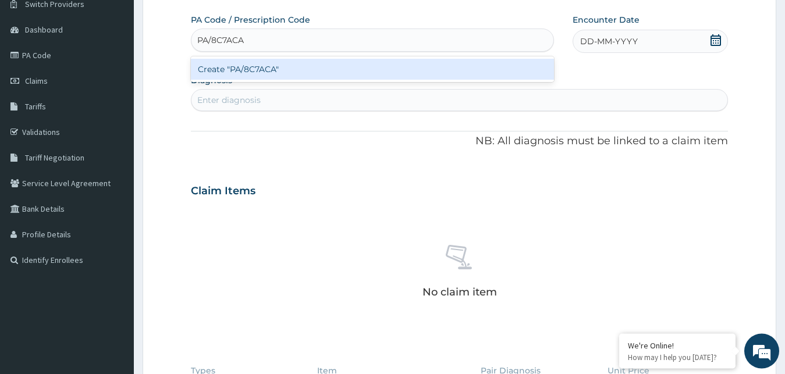
click at [228, 67] on div "Create "PA/8C7ACA"" at bounding box center [372, 69] width 363 height 21
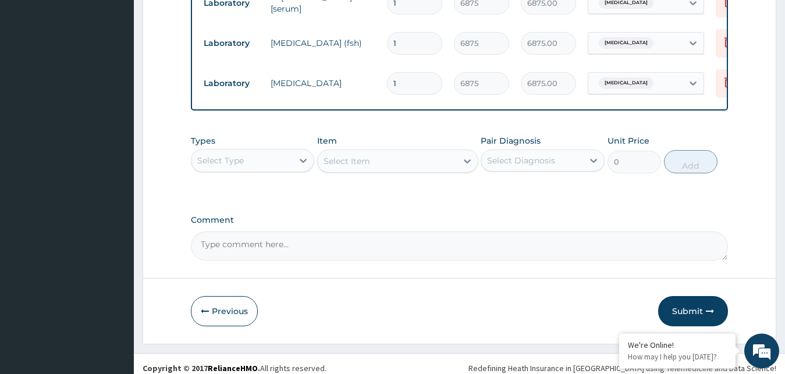
scroll to position [414, 0]
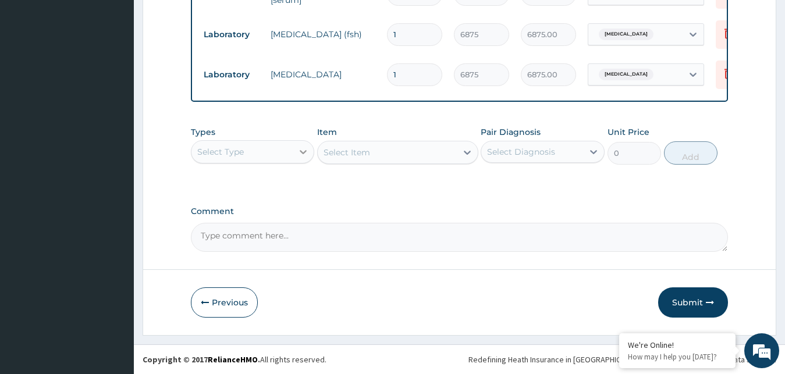
click at [304, 148] on icon at bounding box center [303, 152] width 12 height 12
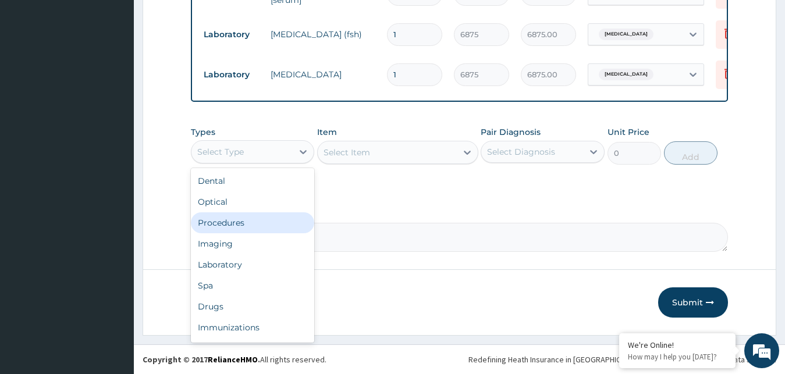
click at [224, 231] on div "Procedures" at bounding box center [253, 222] width 124 height 21
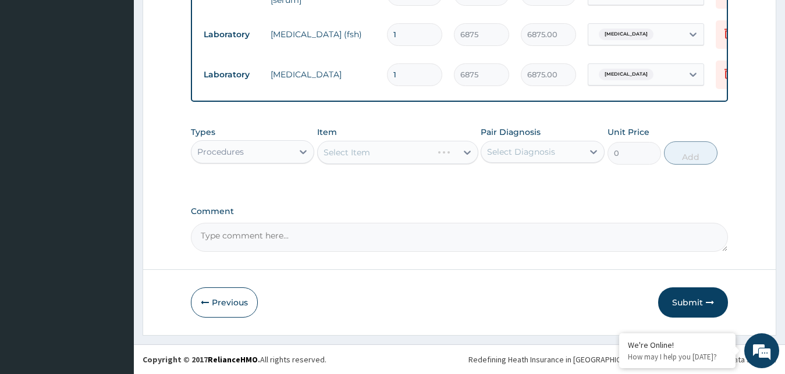
click at [470, 152] on div "Select Item" at bounding box center [397, 152] width 161 height 23
click at [457, 152] on div "Select Item" at bounding box center [397, 152] width 161 height 23
click at [383, 138] on div "Item Select Item" at bounding box center [397, 145] width 161 height 38
click at [374, 156] on div "Select Item" at bounding box center [387, 152] width 139 height 19
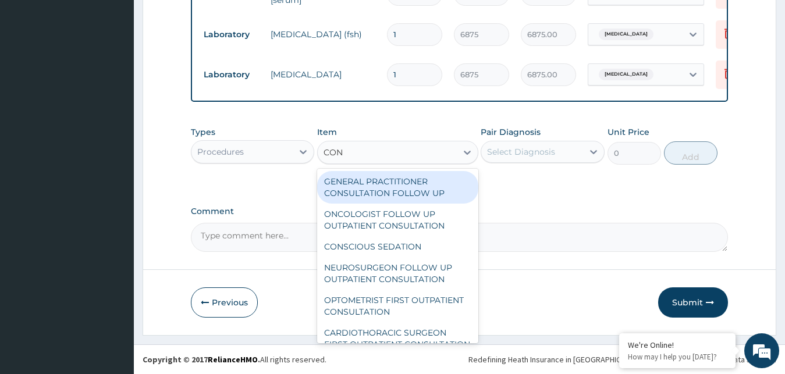
type input "CONS"
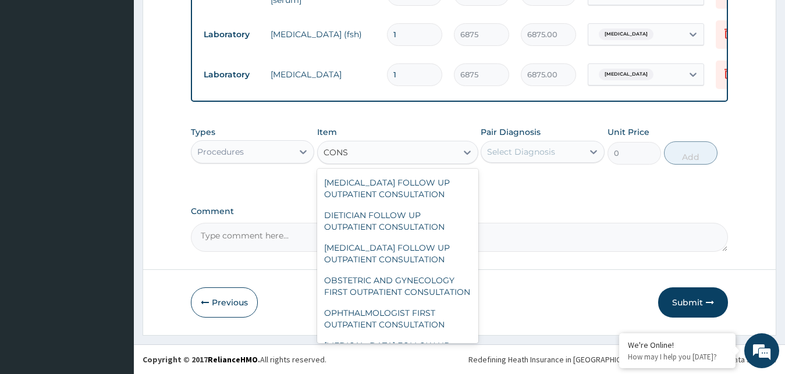
scroll to position [1759, 0]
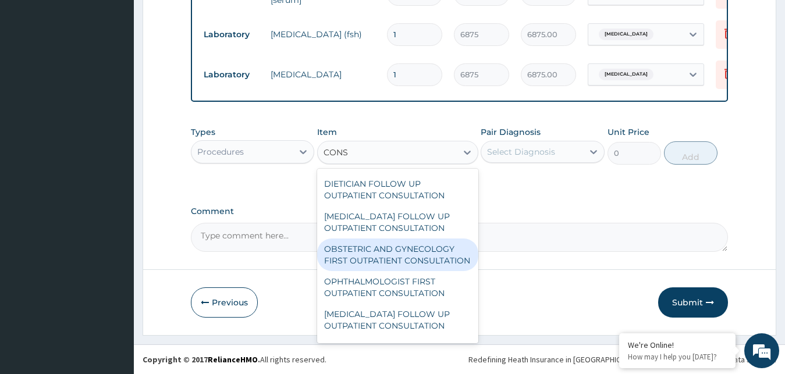
click at [376, 271] on div "OBSTETRIC AND GYNECOLOGY FIRST OUTPATIENT CONSULTATION" at bounding box center [397, 255] width 161 height 33
type input "22500"
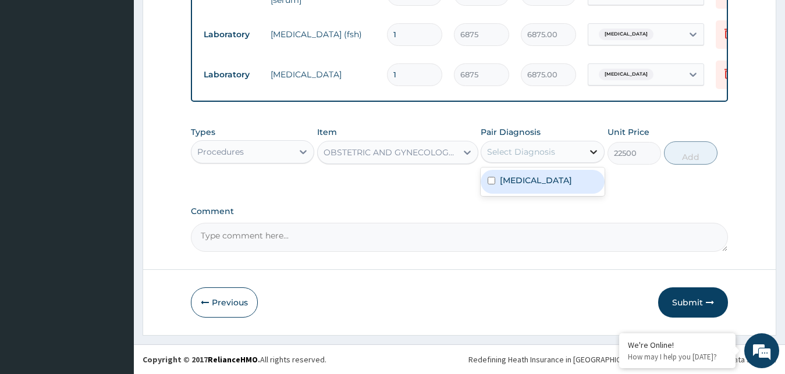
click at [597, 151] on icon at bounding box center [594, 152] width 12 height 12
click at [490, 184] on input "checkbox" at bounding box center [491, 181] width 8 height 8
checkbox input "true"
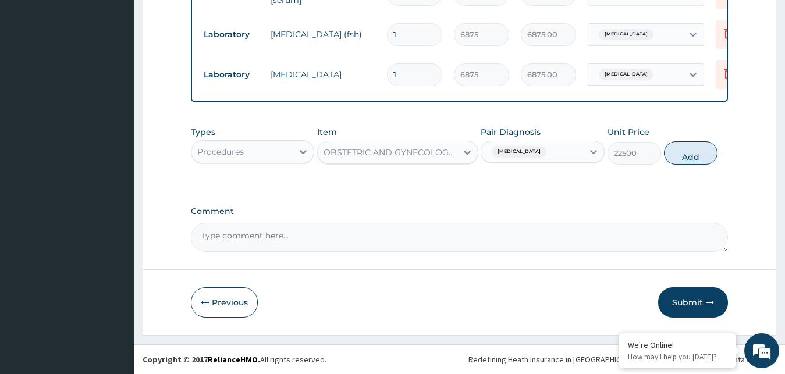
click at [685, 156] on button "Add" at bounding box center [691, 152] width 54 height 23
type input "0"
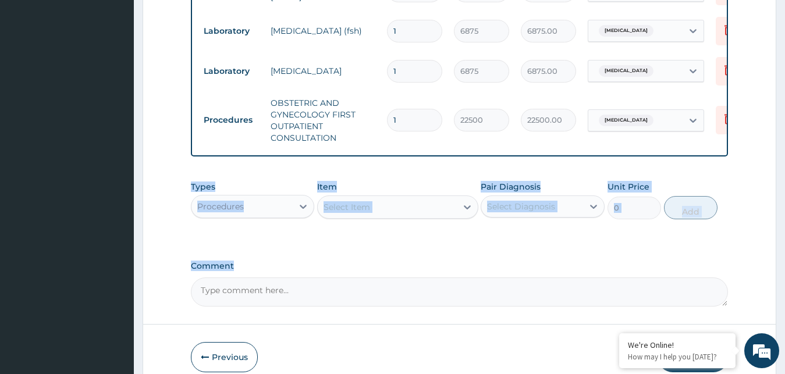
drag, startPoint x: 784, startPoint y: 251, endPoint x: 794, endPoint y: 277, distance: 28.5
click at [784, 277] on div "R EL Toggle navigation Tunde Ayeni Tunde Ayeni - rotmossavanna@gmail.com Member…" at bounding box center [392, 7] width 785 height 843
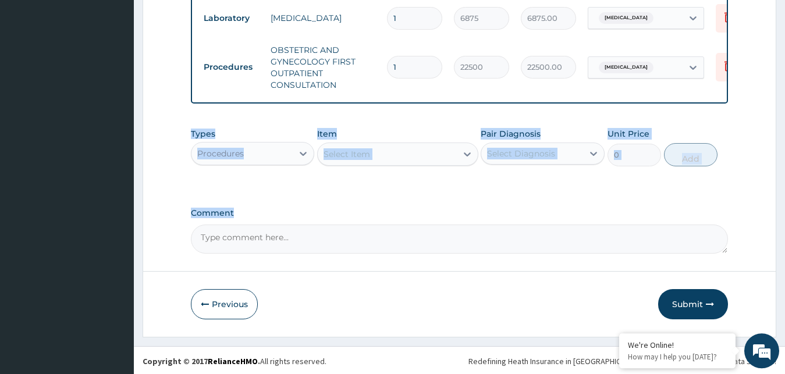
scroll to position [472, 0]
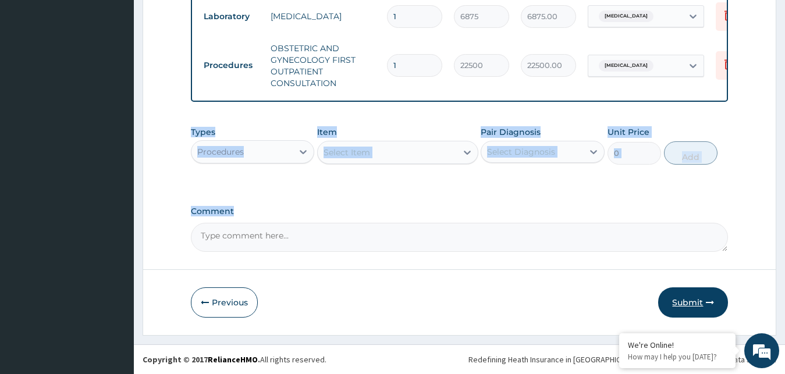
click at [679, 296] on button "Submit" at bounding box center [693, 302] width 70 height 30
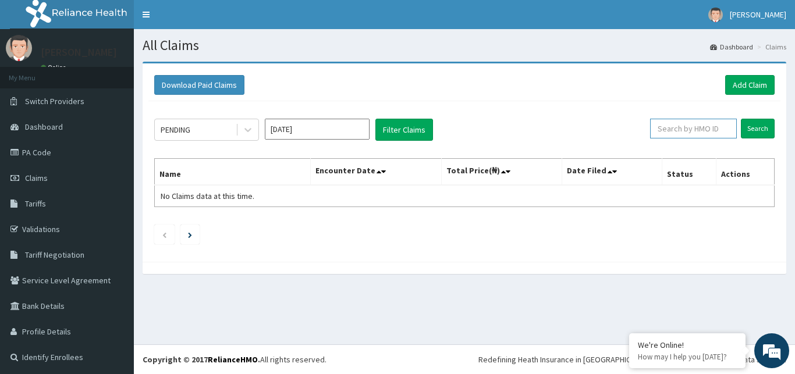
click at [670, 129] on input "text" at bounding box center [693, 129] width 87 height 20
paste input "MHM/10021/A"
type input "MHM/10021/A"
click at [748, 134] on input "Search" at bounding box center [758, 129] width 34 height 20
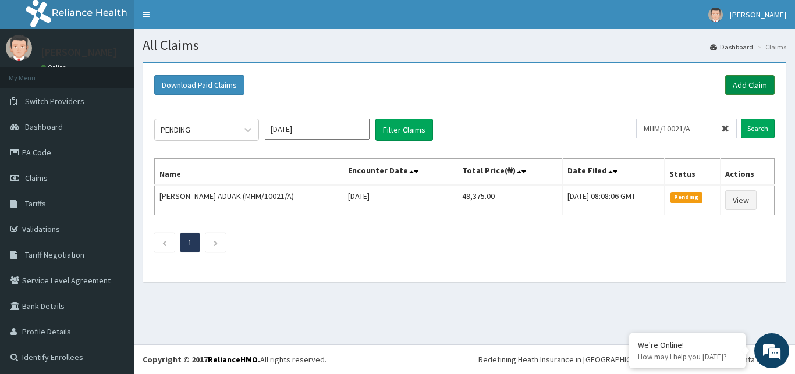
click at [725, 84] on link "Add Claim" at bounding box center [749, 85] width 49 height 20
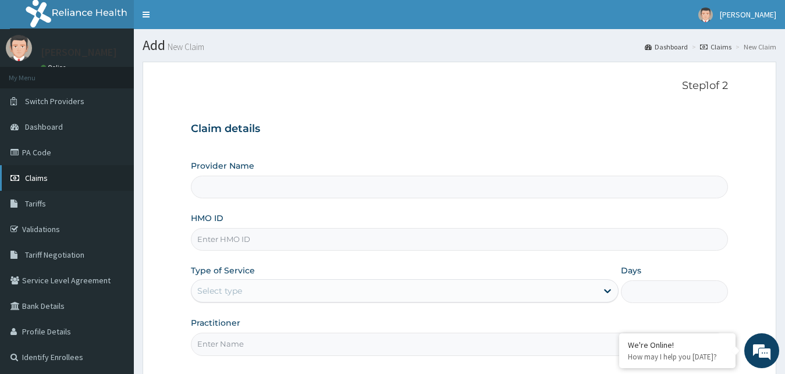
type input "Rotmoss [GEOGRAPHIC_DATA] and Maternity"
click at [45, 229] on link "Validations" at bounding box center [67, 229] width 134 height 26
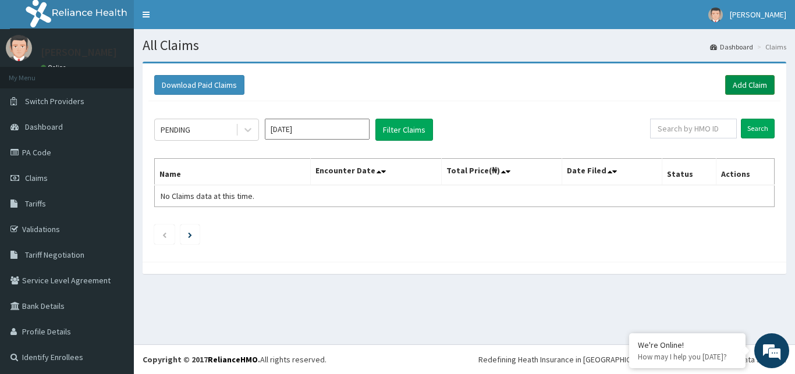
click at [736, 88] on link "Add Claim" at bounding box center [749, 85] width 49 height 20
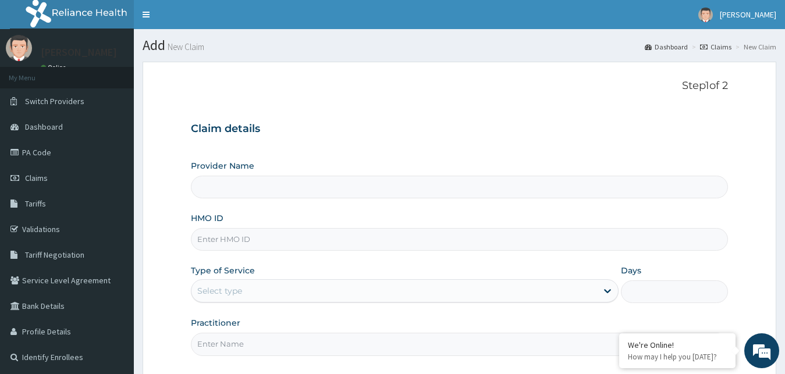
type input "Rotmoss [GEOGRAPHIC_DATA] and Maternity"
paste input "GSV/13014/C"
type input "GSV/13014/C"
click at [600, 289] on div at bounding box center [607, 290] width 21 height 21
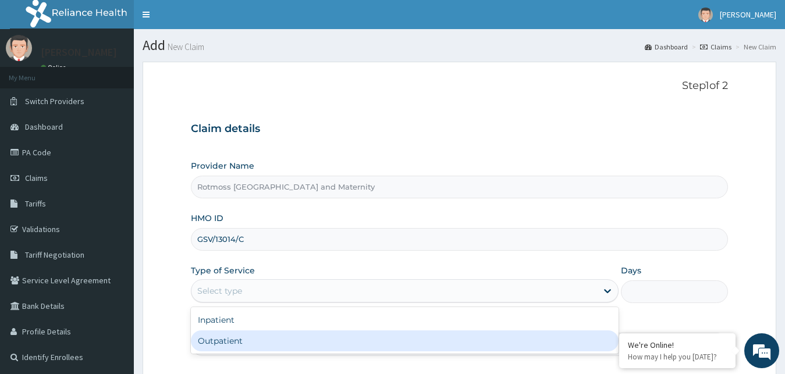
click at [316, 346] on div "Outpatient" at bounding box center [405, 340] width 428 height 21
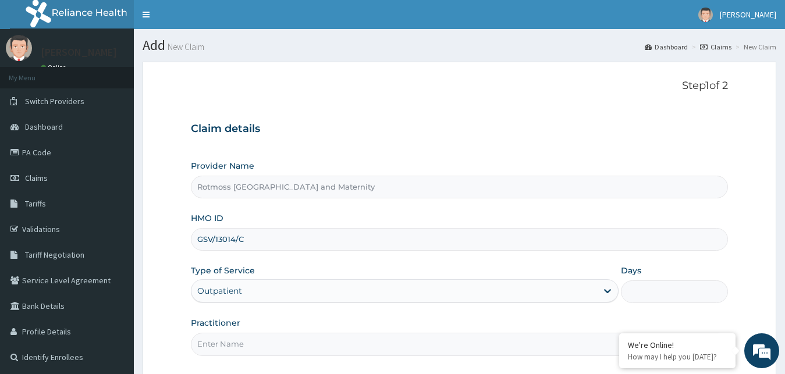
type input "1"
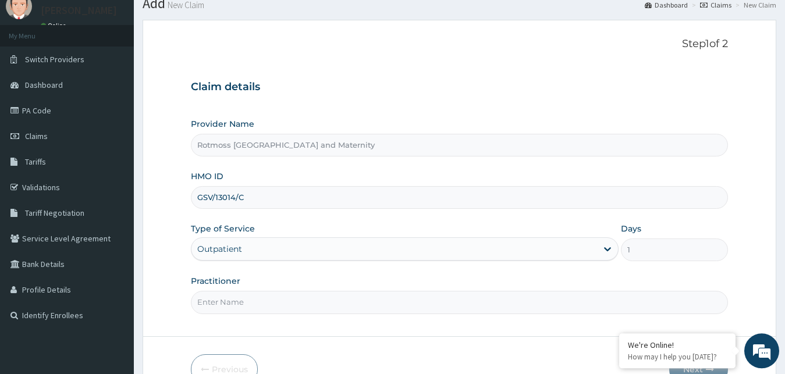
scroll to position [55, 0]
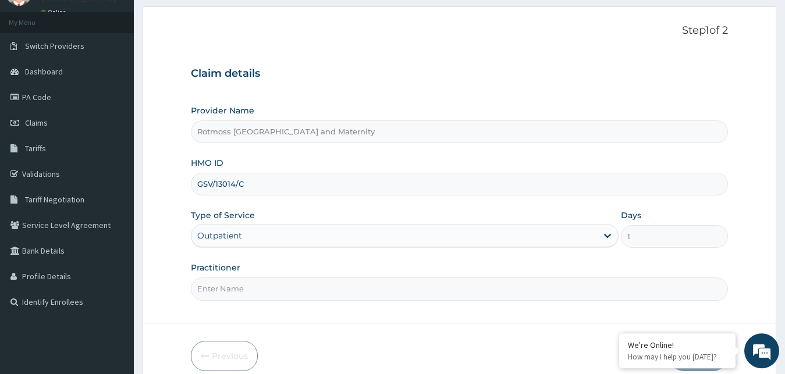
click at [217, 290] on input "Practitioner" at bounding box center [460, 288] width 538 height 23
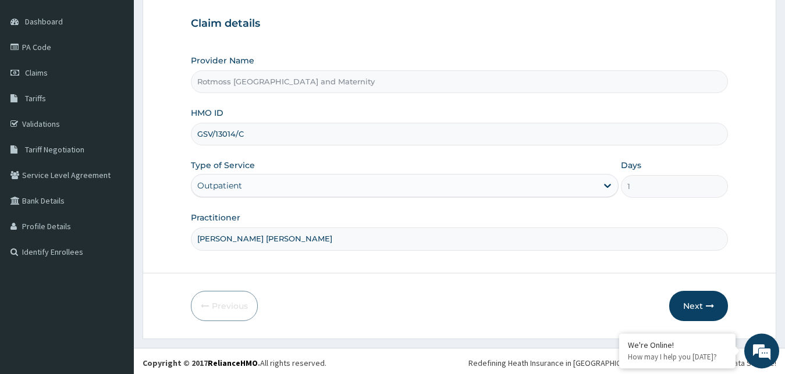
scroll to position [109, 0]
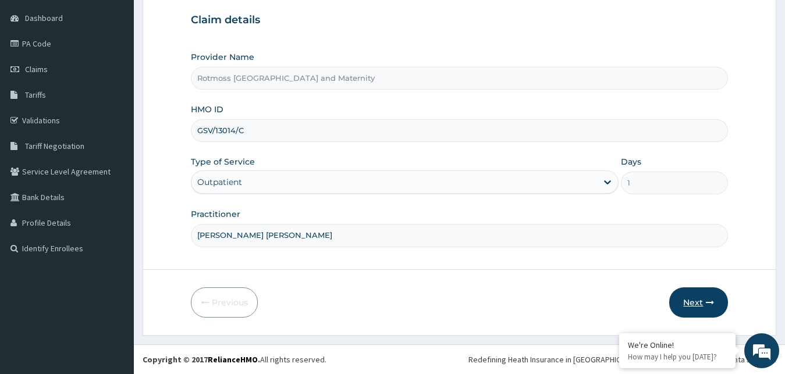
type input "[PERSON_NAME] [PERSON_NAME]"
click at [699, 305] on button "Next" at bounding box center [698, 302] width 59 height 30
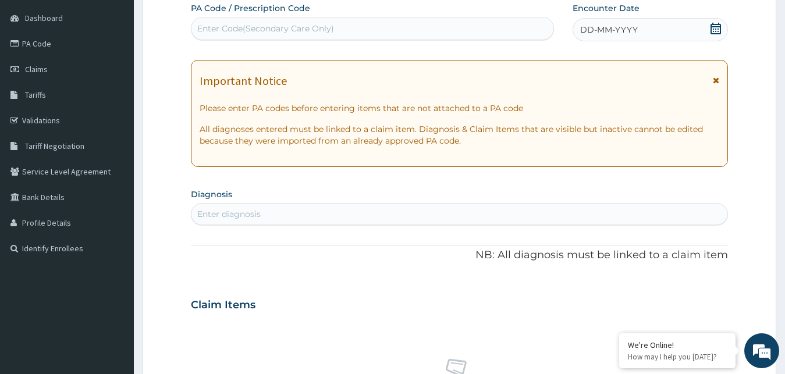
click at [716, 81] on icon at bounding box center [716, 80] width 6 height 8
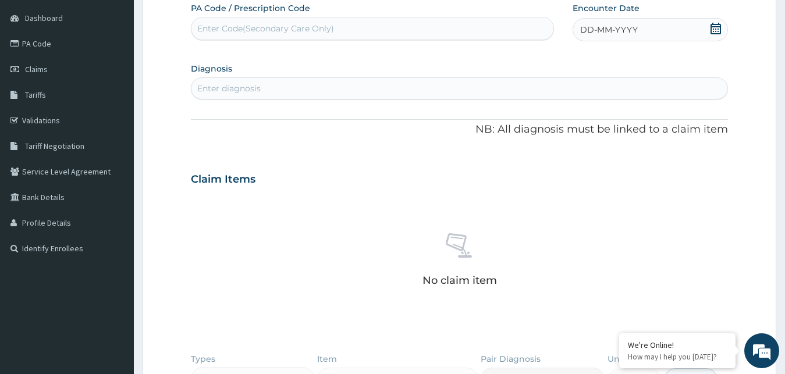
click at [610, 30] on span "DD-MM-YYYY" at bounding box center [609, 30] width 58 height 12
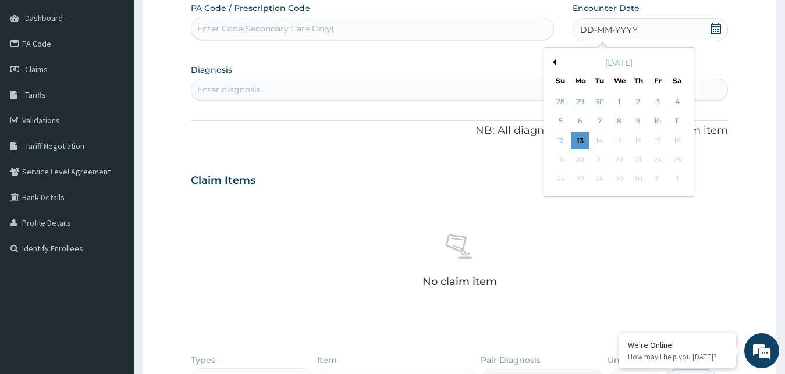
click at [551, 63] on button "Previous Month" at bounding box center [553, 62] width 6 height 6
click at [552, 63] on button "Previous Month" at bounding box center [553, 62] width 6 height 6
click at [617, 178] on div "27" at bounding box center [618, 179] width 17 height 17
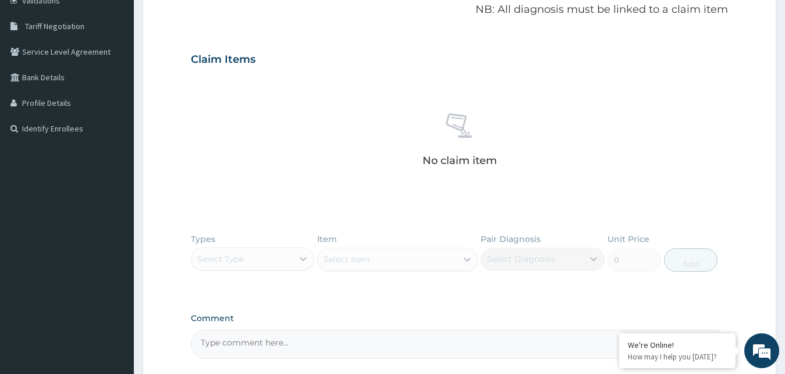
scroll to position [233, 0]
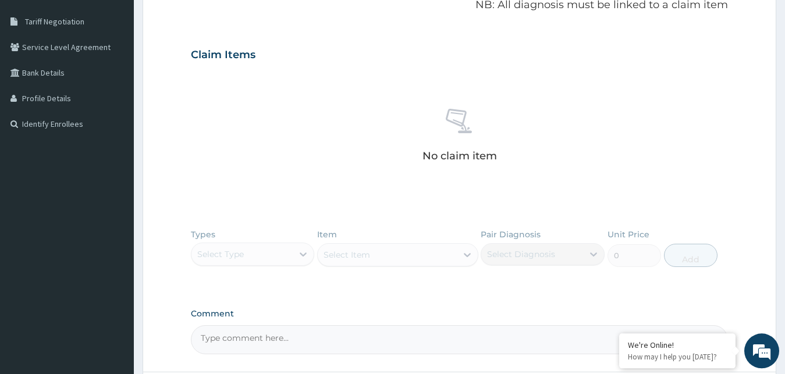
click at [296, 254] on div "Types Select Type Item Select Item Pair Diagnosis Select Diagnosis Unit Price 0…" at bounding box center [460, 256] width 538 height 67
click at [305, 258] on div "Types Select Type Item Select Item Pair Diagnosis Select Diagnosis Unit Price 0…" at bounding box center [460, 256] width 538 height 67
click at [220, 55] on h3 "Claim Items" at bounding box center [223, 55] width 65 height 13
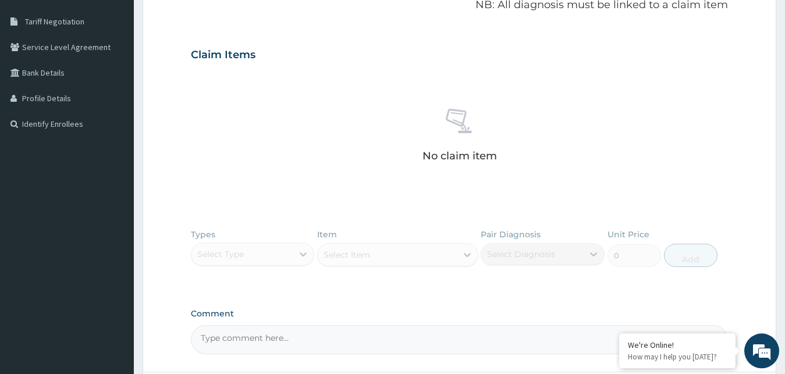
click at [220, 55] on h3 "Claim Items" at bounding box center [223, 55] width 65 height 13
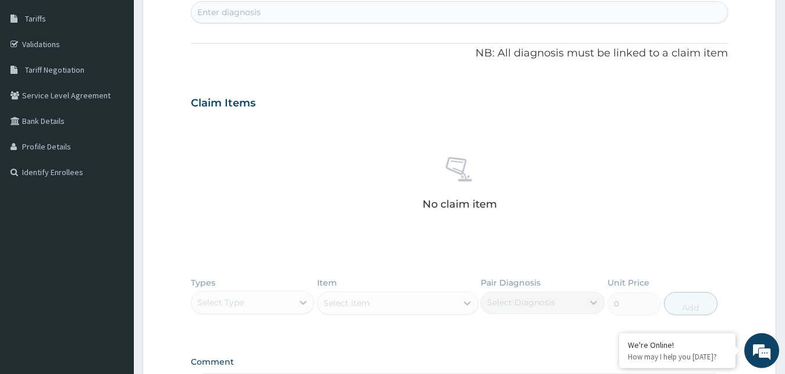
scroll to position [122, 0]
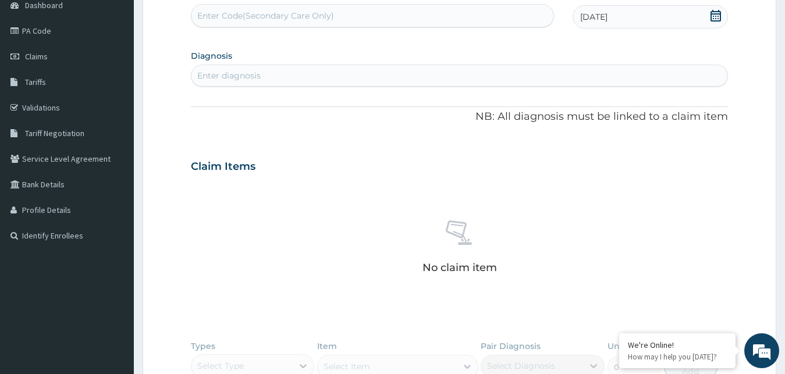
click at [589, 17] on span "[DATE]" at bounding box center [593, 17] width 27 height 12
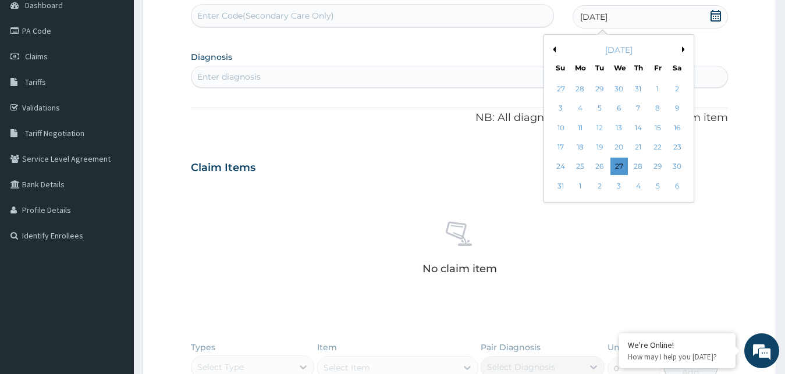
click at [684, 48] on button "Next Month" at bounding box center [685, 50] width 6 height 6
click at [621, 91] on div "3" at bounding box center [618, 88] width 17 height 17
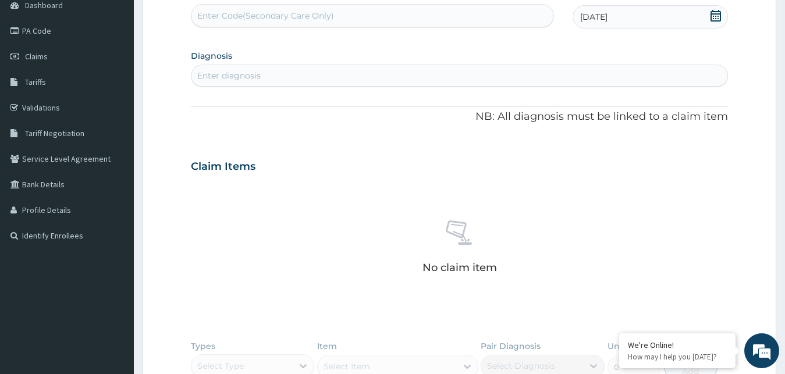
click at [265, 77] on div "Enter diagnosis" at bounding box center [459, 75] width 536 height 19
click at [591, 16] on span "[DATE]" at bounding box center [593, 17] width 27 height 12
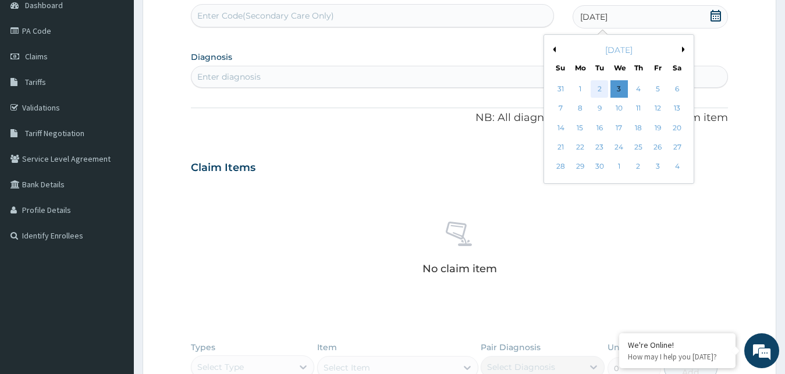
click at [599, 90] on div "2" at bounding box center [598, 88] width 17 height 17
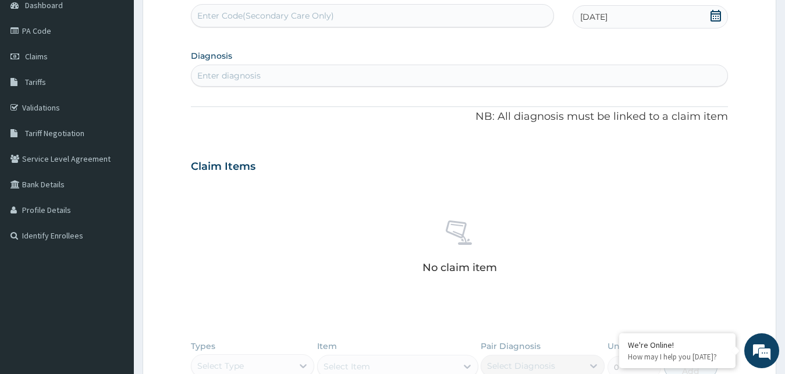
click at [266, 77] on div "Enter diagnosis" at bounding box center [459, 75] width 536 height 19
type input "R"
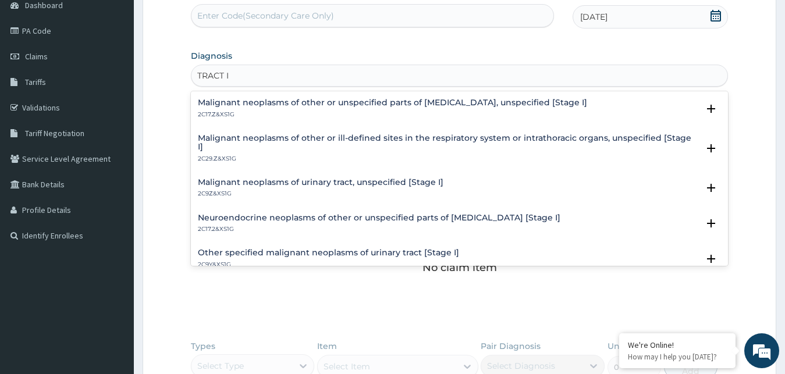
type input "TRACT IN"
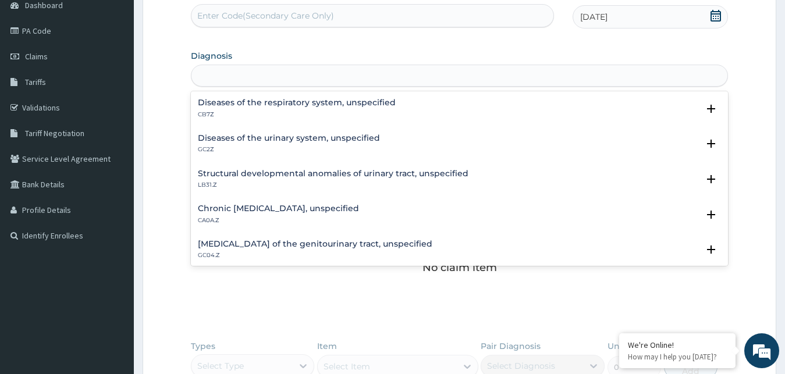
click at [240, 72] on div "TRACT IN" at bounding box center [459, 75] width 536 height 19
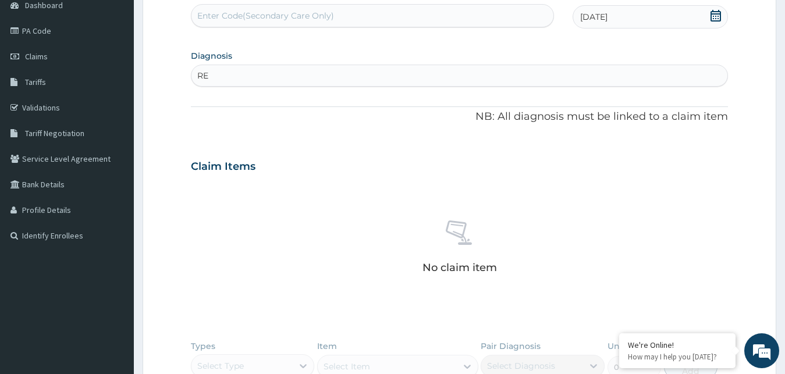
type input "R"
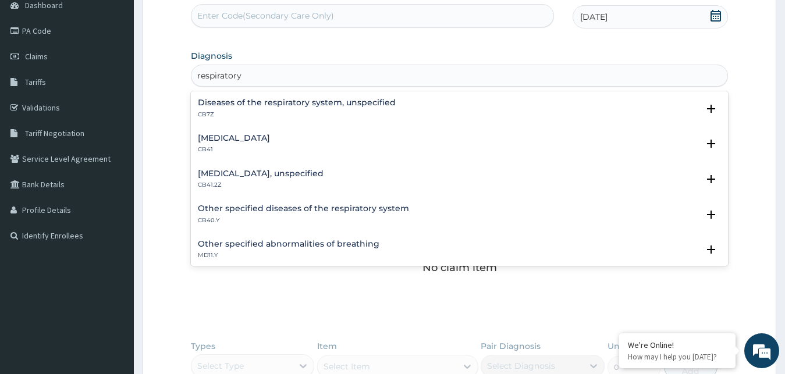
type input "respiratory"
click at [279, 103] on h4 "Diseases of the respiratory system, unspecified" at bounding box center [297, 102] width 198 height 9
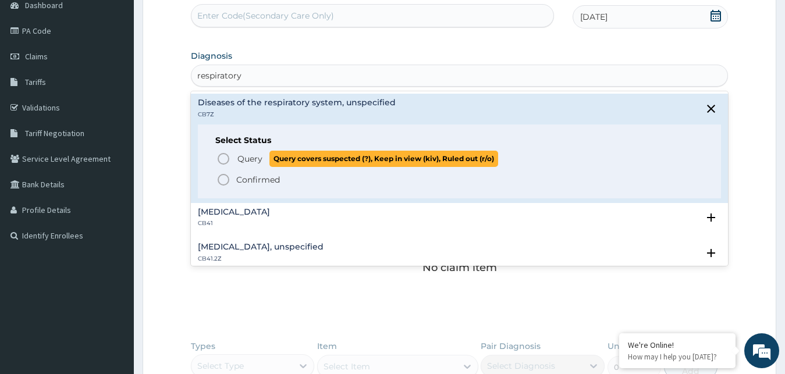
click at [244, 160] on span "Query" at bounding box center [249, 159] width 25 height 12
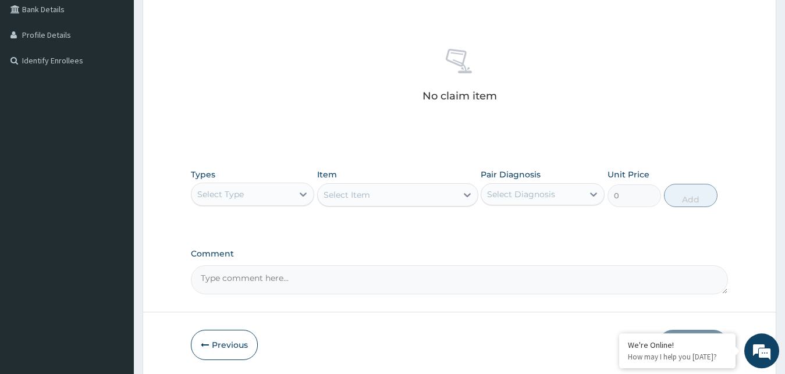
scroll to position [311, 0]
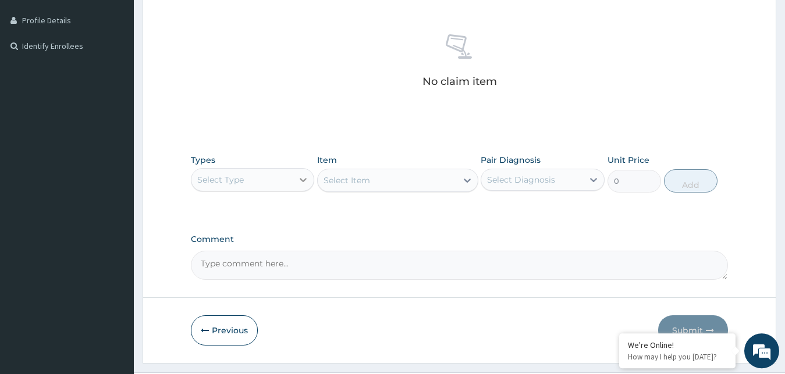
click at [305, 179] on icon at bounding box center [303, 180] width 7 height 4
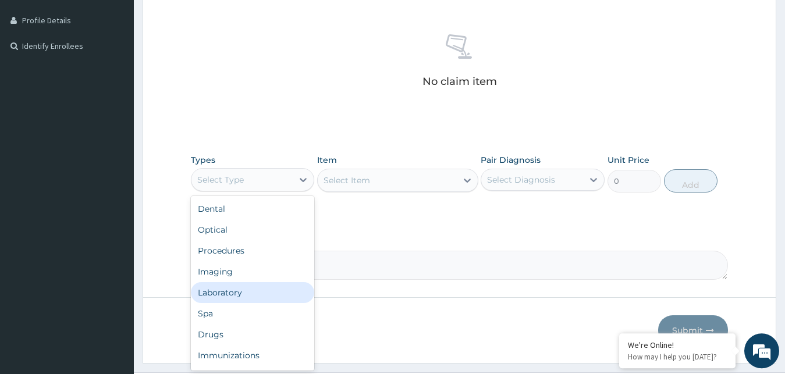
click at [234, 296] on div "Laboratory" at bounding box center [253, 292] width 124 height 21
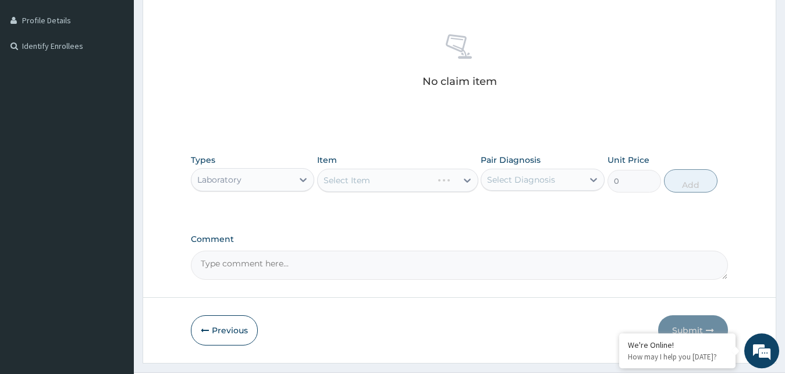
click at [472, 183] on div "Select Item" at bounding box center [397, 180] width 161 height 23
click at [464, 178] on icon at bounding box center [467, 181] width 12 height 12
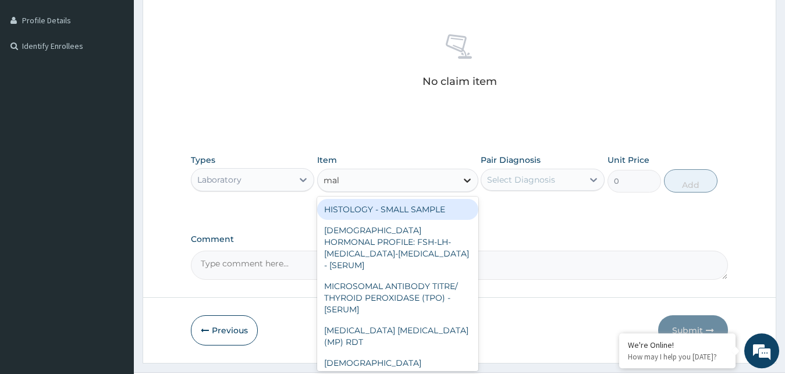
type input "mala"
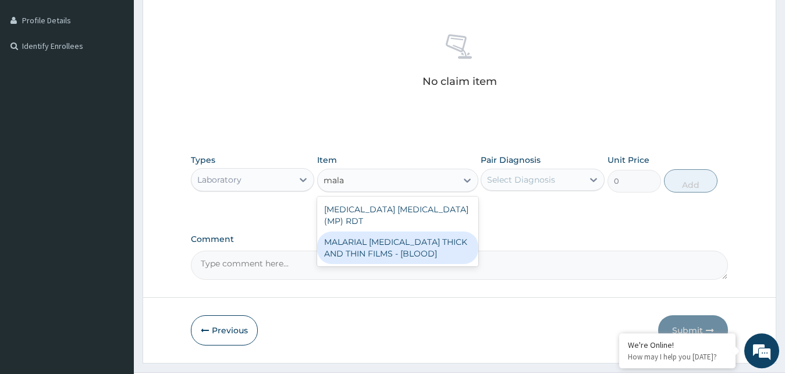
click at [375, 237] on div "MALARIAL PARASITE THICK AND THIN FILMS - [BLOOD]" at bounding box center [397, 248] width 161 height 33
type input "2187.5"
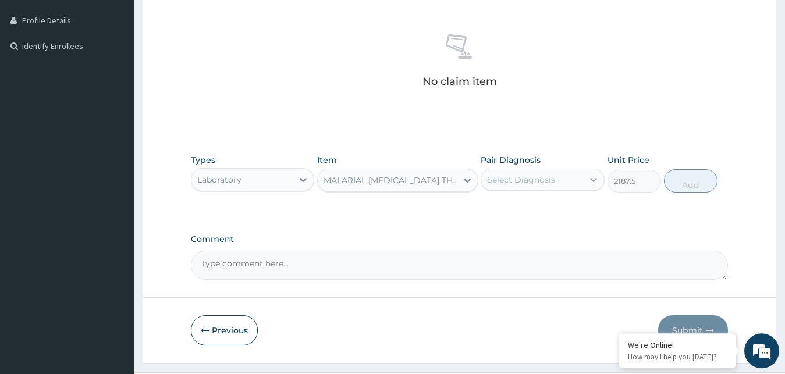
click at [594, 177] on icon at bounding box center [594, 180] width 12 height 12
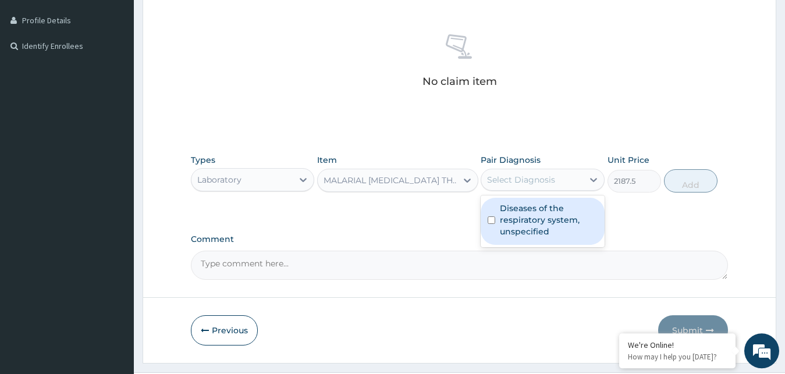
click at [497, 219] on div "Diseases of the respiratory system, unspecified" at bounding box center [543, 221] width 124 height 47
checkbox input "true"
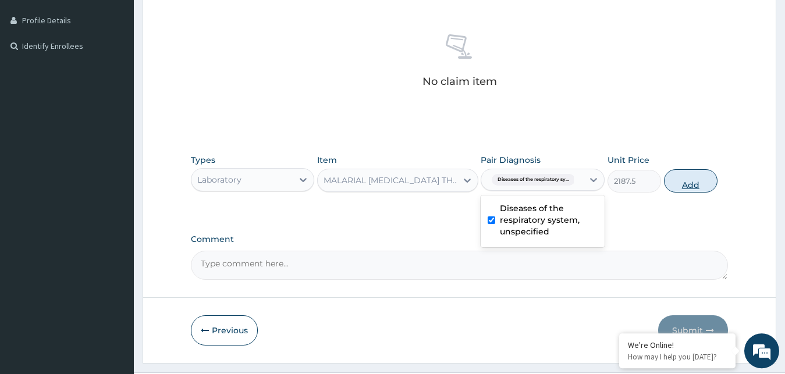
click at [679, 183] on button "Add" at bounding box center [691, 180] width 54 height 23
type input "0"
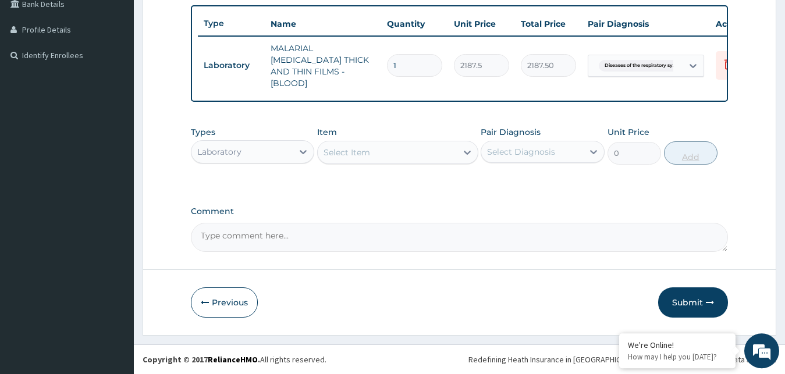
scroll to position [300, 0]
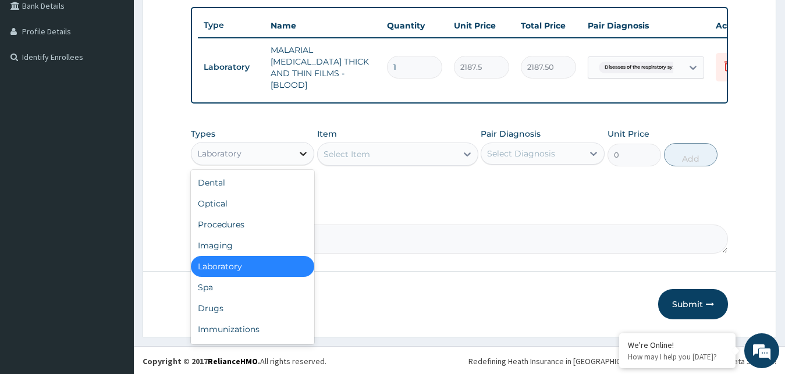
click at [301, 152] on icon at bounding box center [303, 154] width 7 height 4
click at [219, 303] on div "Drugs" at bounding box center [253, 308] width 124 height 21
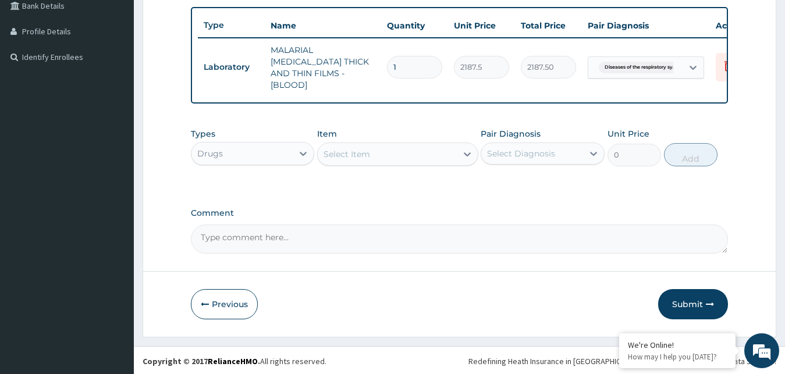
click at [467, 150] on icon at bounding box center [467, 154] width 12 height 12
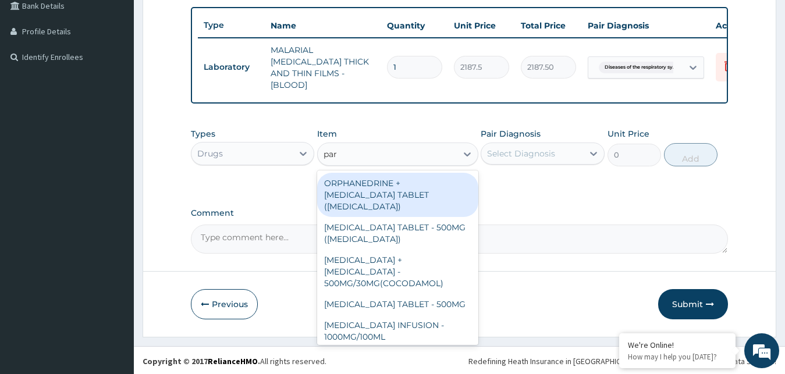
type input "para"
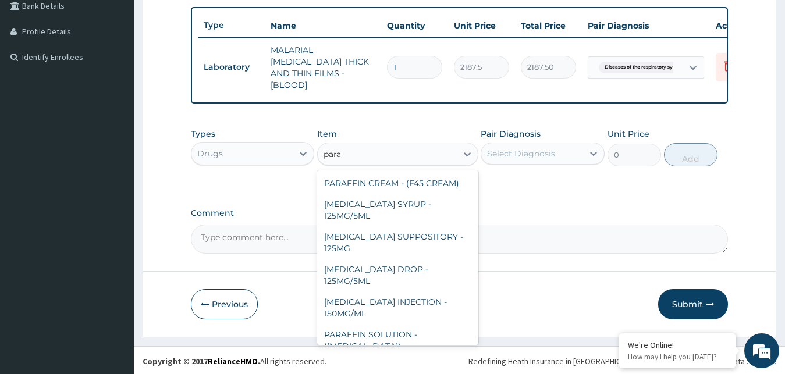
scroll to position [209, 0]
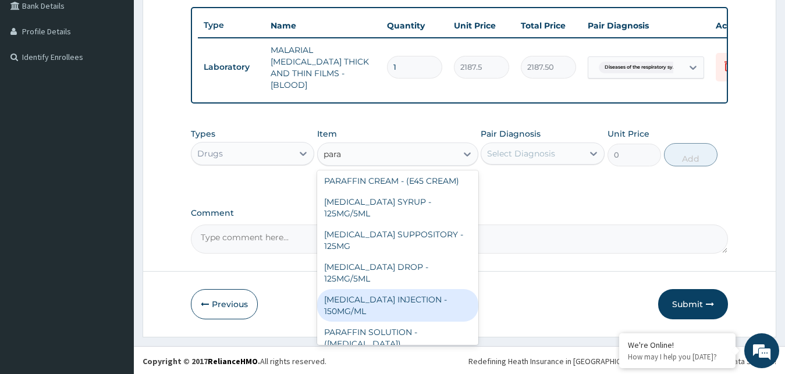
click at [342, 300] on div "PARACETAMOL INJECTION - 150MG/ML" at bounding box center [397, 305] width 161 height 33
type input "560"
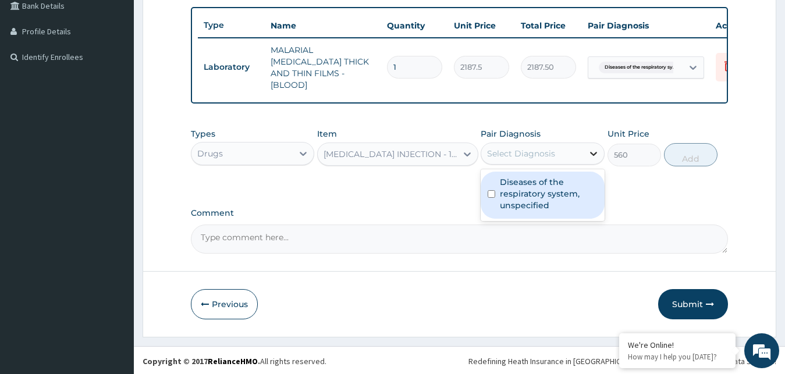
click at [592, 152] on icon at bounding box center [593, 154] width 7 height 4
click at [495, 190] on input "checkbox" at bounding box center [491, 194] width 8 height 8
checkbox input "true"
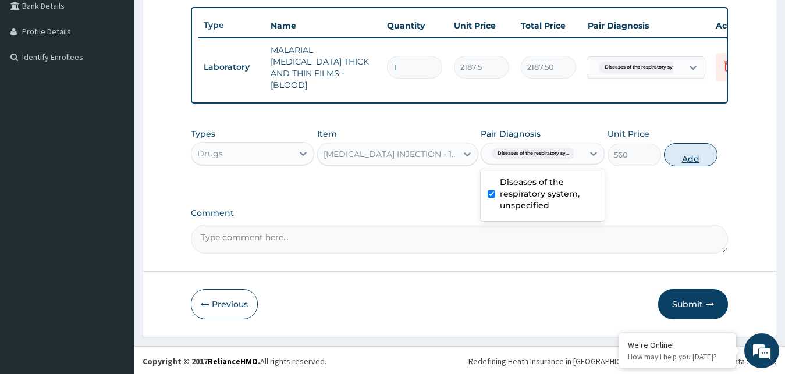
click at [688, 159] on button "Add" at bounding box center [691, 154] width 54 height 23
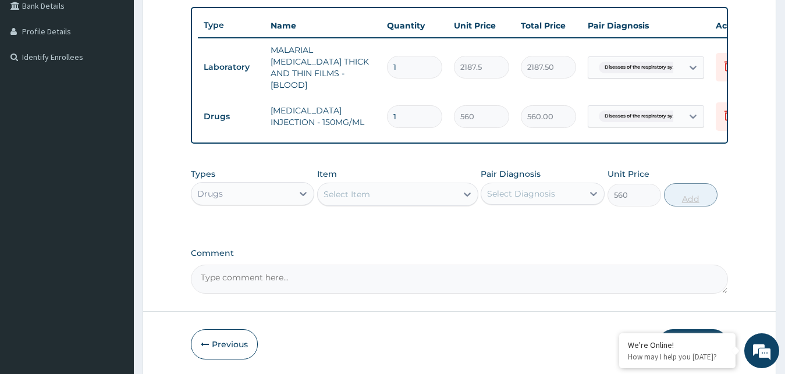
type input "0"
type input "0.00"
type input "2"
type input "1120.00"
type input "2"
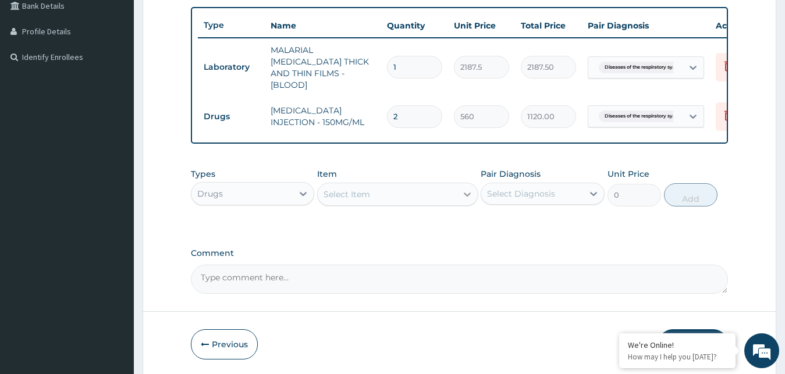
click at [467, 188] on icon at bounding box center [467, 194] width 12 height 12
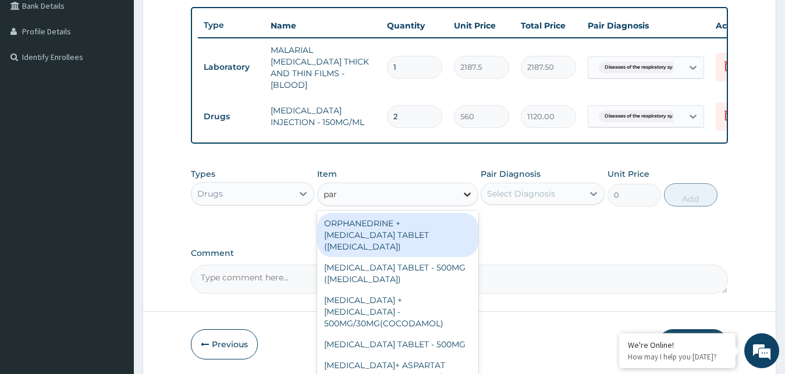
type input "para"
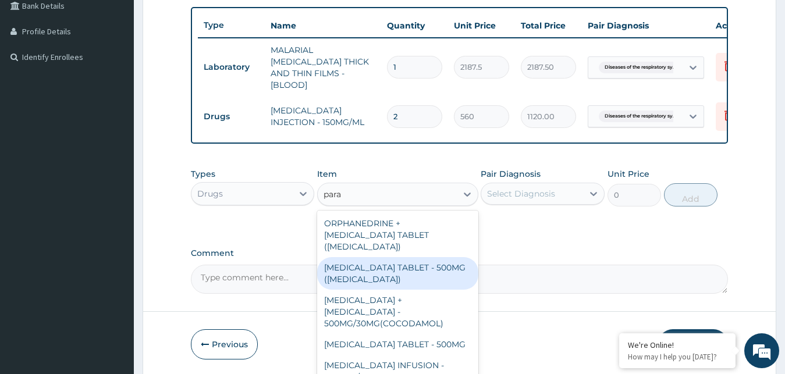
click at [362, 275] on div "PARACETAMOL TABLET - 500MG (PANADOL)" at bounding box center [397, 273] width 161 height 33
type input "42"
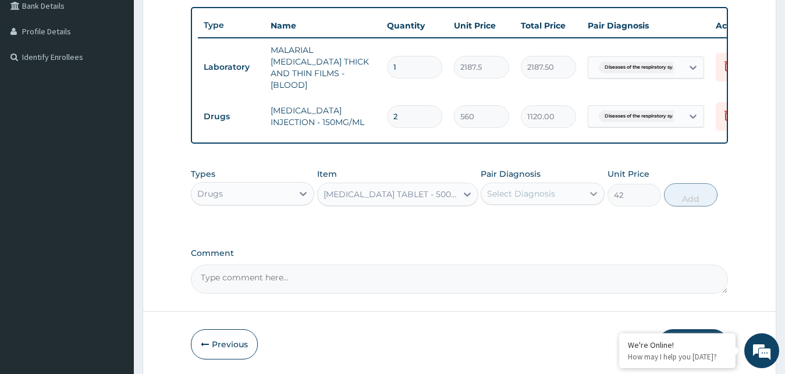
click at [595, 194] on icon at bounding box center [594, 194] width 12 height 12
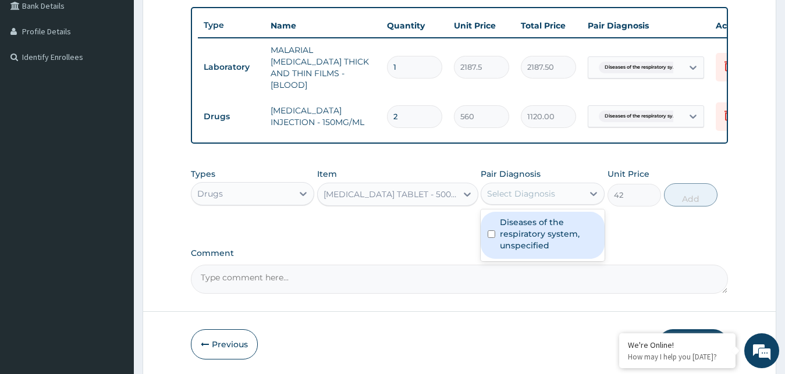
click at [499, 233] on div "Diseases of the respiratory system, unspecified" at bounding box center [543, 235] width 124 height 47
checkbox input "true"
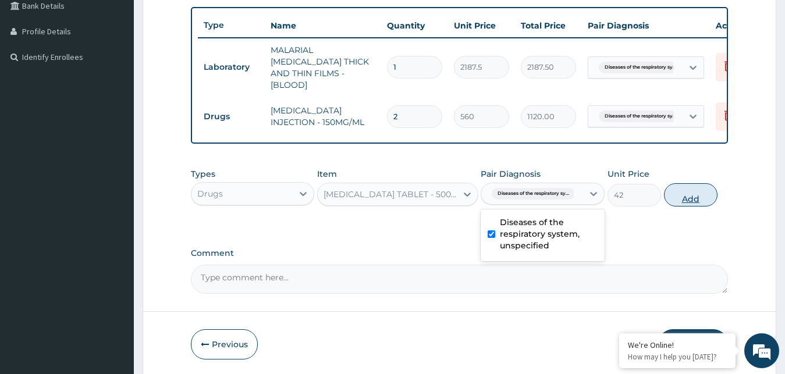
click at [671, 196] on button "Add" at bounding box center [691, 194] width 54 height 23
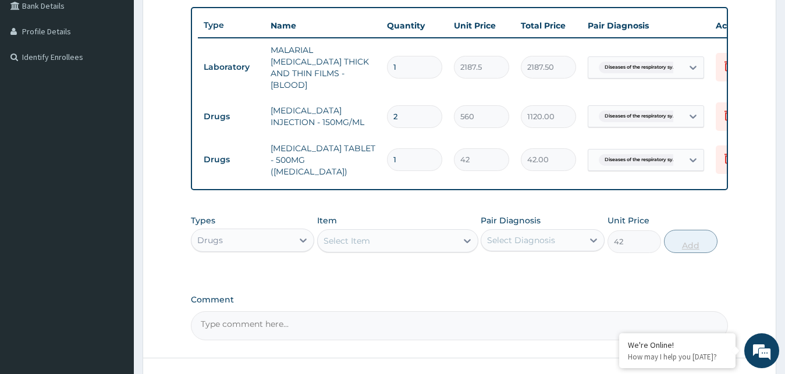
type input "0"
type input "0.00"
type input "0"
type input "9"
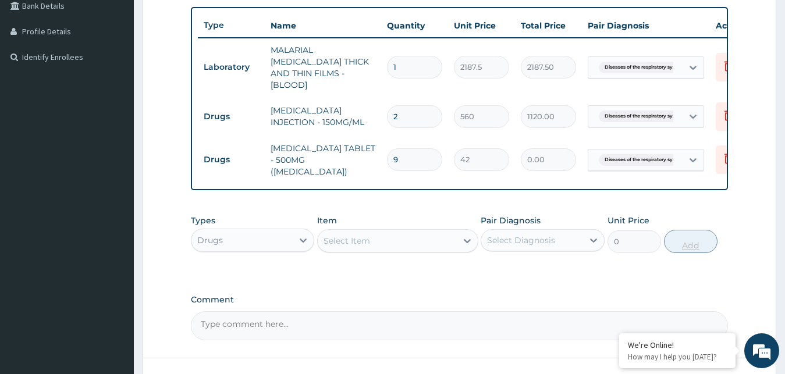
type input "378.00"
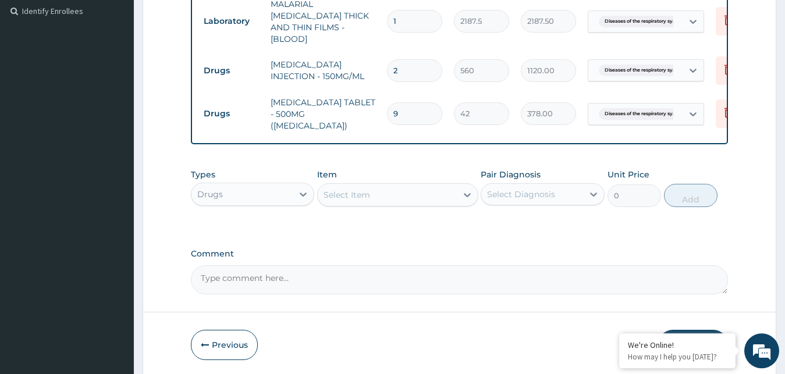
scroll to position [350, 0]
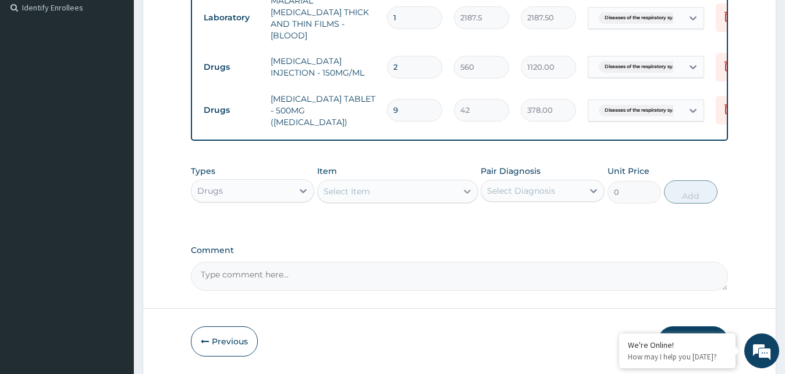
type input "9"
click at [465, 190] on icon at bounding box center [467, 192] width 7 height 4
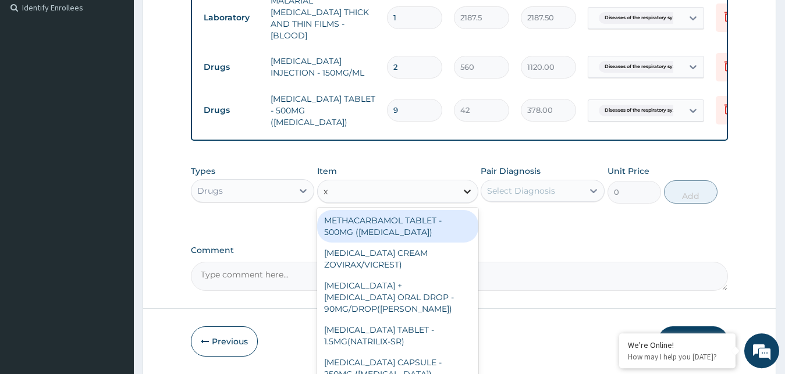
type input "x"
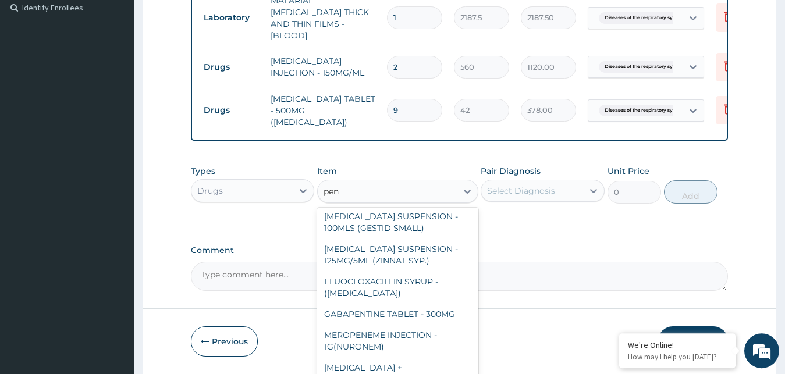
scroll to position [471, 0]
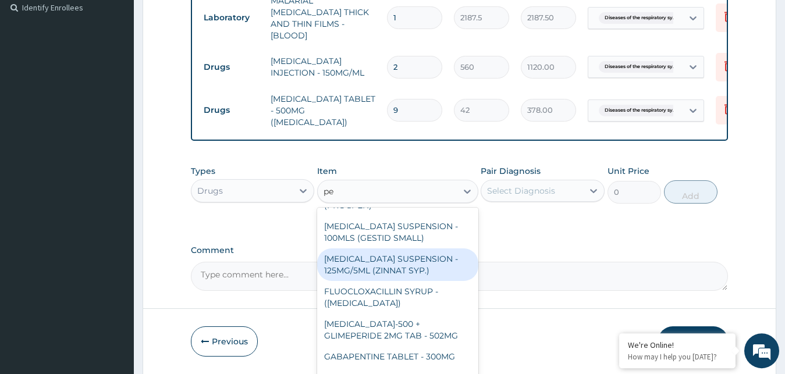
type input "p"
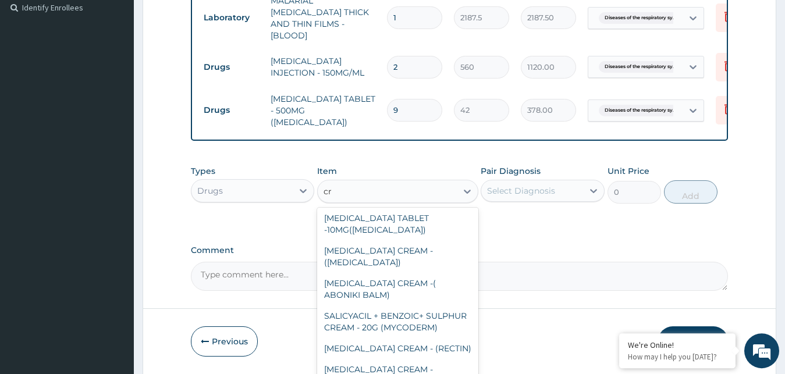
scroll to position [1257, 0]
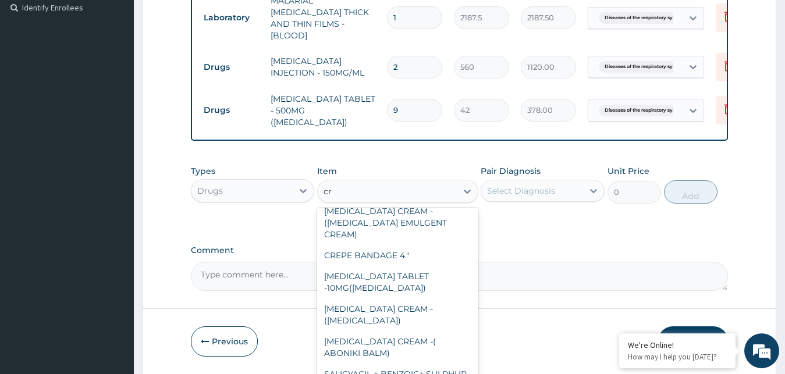
type input "cry"
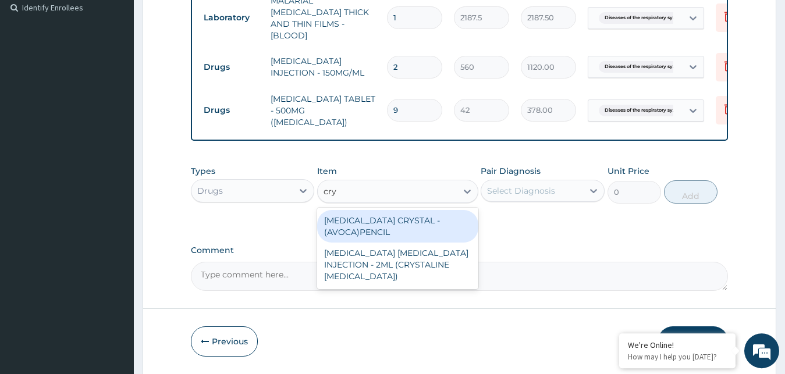
scroll to position [0, 0]
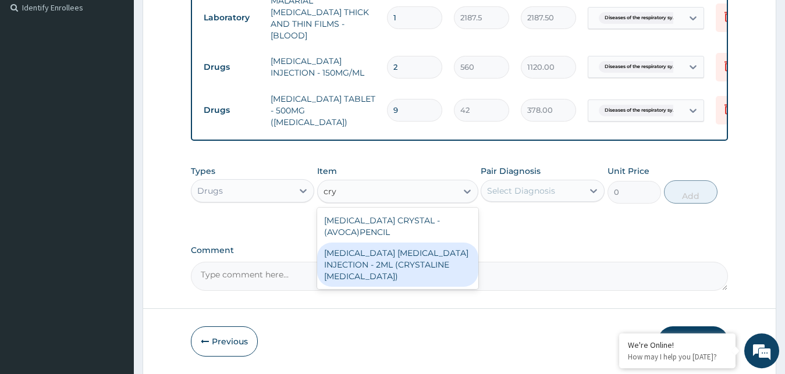
click at [393, 257] on div "BENZYL PENICILLIN INJECTION - 2ML (CRYSTALINE PENICILLIN)" at bounding box center [397, 265] width 161 height 44
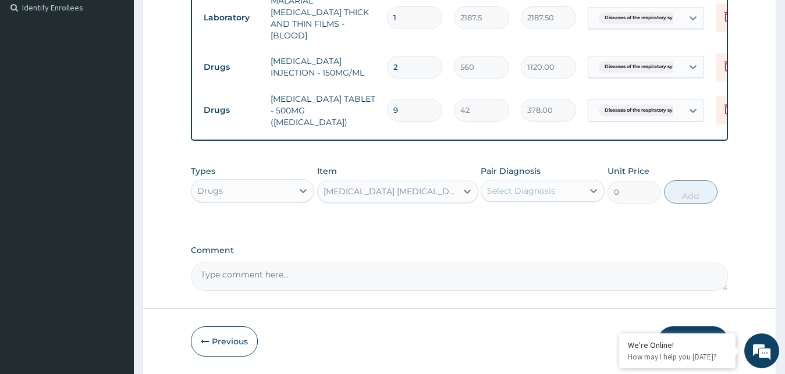
type input "560"
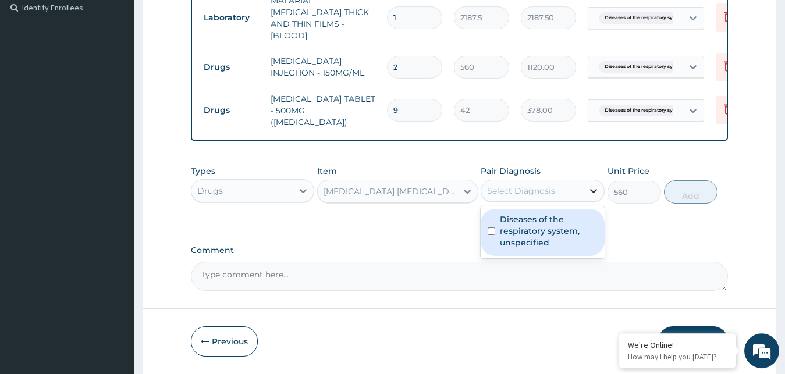
click at [587, 181] on div at bounding box center [593, 190] width 21 height 21
click at [574, 217] on label "Diseases of the respiratory system, unspecified" at bounding box center [549, 230] width 98 height 35
checkbox input "true"
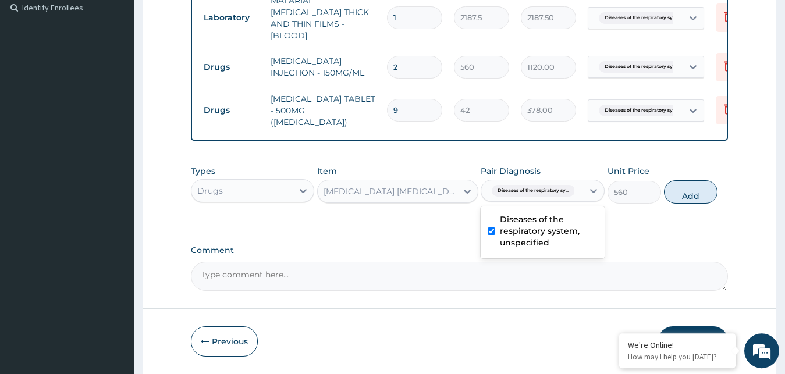
click at [696, 187] on button "Add" at bounding box center [691, 191] width 54 height 23
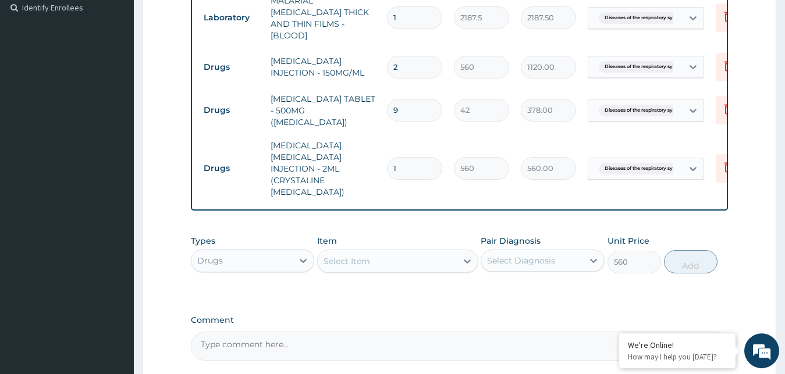
type input "0"
type input "0.00"
type input "2"
type input "1120.00"
type input "2"
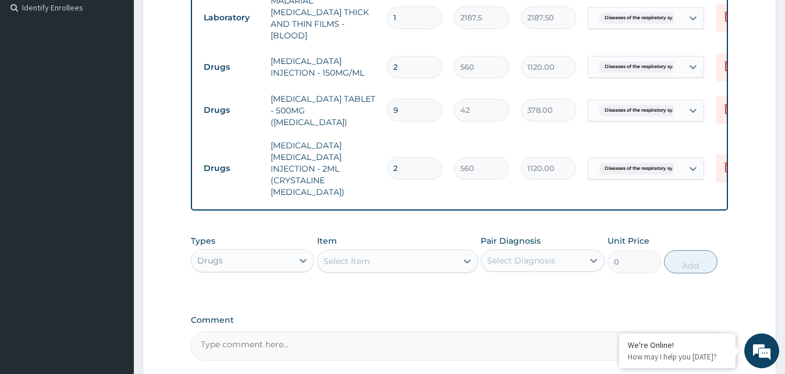
click at [372, 315] on label "Comment" at bounding box center [460, 320] width 538 height 10
click at [372, 332] on textarea "Comment" at bounding box center [460, 346] width 538 height 29
click at [413, 252] on div "Select Item" at bounding box center [387, 261] width 139 height 19
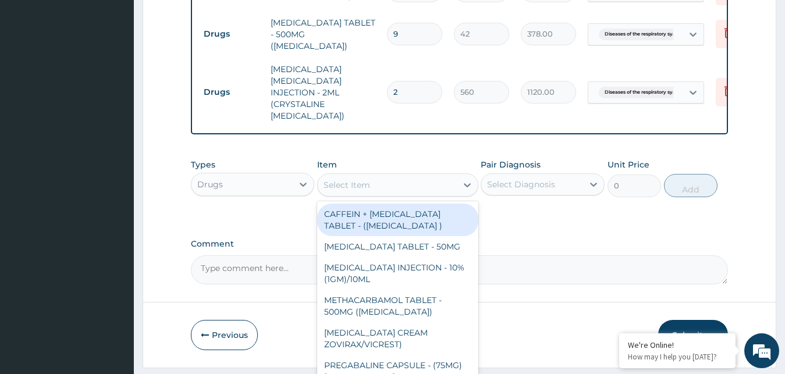
scroll to position [427, 0]
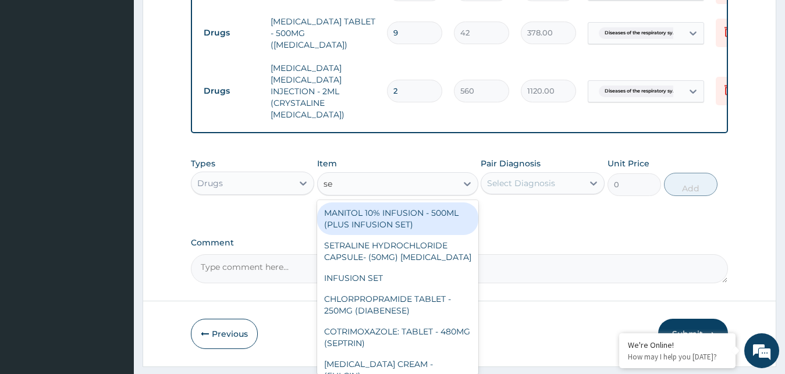
type input "sep"
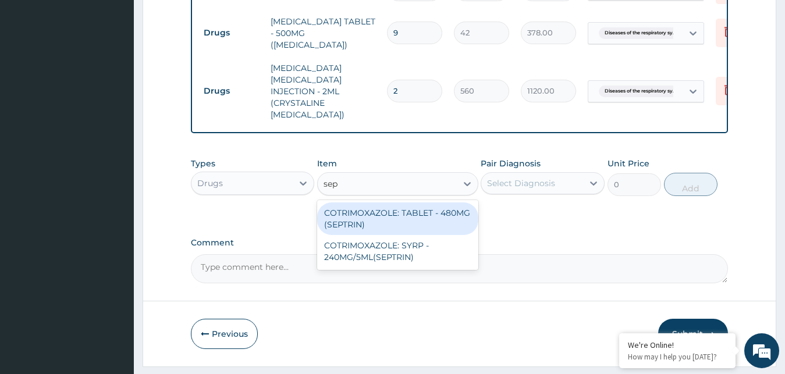
click at [385, 202] on div "COTRIMOXAZOLE: TABLET - 480MG (SEPTRIN)" at bounding box center [397, 218] width 161 height 33
type input "81.19999999999999"
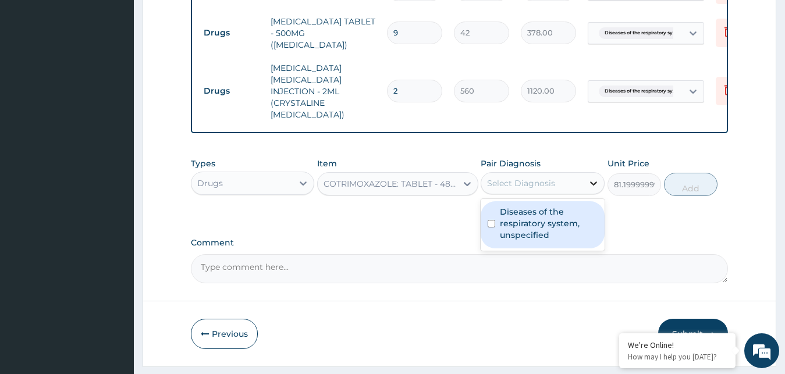
click at [591, 177] on icon at bounding box center [594, 183] width 12 height 12
click at [495, 220] on input "checkbox" at bounding box center [491, 224] width 8 height 8
checkbox input "true"
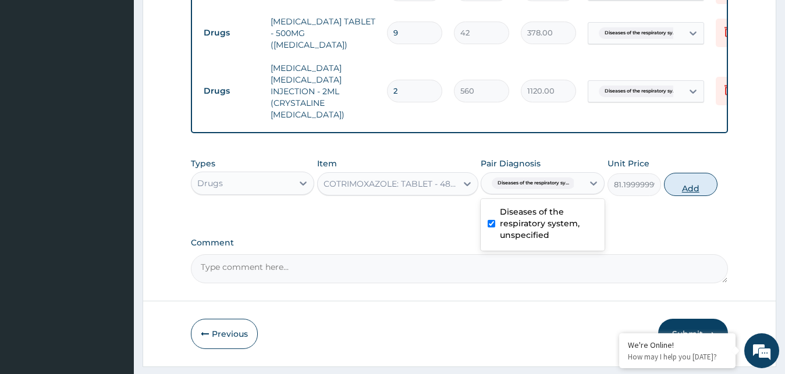
click at [682, 173] on button "Add" at bounding box center [691, 184] width 54 height 23
type input "0"
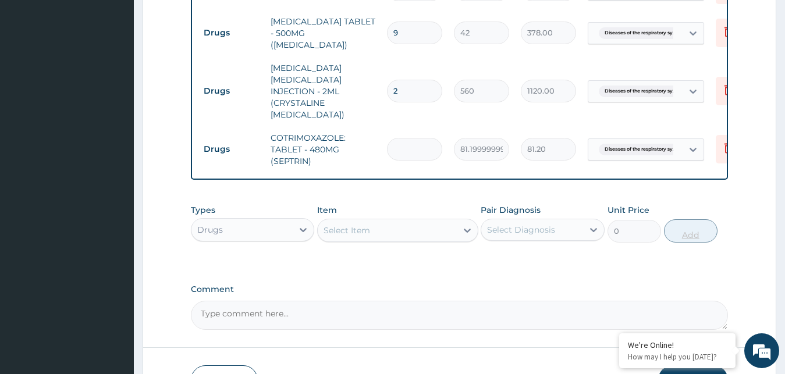
type input "0.00"
type input "1"
type input "81.20"
type input "10"
type input "812.00"
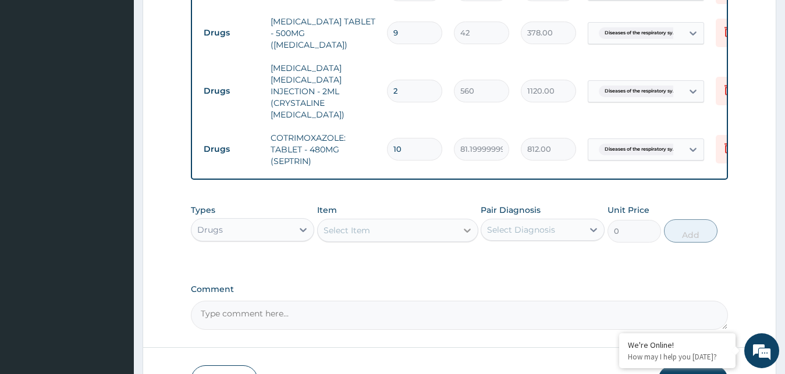
type input "10"
click at [473, 220] on div at bounding box center [467, 230] width 21 height 21
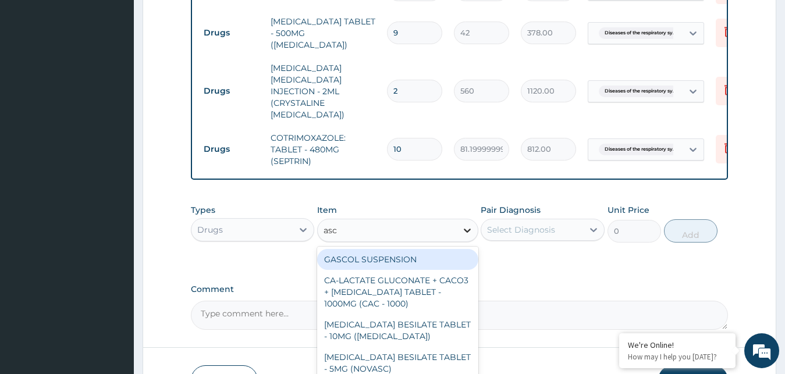
type input "asco"
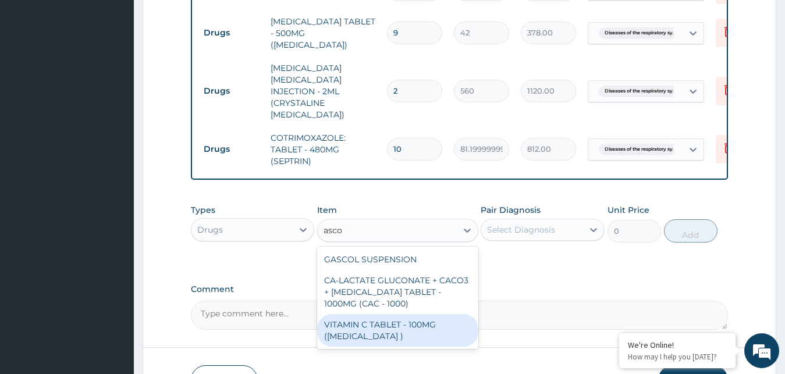
click at [381, 314] on div "VITAMIN C TABLET - 100MG (ASCORBIC ACID )" at bounding box center [397, 330] width 161 height 33
type input "16.799999999999997"
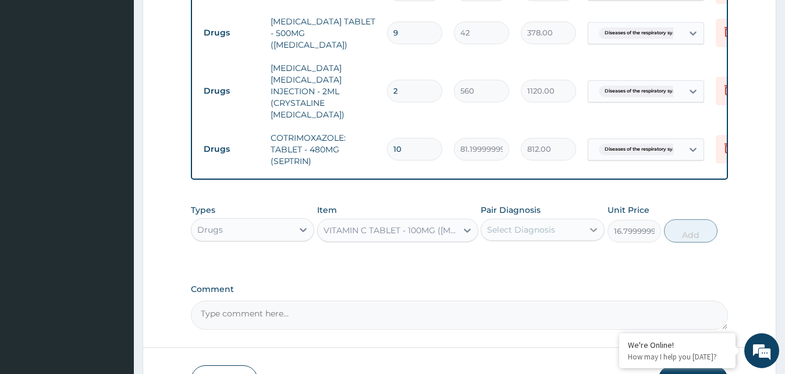
click at [587, 219] on div at bounding box center [593, 229] width 21 height 21
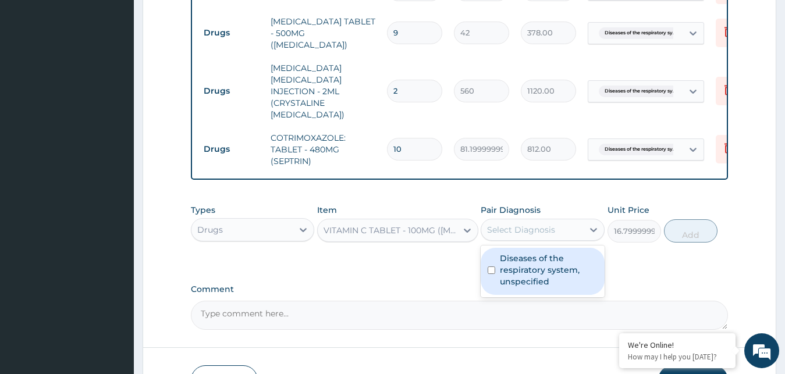
click at [499, 249] on div "Diseases of the respiratory system, unspecified" at bounding box center [543, 271] width 124 height 47
checkbox input "true"
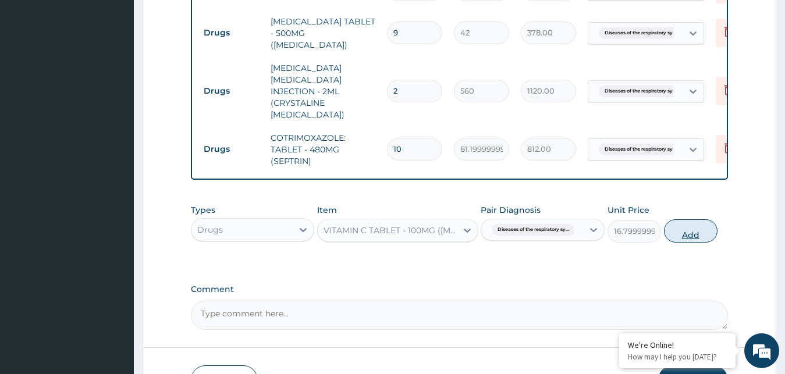
click at [682, 219] on button "Add" at bounding box center [691, 230] width 54 height 23
type input "0"
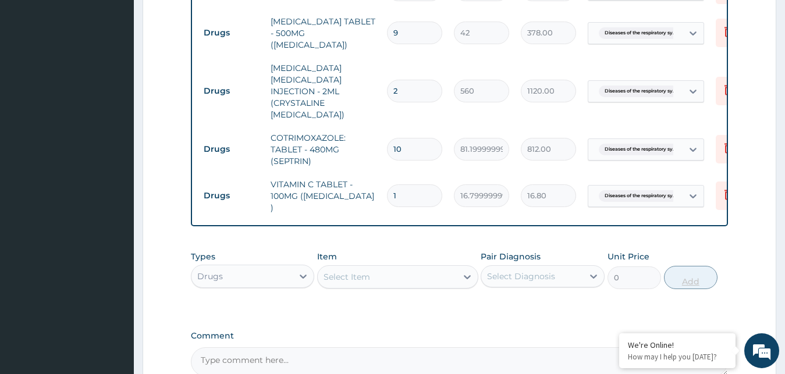
type input "0.00"
type input "1"
type input "16.80"
type input "15"
type input "252.00"
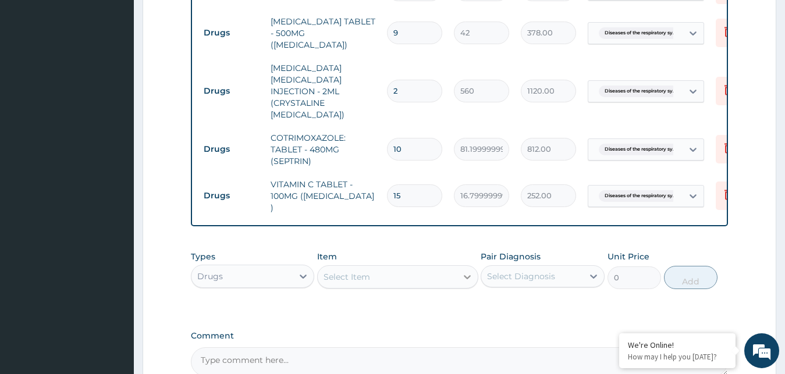
type input "15"
click at [463, 266] on div at bounding box center [467, 276] width 21 height 21
type input "i"
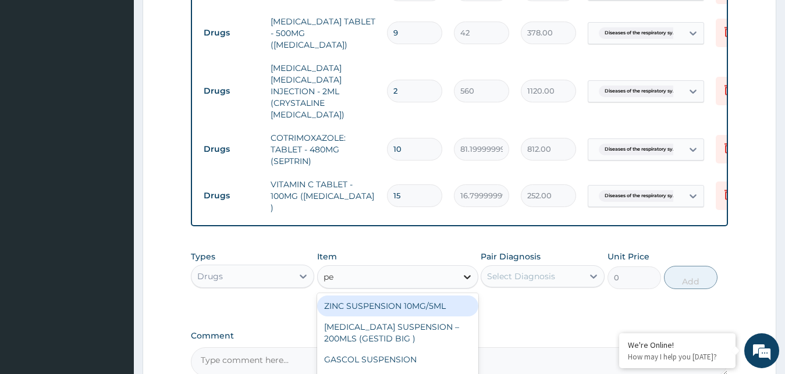
type input "p"
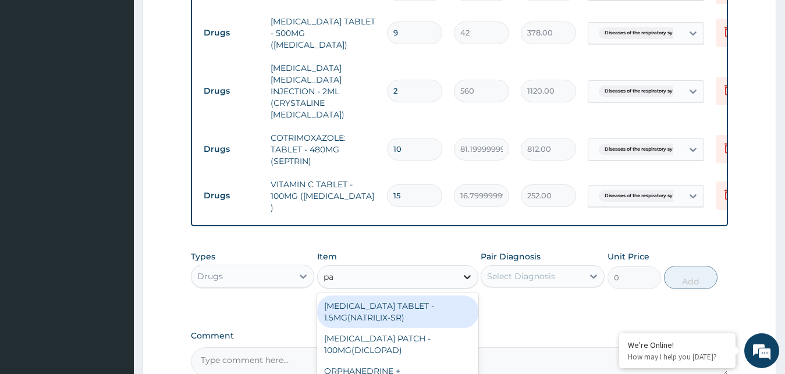
type input "p"
type input "salin"
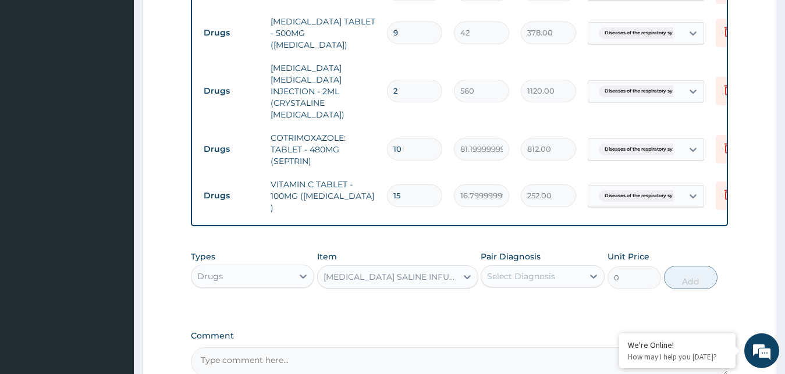
type input "1092"
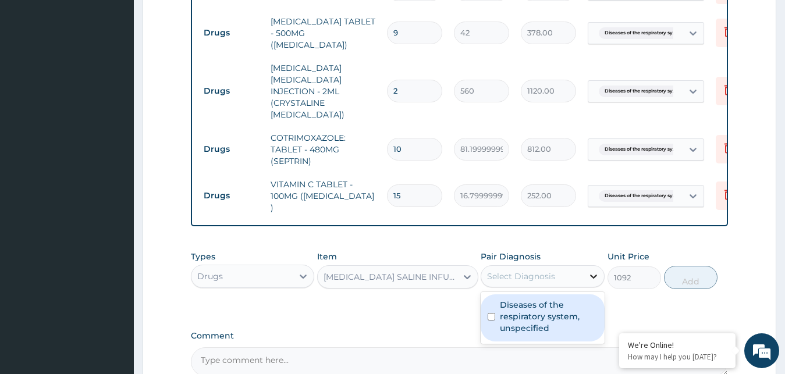
click at [592, 275] on icon at bounding box center [593, 277] width 7 height 4
click at [530, 299] on label "Diseases of the respiratory system, unspecified" at bounding box center [549, 316] width 98 height 35
checkbox input "true"
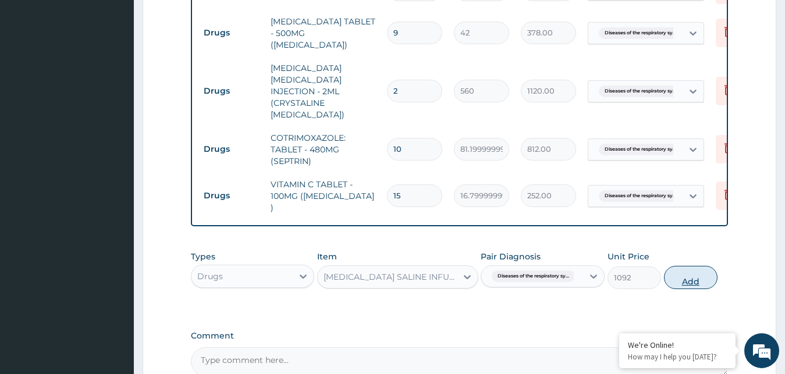
click at [689, 266] on button "Add" at bounding box center [691, 277] width 54 height 23
type input "0"
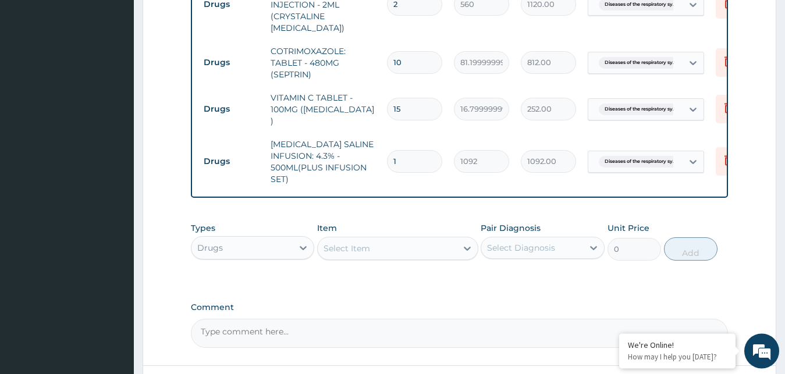
scroll to position [517, 0]
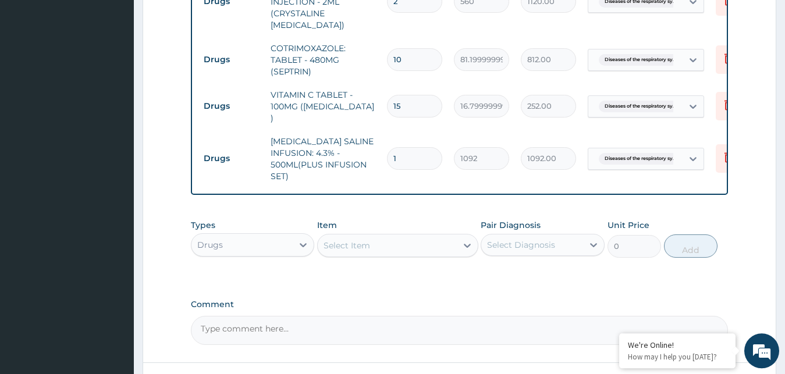
click at [372, 236] on div "Select Item" at bounding box center [387, 245] width 139 height 19
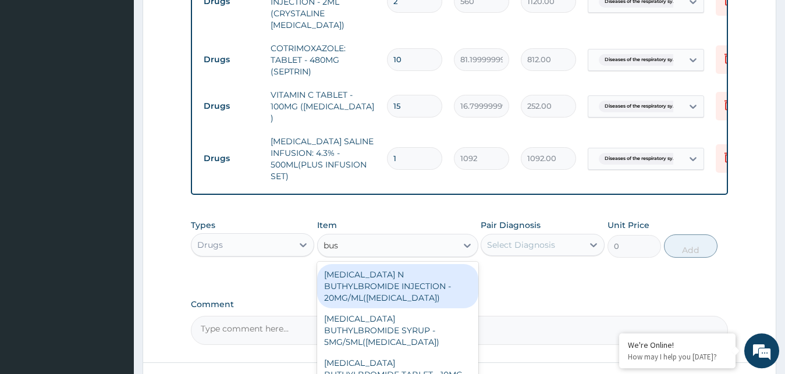
type input "busc"
click at [388, 264] on div "HYOSCINE N BUTHYLBROMIDE INJECTION - 20MG/ML(BUSCOPAN)" at bounding box center [397, 286] width 161 height 44
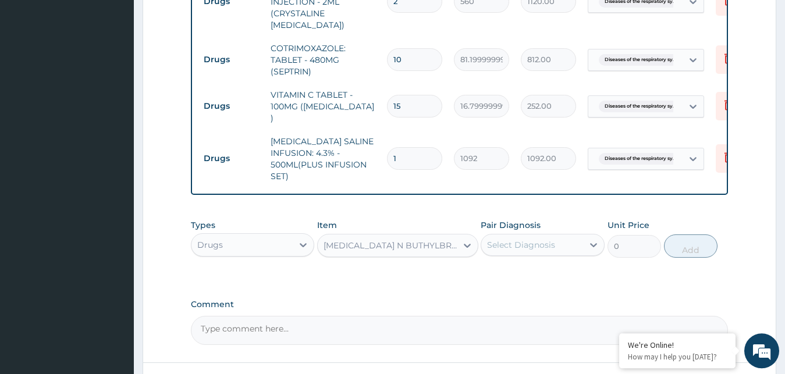
type input "308"
click at [595, 239] on icon at bounding box center [594, 245] width 12 height 12
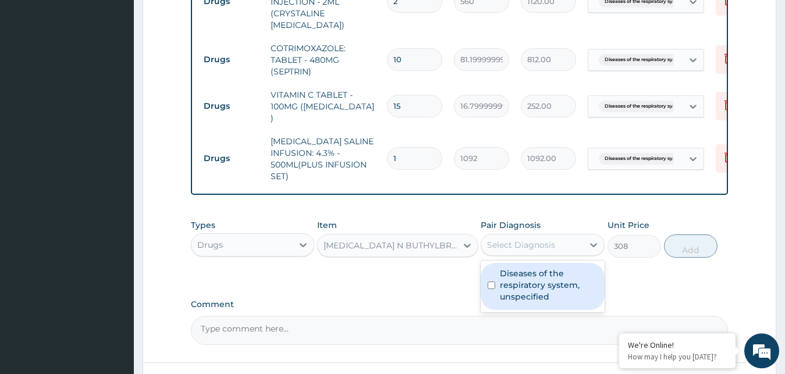
click at [488, 282] on input "checkbox" at bounding box center [491, 286] width 8 height 8
checkbox input "true"
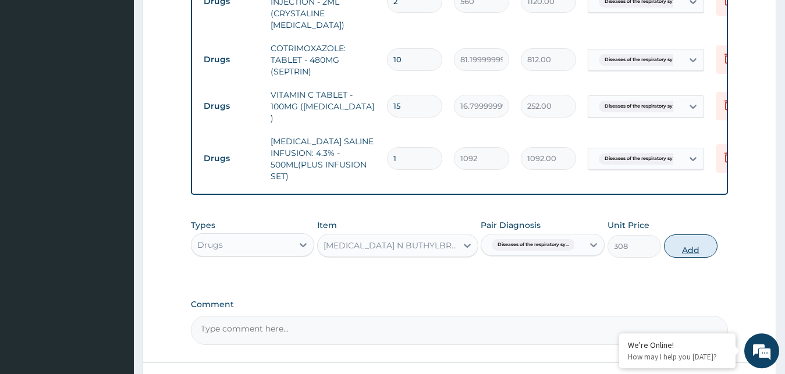
click at [684, 234] on button "Add" at bounding box center [691, 245] width 54 height 23
type input "0"
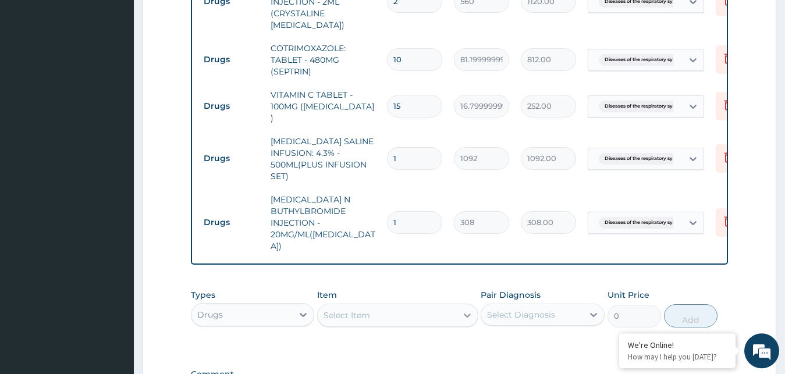
click at [464, 309] on icon at bounding box center [467, 315] width 12 height 12
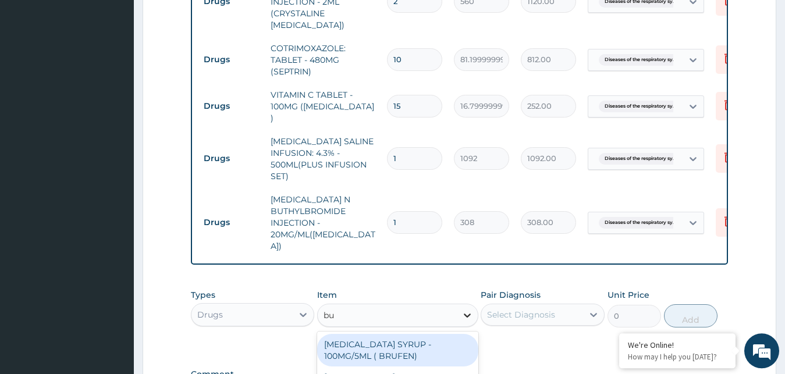
type input "bus"
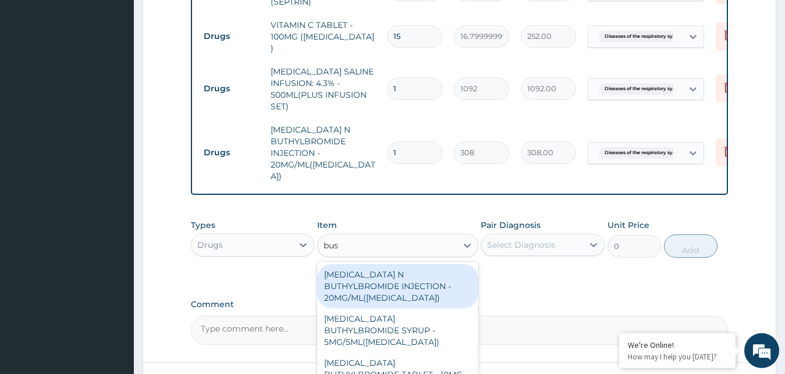
scroll to position [598, 0]
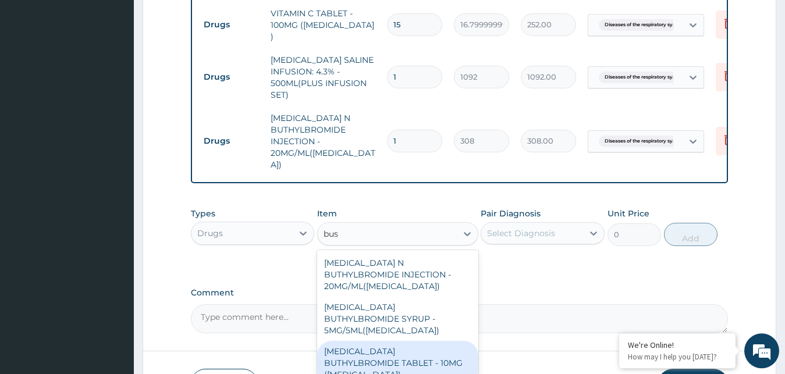
click at [402, 341] on div "HYOSCINE BUTHYLBROMIDE TABLET - 10MG (BUSCOPAN)" at bounding box center [397, 363] width 161 height 44
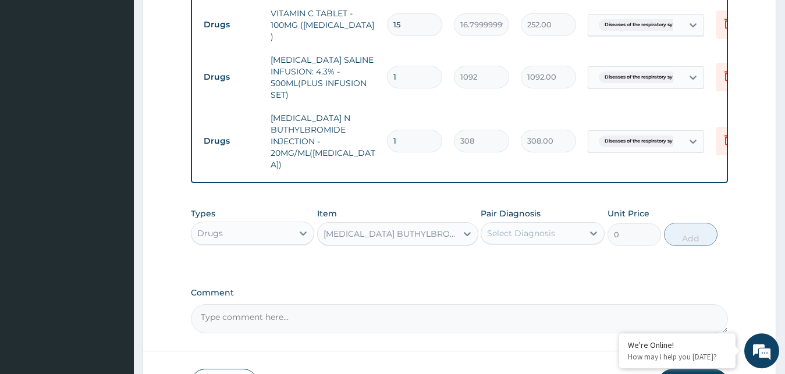
type input "56"
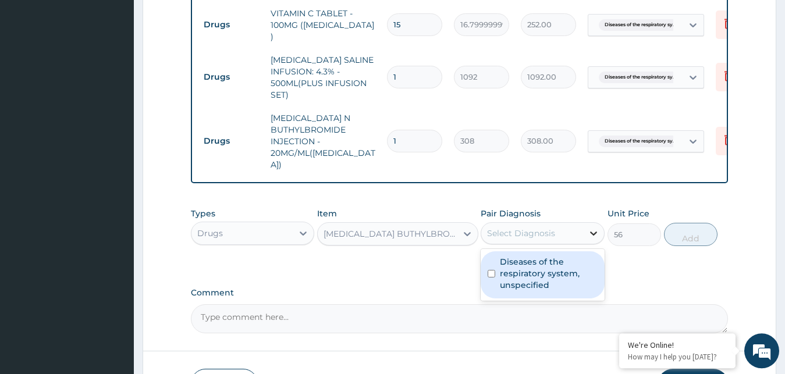
click at [589, 227] on icon at bounding box center [594, 233] width 12 height 12
click at [507, 256] on label "Diseases of the respiratory system, unspecified" at bounding box center [549, 273] width 98 height 35
checkbox input "true"
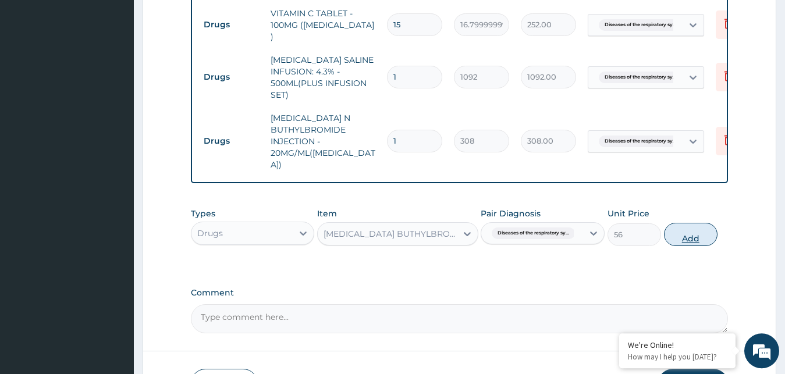
click at [698, 223] on button "Add" at bounding box center [691, 234] width 54 height 23
type input "0"
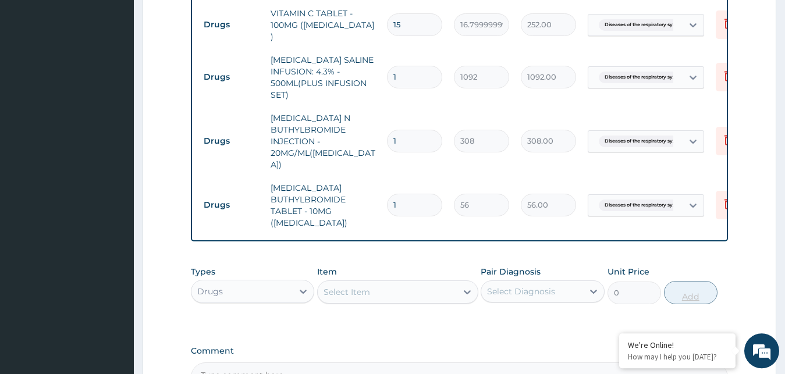
type input "0.00"
type input "6"
type input "336.00"
type input "6"
click at [465, 286] on icon at bounding box center [467, 292] width 12 height 12
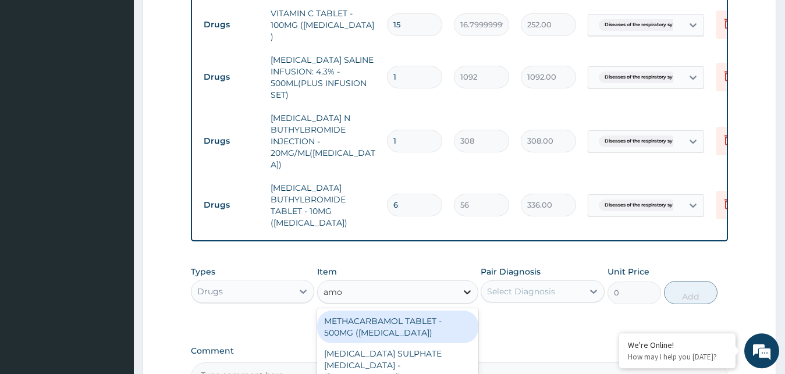
type input "amox"
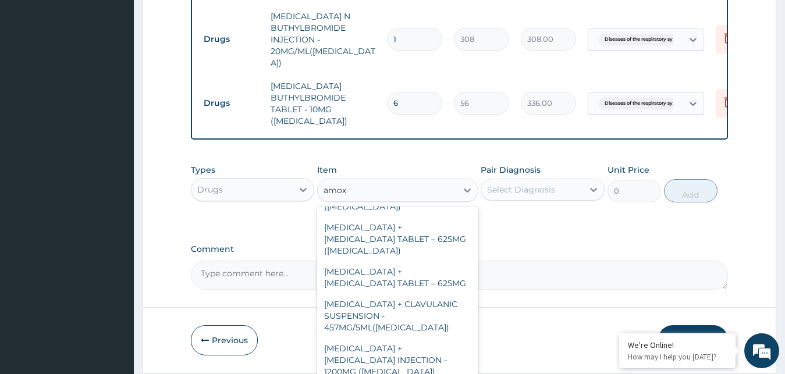
scroll to position [440, 0]
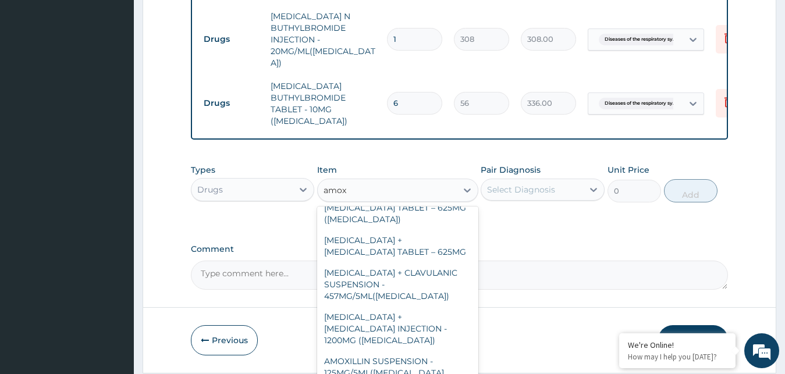
type input "840"
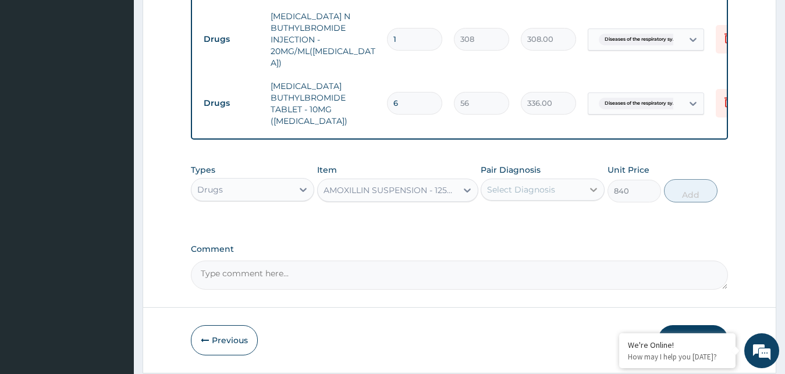
click at [593, 188] on icon at bounding box center [593, 190] width 7 height 4
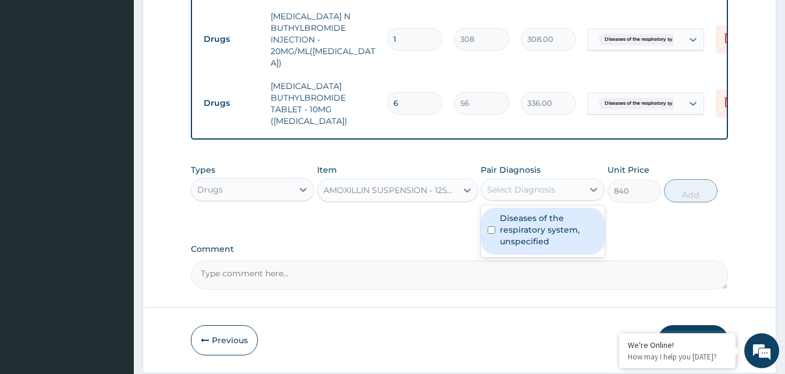
click at [490, 226] on input "checkbox" at bounding box center [491, 230] width 8 height 8
checkbox input "true"
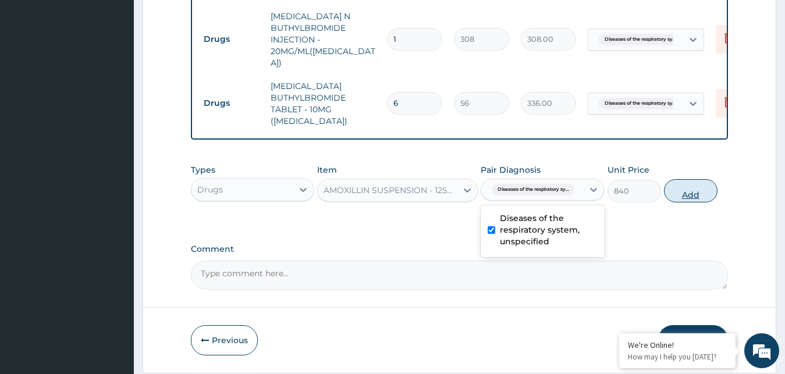
click at [699, 179] on button "Add" at bounding box center [691, 190] width 54 height 23
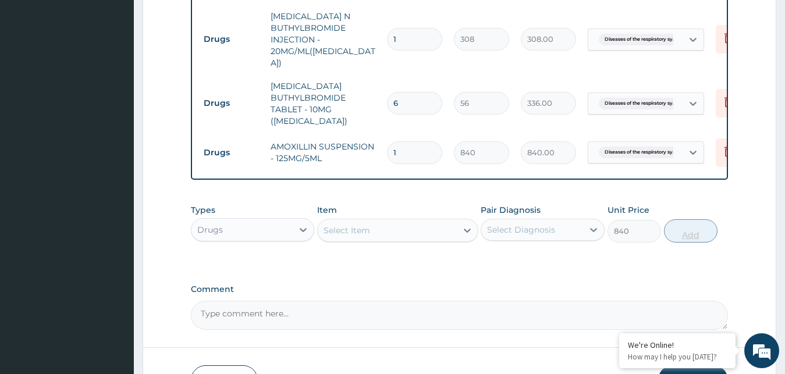
type input "0"
click at [301, 224] on icon at bounding box center [303, 230] width 12 height 12
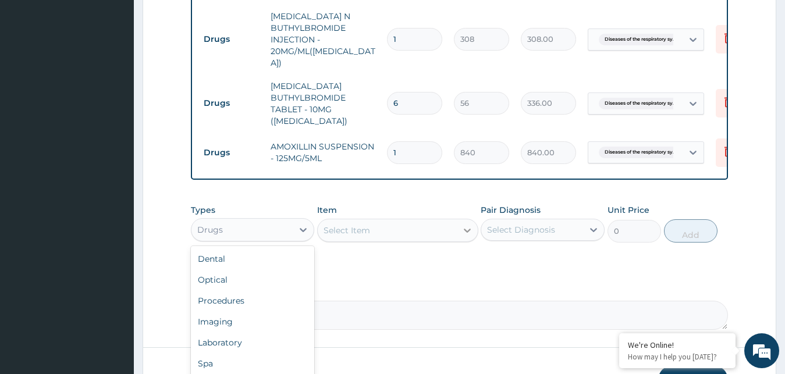
click at [465, 225] on icon at bounding box center [467, 231] width 12 height 12
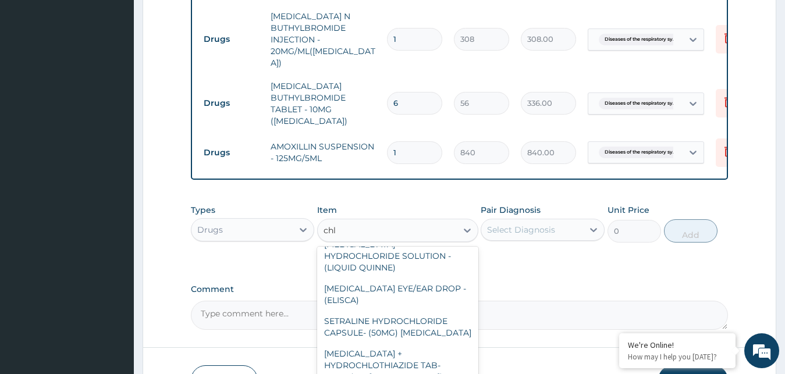
scroll to position [0, 0]
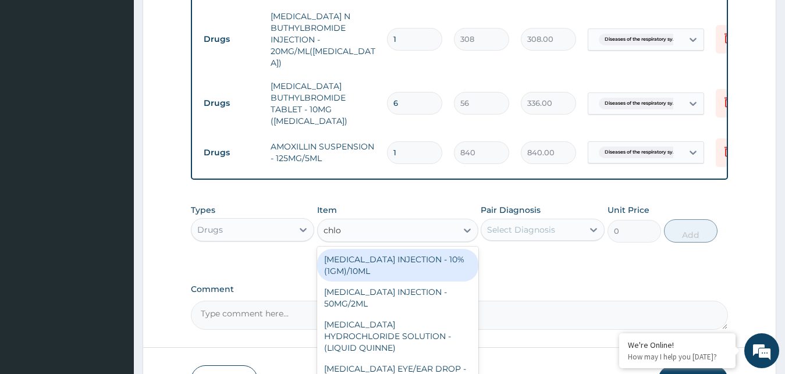
type input "chlor"
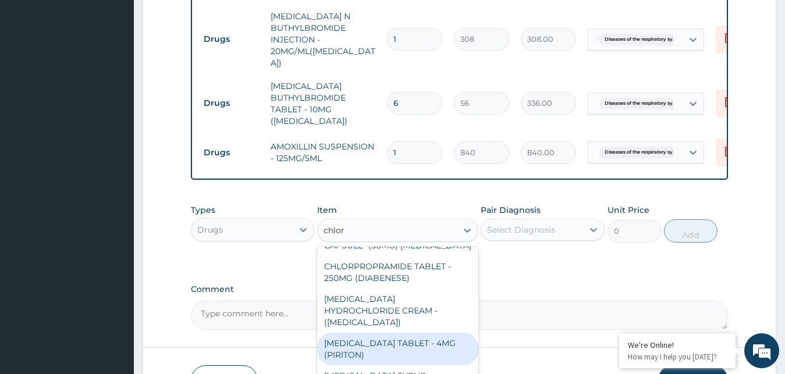
scroll to position [195, 0]
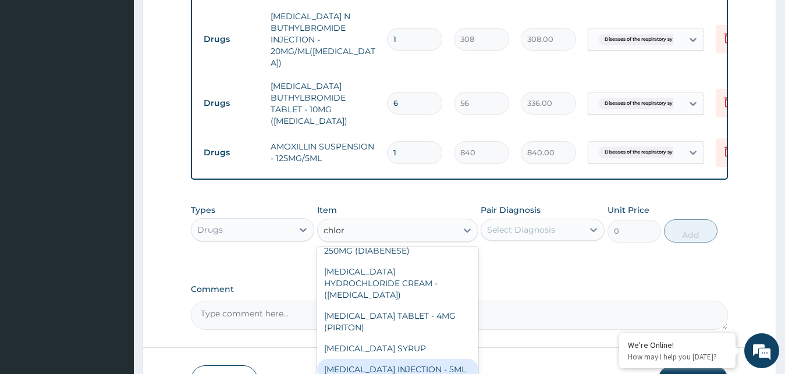
click at [380, 359] on div "CHLOROQUINE PHOSPHATE INJECTION - 5ML" at bounding box center [397, 369] width 161 height 21
type input "168"
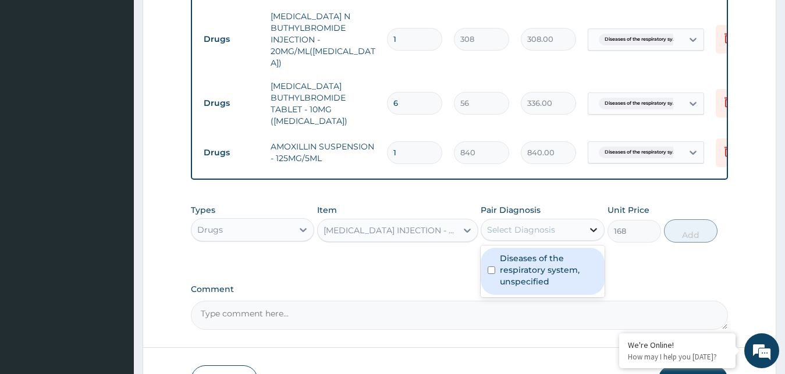
click at [597, 224] on icon at bounding box center [594, 230] width 12 height 12
click at [558, 252] on label "Diseases of the respiratory system, unspecified" at bounding box center [549, 269] width 98 height 35
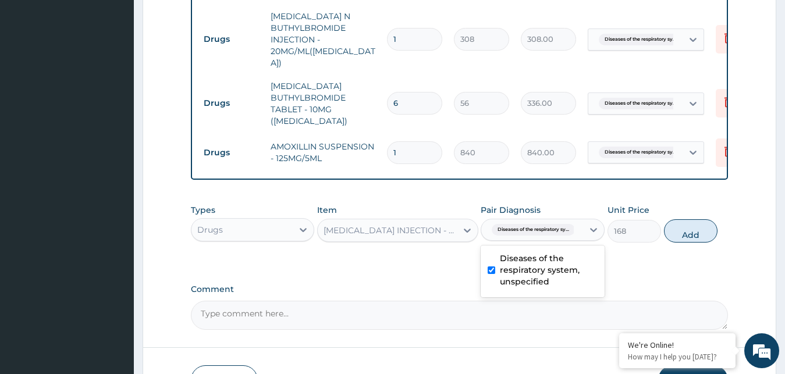
checkbox input "true"
click at [684, 219] on button "Add" at bounding box center [691, 230] width 54 height 23
type input "0"
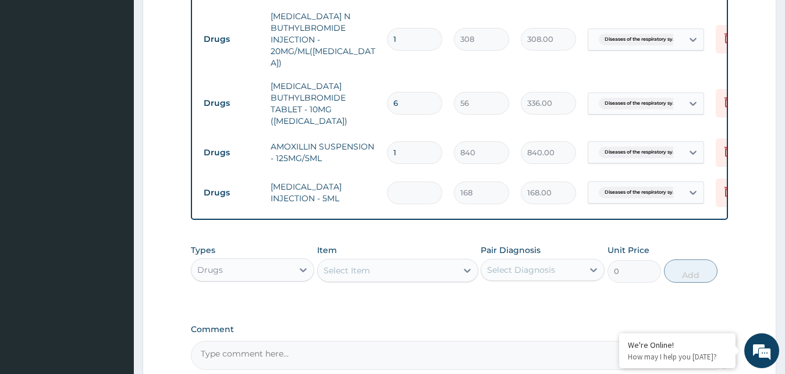
type input "0.00"
type input "3"
type input "504.00"
type input "0.00"
type input "3"
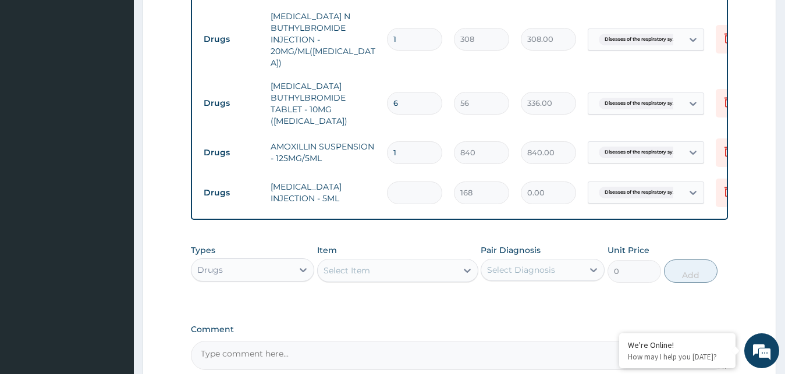
type input "504.00"
type input "0.00"
type input "1"
type input "168.00"
type input "0.00"
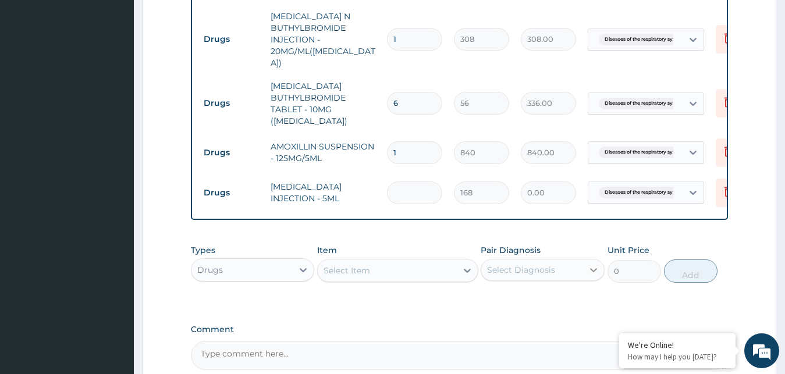
type input "3"
type input "504.00"
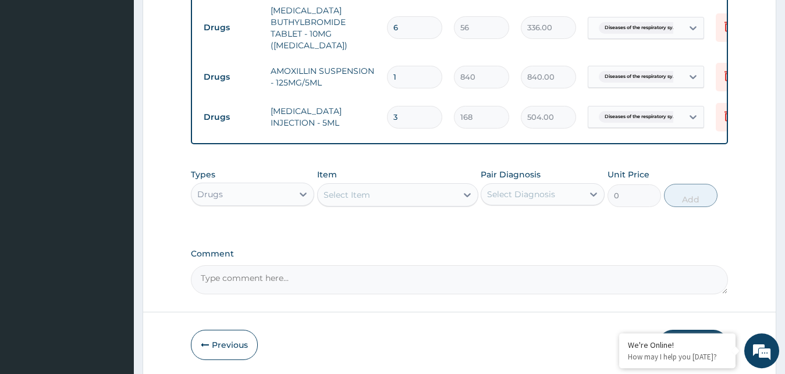
scroll to position [744, 0]
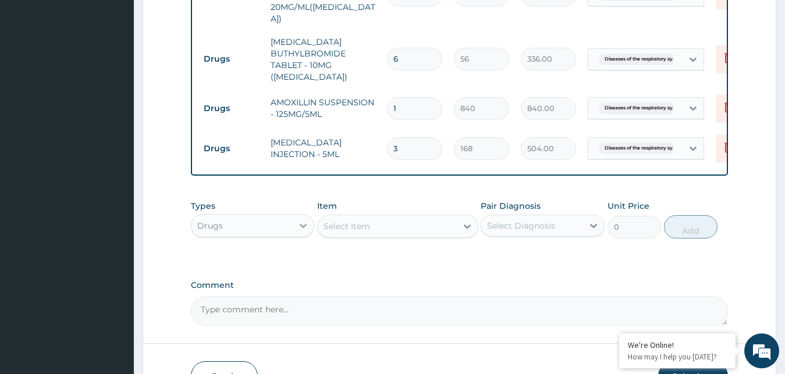
type input "3"
click at [301, 220] on icon at bounding box center [303, 226] width 12 height 12
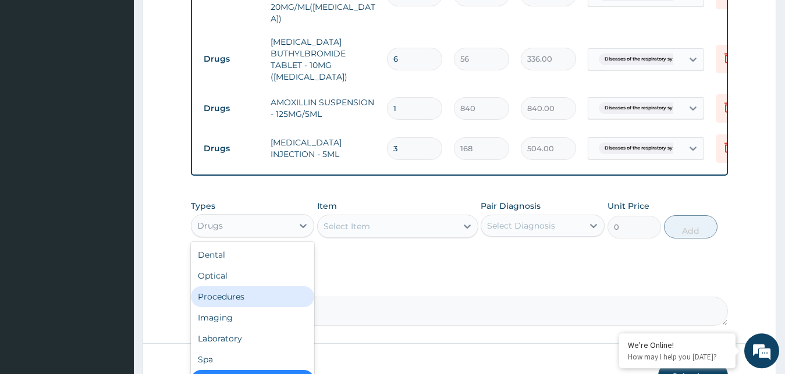
click at [261, 286] on div "Procedures" at bounding box center [253, 296] width 124 height 21
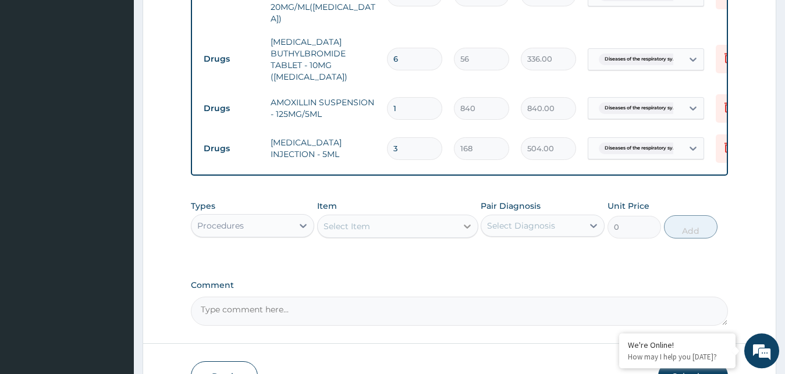
click at [465, 220] on icon at bounding box center [467, 226] width 12 height 12
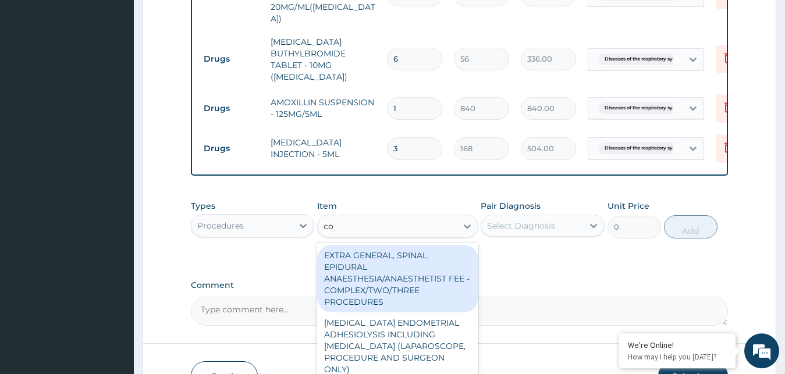
type input "con"
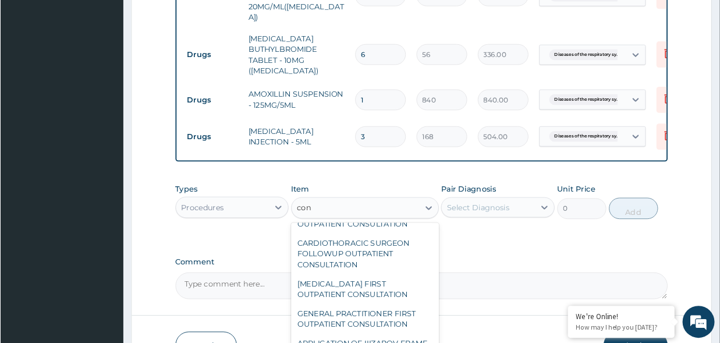
scroll to position [1739, 0]
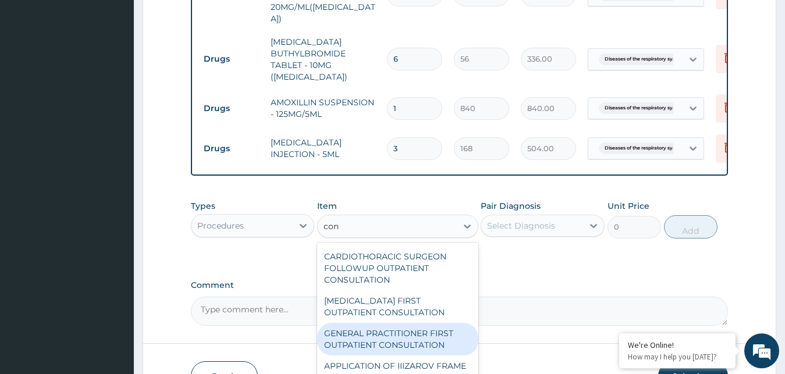
click at [418, 336] on div "GENERAL PRACTITIONER FIRST OUTPATIENT CONSULTATION" at bounding box center [397, 339] width 161 height 33
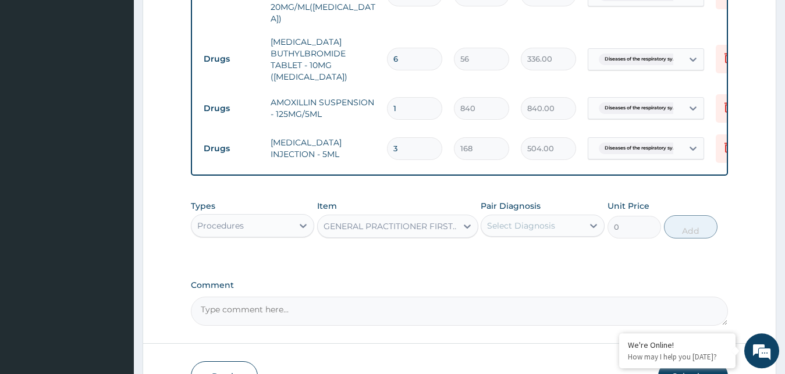
type input "3750"
click at [586, 215] on div at bounding box center [593, 225] width 21 height 21
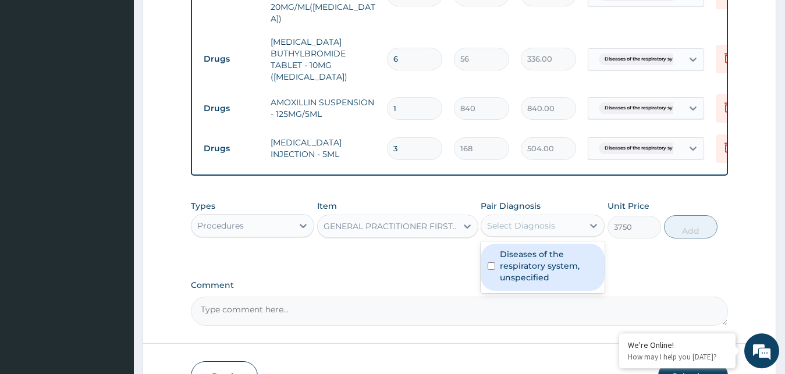
click at [564, 248] on label "Diseases of the respiratory system, unspecified" at bounding box center [549, 265] width 98 height 35
checkbox input "true"
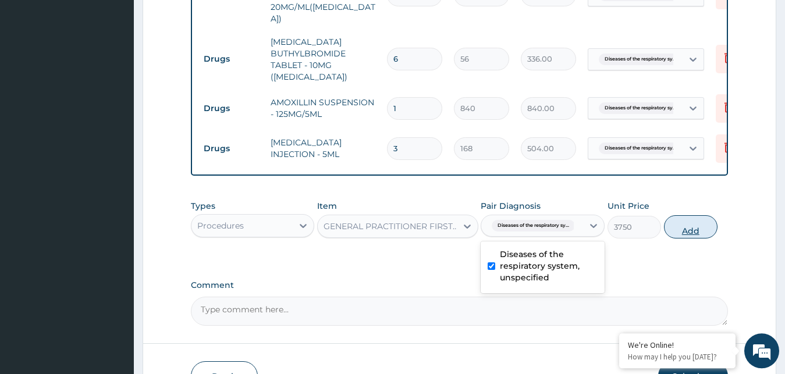
click at [688, 215] on button "Add" at bounding box center [691, 226] width 54 height 23
type input "0"
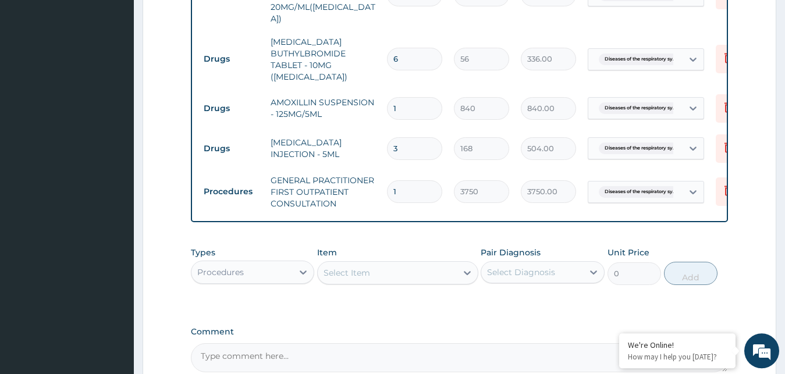
click at [281, 343] on textarea "Comment" at bounding box center [460, 357] width 538 height 29
type textarea "r"
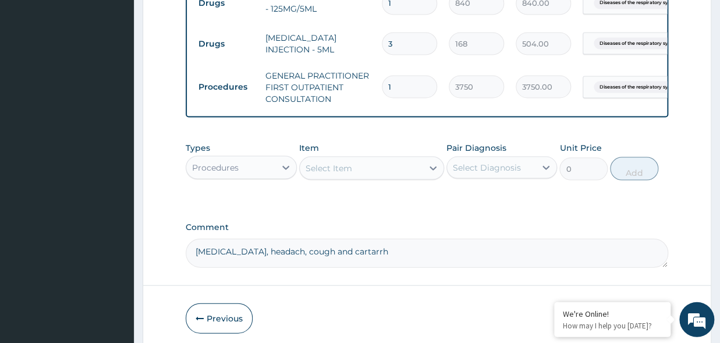
scroll to position [853, 0]
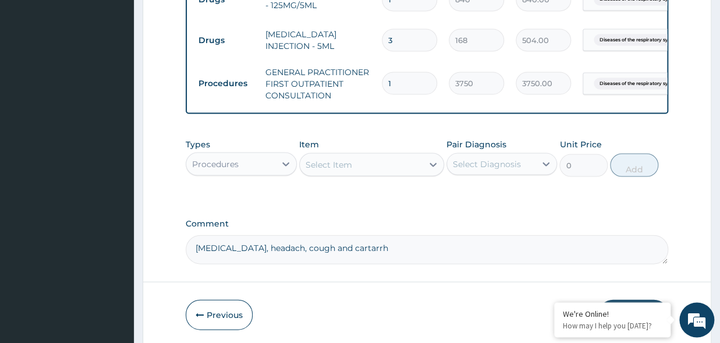
type textarea "Respiratory tract infection, headach, cough and cartarrh"
click at [632, 299] on button "Submit" at bounding box center [633, 314] width 70 height 30
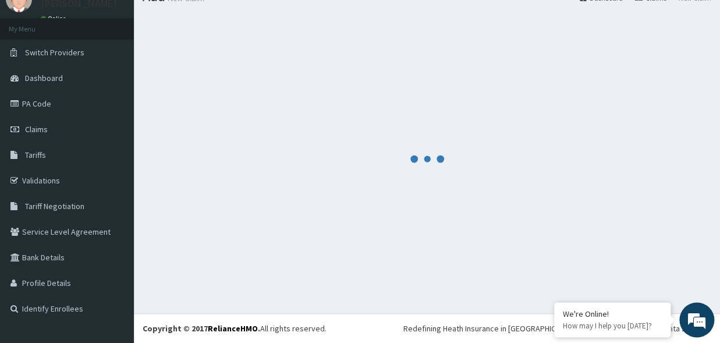
scroll to position [49, 0]
